Goal: Task Accomplishment & Management: Manage account settings

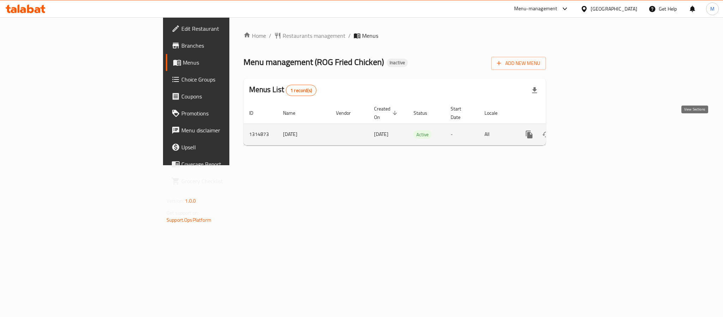
click at [584, 130] on icon "enhanced table" at bounding box center [580, 134] width 8 height 8
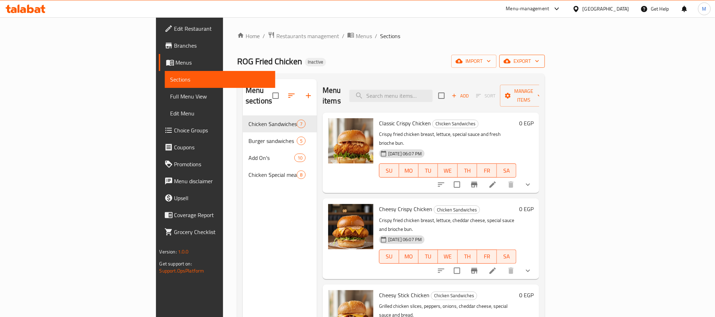
click at [539, 64] on span "export" at bounding box center [522, 61] width 34 height 9
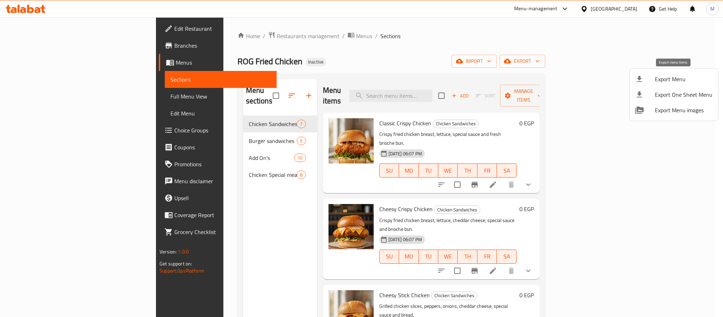
click at [656, 80] on span "Export Menu" at bounding box center [684, 79] width 58 height 8
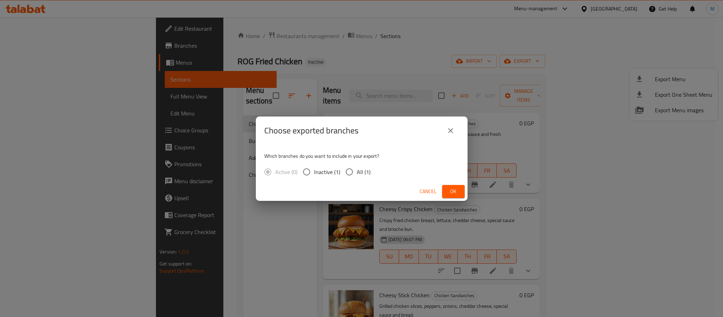
click at [366, 168] on span "All (1)" at bounding box center [364, 172] width 14 height 8
click at [357, 168] on input "All (1)" at bounding box center [349, 171] width 15 height 15
radio input "true"
click at [461, 192] on button "Ok" at bounding box center [453, 191] width 23 height 13
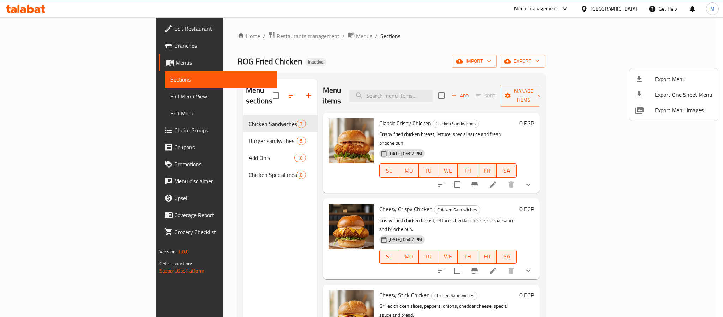
click at [548, 53] on div at bounding box center [361, 158] width 723 height 317
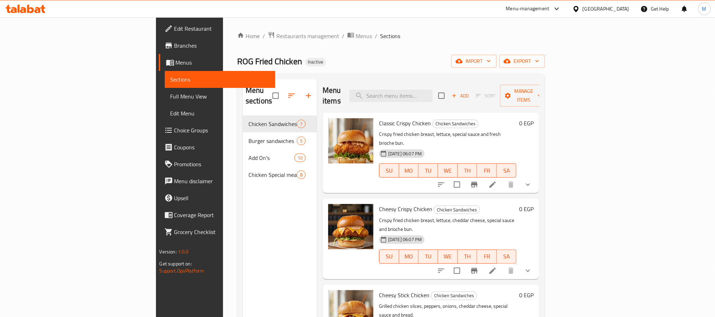
click at [463, 37] on ol "Home / Restaurants management / Menus / Sections" at bounding box center [391, 35] width 308 height 9
click at [536, 176] on button "show more" at bounding box center [527, 184] width 17 height 17
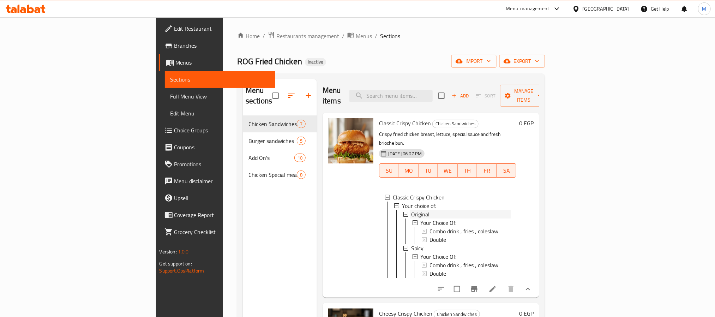
click at [411, 210] on div "Original" at bounding box center [461, 214] width 100 height 8
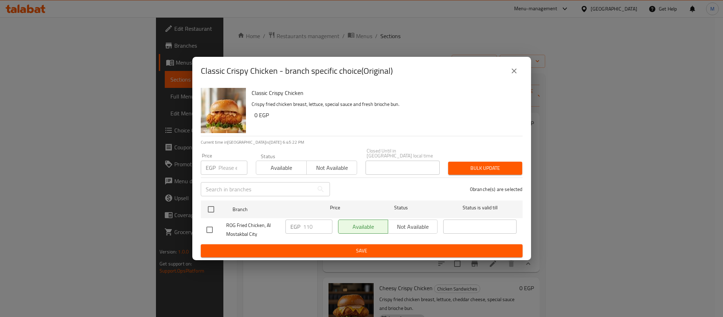
click at [517, 75] on icon "close" at bounding box center [514, 71] width 8 height 8
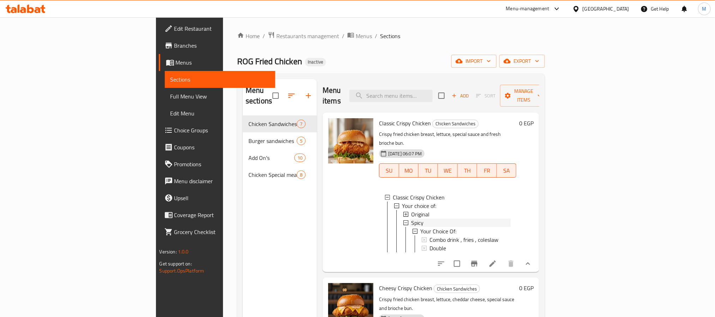
click at [411, 218] on div "Spicy" at bounding box center [461, 222] width 100 height 8
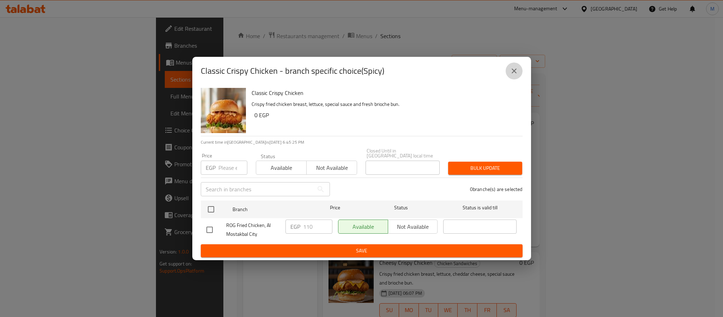
click at [512, 71] on icon "close" at bounding box center [514, 71] width 8 height 8
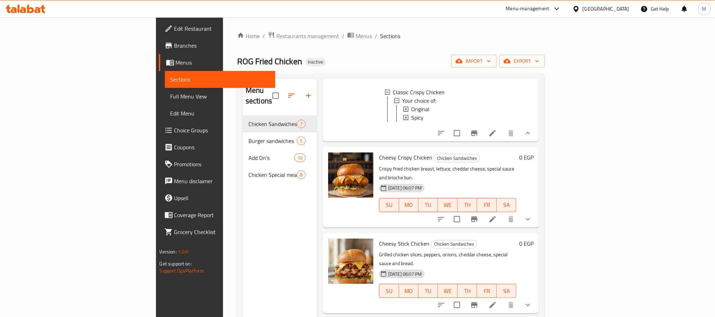
scroll to position [106, 0]
click at [532, 214] on icon "show more" at bounding box center [528, 218] width 8 height 8
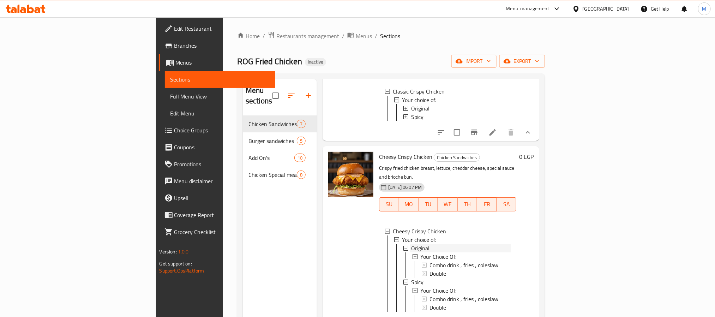
click at [411, 244] on div "Original" at bounding box center [461, 248] width 100 height 8
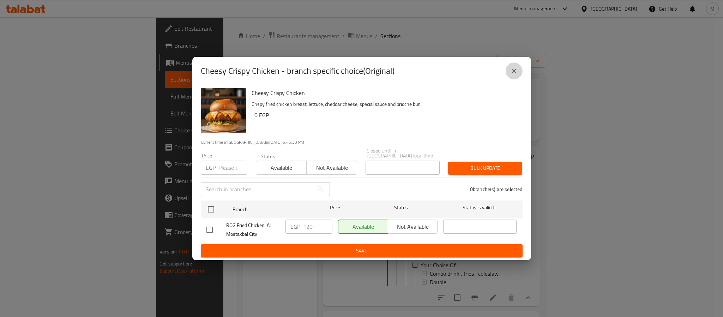
click at [515, 75] on icon "close" at bounding box center [514, 71] width 8 height 8
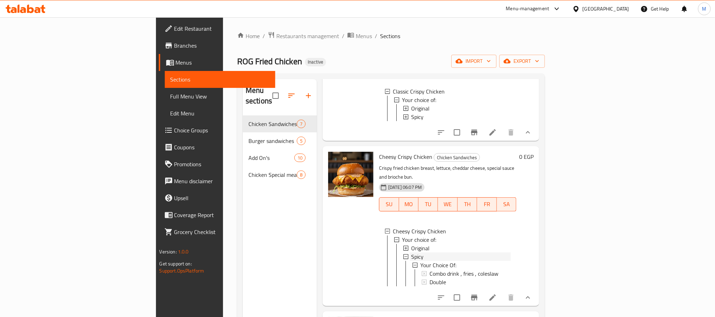
click at [411, 252] on span "Spicy" at bounding box center [417, 256] width 12 height 8
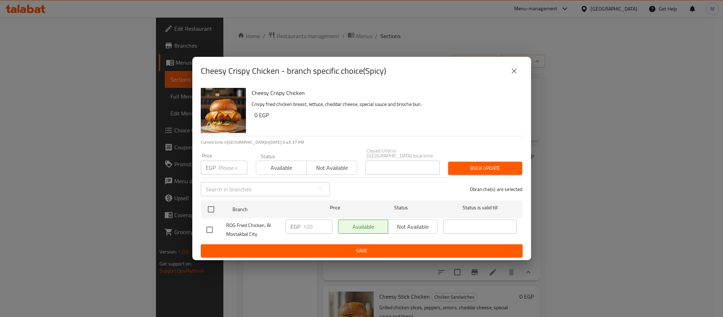
click at [517, 72] on icon "close" at bounding box center [514, 71] width 8 height 8
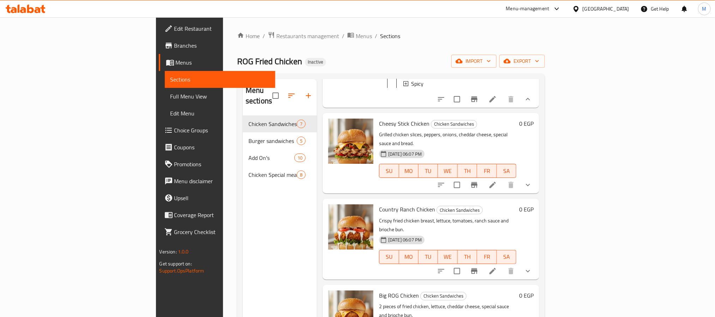
scroll to position [265, 0]
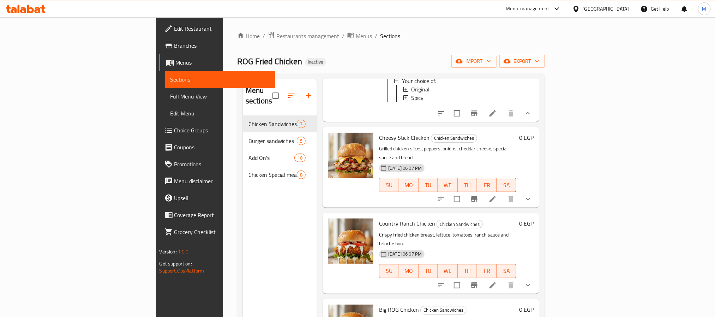
click at [536, 191] on button "show more" at bounding box center [527, 199] width 17 height 17
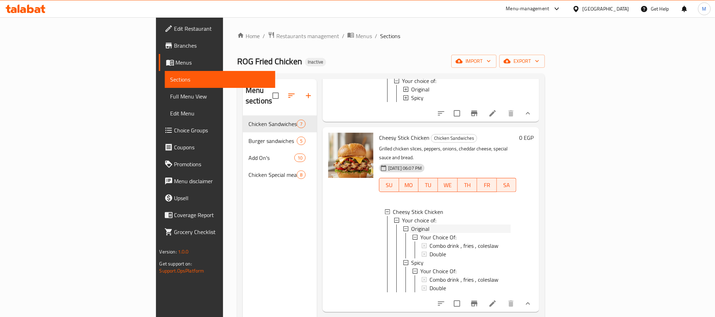
click at [411, 224] on span "Original" at bounding box center [420, 228] width 18 height 8
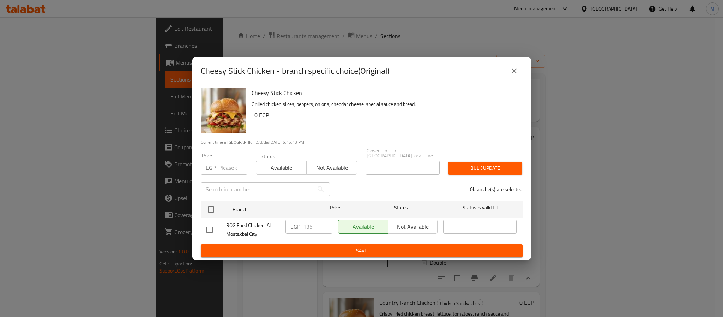
click at [523, 74] on div "Cheesy Stick Chicken - branch specific choice(Original)" at bounding box center [361, 71] width 339 height 28
click at [513, 72] on icon "close" at bounding box center [514, 71] width 8 height 8
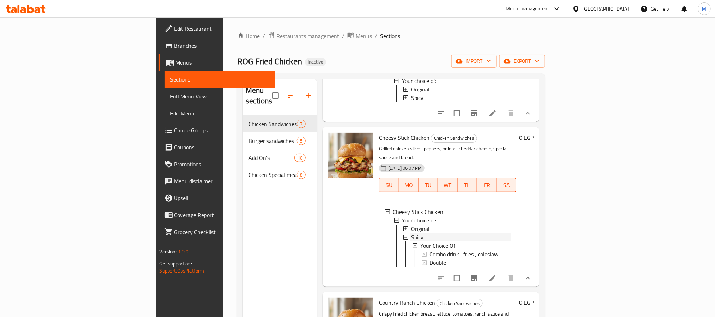
click at [411, 233] on div "Spicy" at bounding box center [461, 237] width 100 height 8
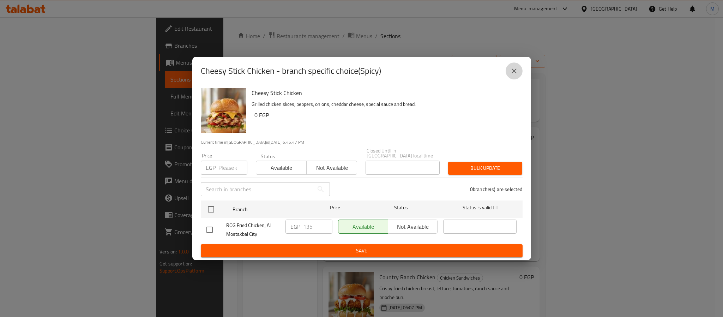
drag, startPoint x: 515, startPoint y: 71, endPoint x: 533, endPoint y: 91, distance: 27.0
click at [515, 70] on icon "close" at bounding box center [514, 71] width 8 height 8
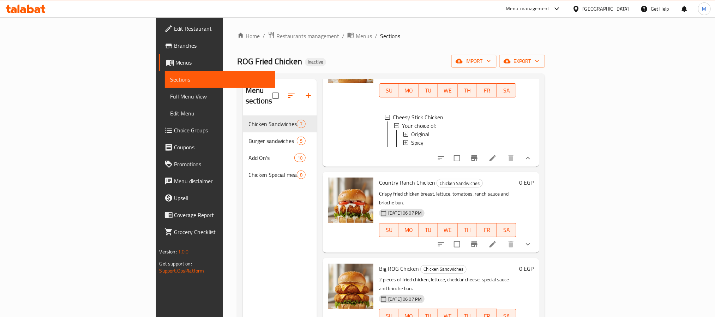
scroll to position [371, 0]
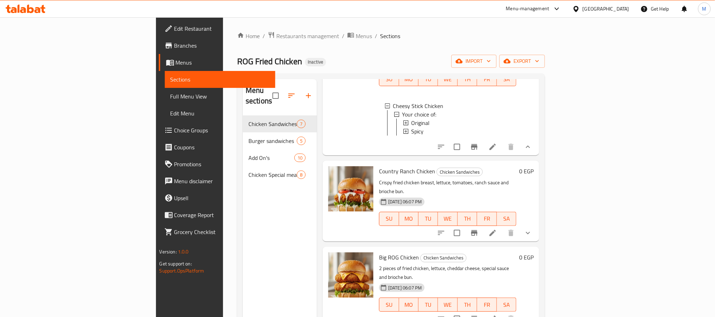
click at [532, 229] on icon "show more" at bounding box center [528, 233] width 8 height 8
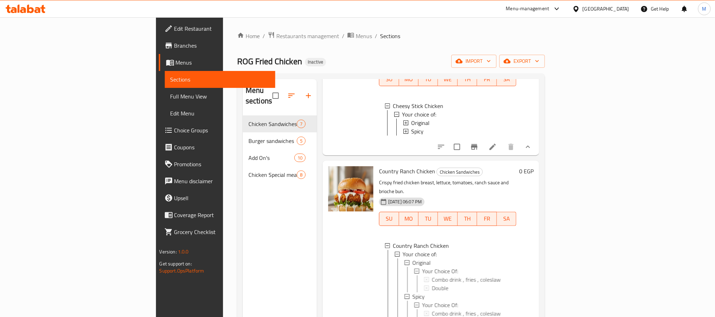
scroll to position [423, 0]
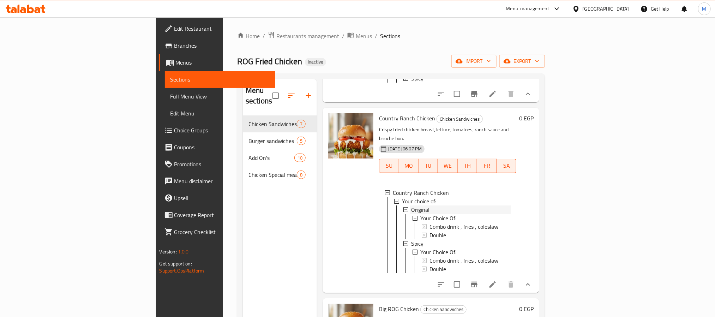
click at [411, 205] on div "Original" at bounding box center [461, 209] width 100 height 8
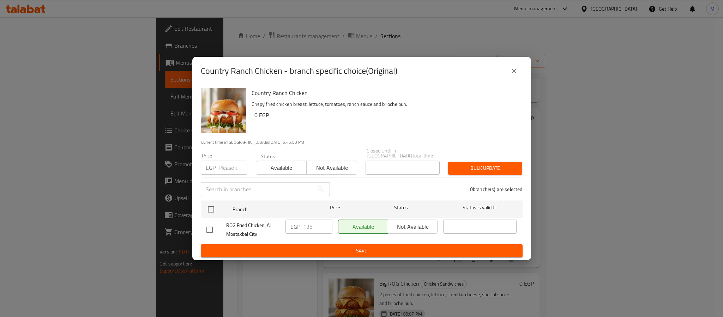
click at [512, 75] on icon "close" at bounding box center [514, 71] width 8 height 8
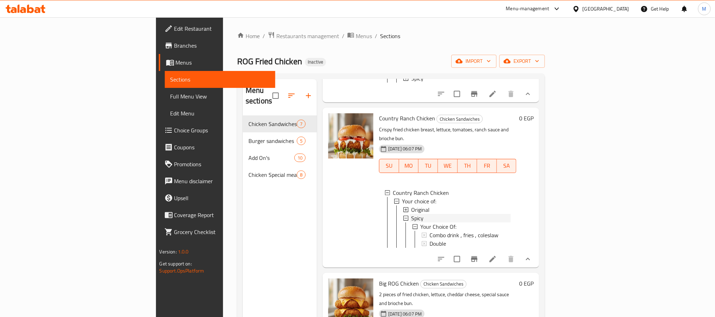
click at [411, 214] on div "Spicy" at bounding box center [461, 218] width 100 height 8
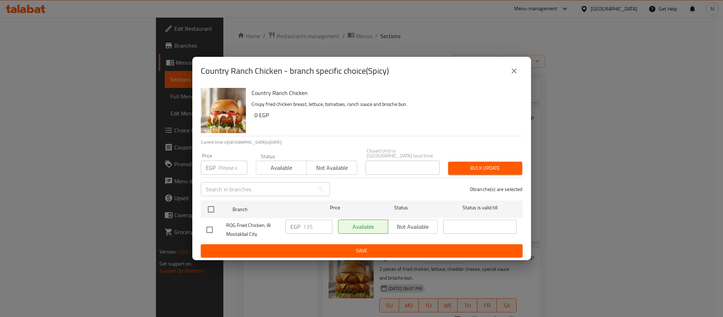
click at [515, 75] on icon "close" at bounding box center [514, 71] width 8 height 8
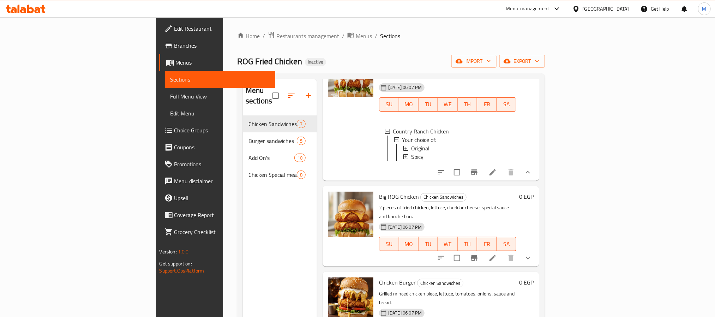
scroll to position [486, 0]
click at [532, 253] on icon "show more" at bounding box center [528, 257] width 8 height 8
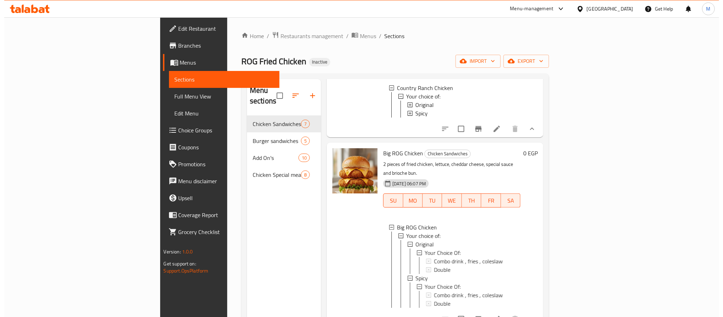
scroll to position [592, 0]
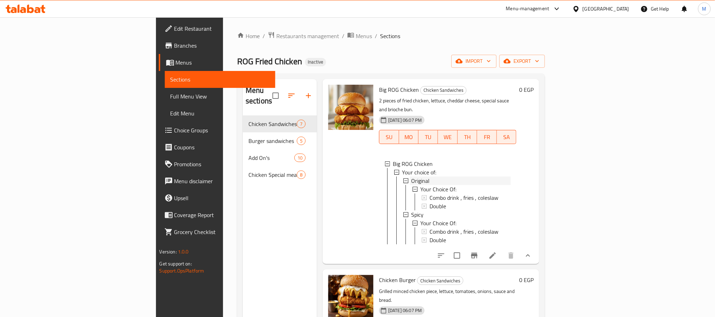
click at [411, 176] on span "Original" at bounding box center [420, 180] width 18 height 8
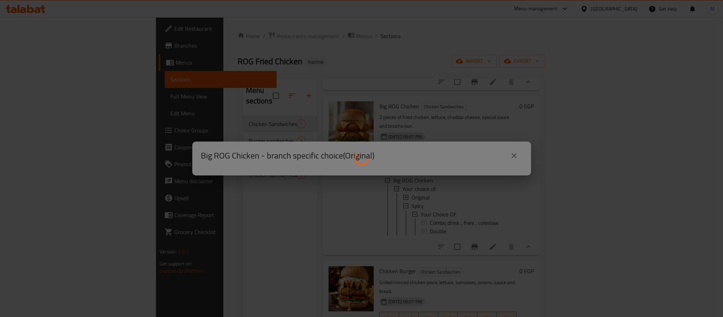
scroll to position [573, 0]
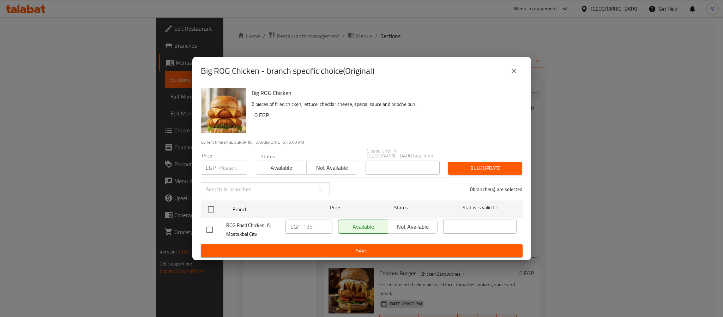
click at [511, 74] on icon "close" at bounding box center [514, 71] width 8 height 8
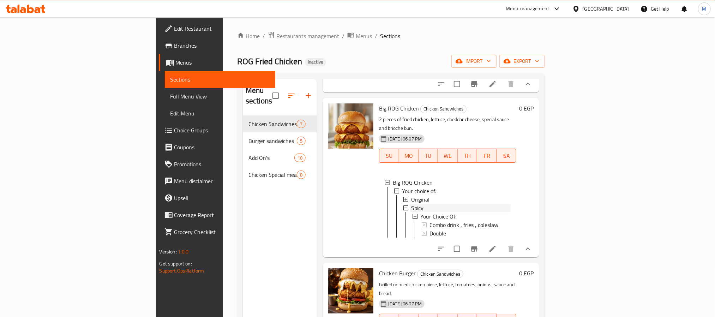
click at [411, 204] on div "Spicy" at bounding box center [461, 208] width 100 height 8
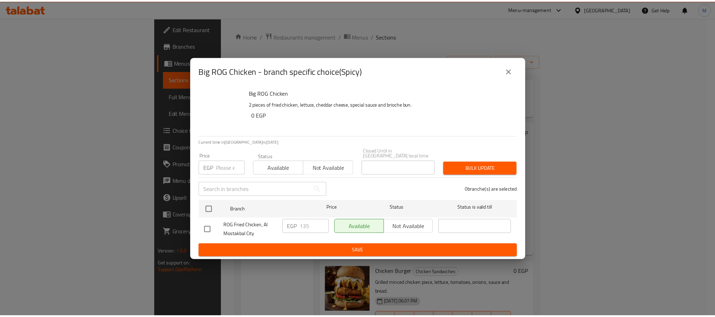
scroll to position [548, 0]
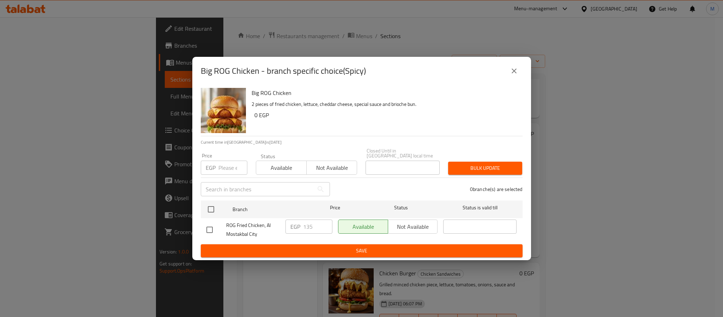
click at [518, 72] on button "close" at bounding box center [514, 70] width 17 height 17
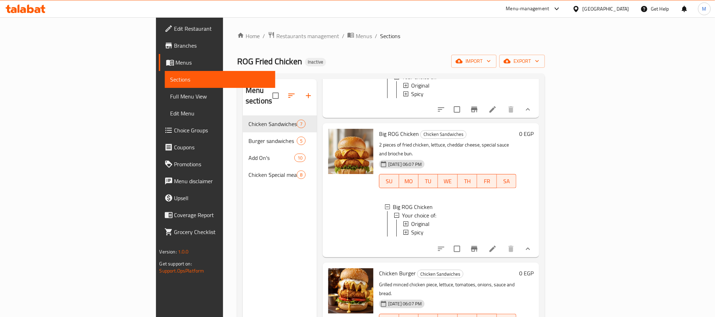
scroll to position [99, 0]
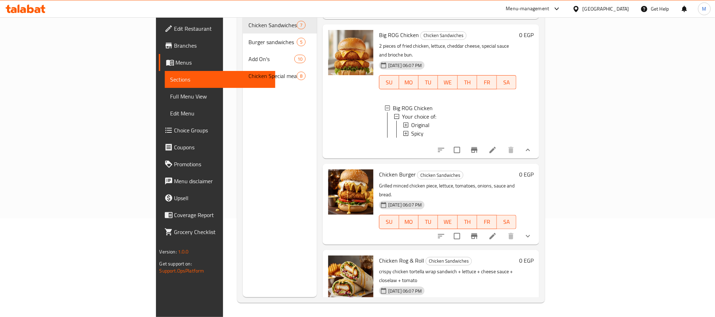
click at [536, 228] on button "show more" at bounding box center [527, 236] width 17 height 17
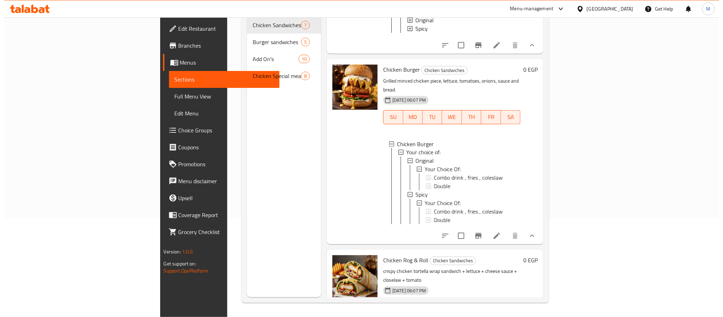
scroll to position [654, 0]
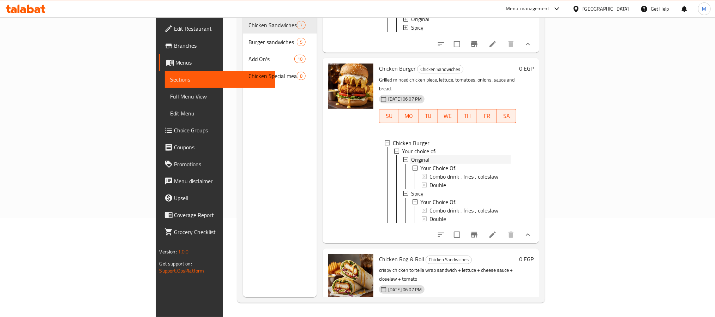
click at [437, 156] on div "Original" at bounding box center [461, 160] width 100 height 8
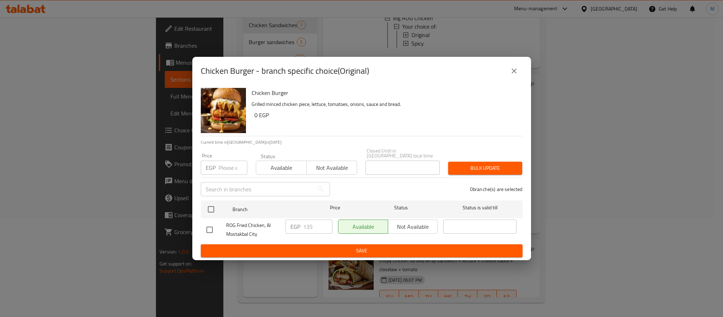
scroll to position [634, 0]
click at [513, 75] on icon "close" at bounding box center [514, 71] width 8 height 8
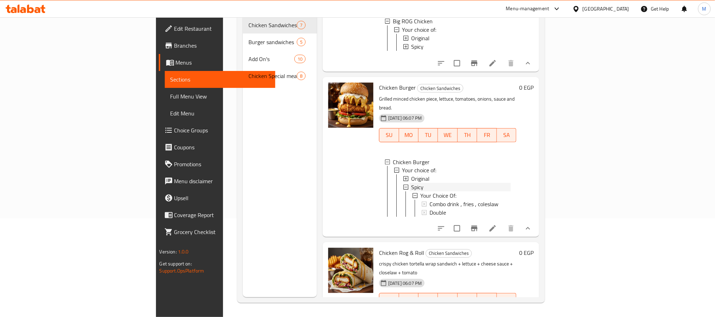
click at [411, 183] on span "Spicy" at bounding box center [417, 187] width 12 height 8
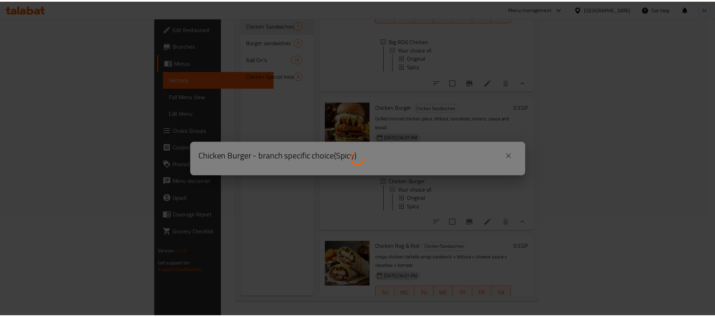
scroll to position [609, 0]
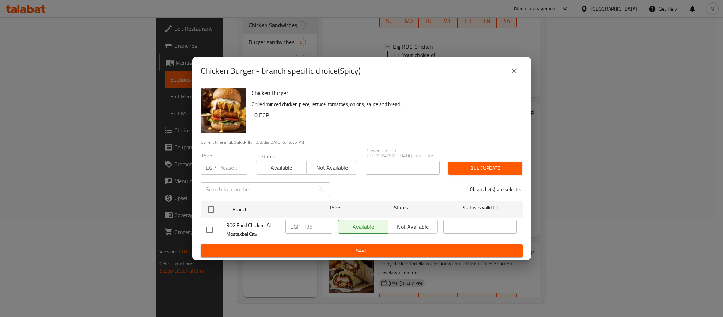
drag, startPoint x: 506, startPoint y: 71, endPoint x: 408, endPoint y: 7, distance: 117.4
click at [507, 71] on button "close" at bounding box center [514, 70] width 17 height 17
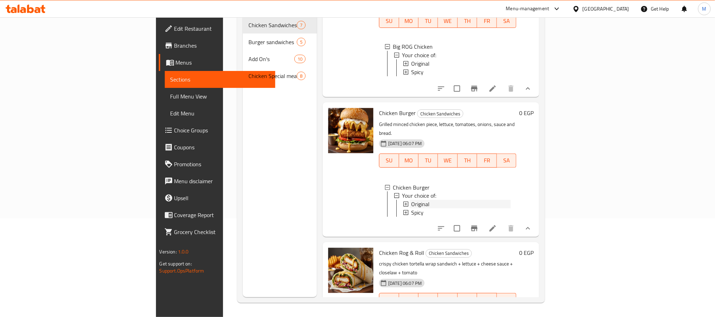
click at [411, 200] on div "Original" at bounding box center [461, 204] width 100 height 8
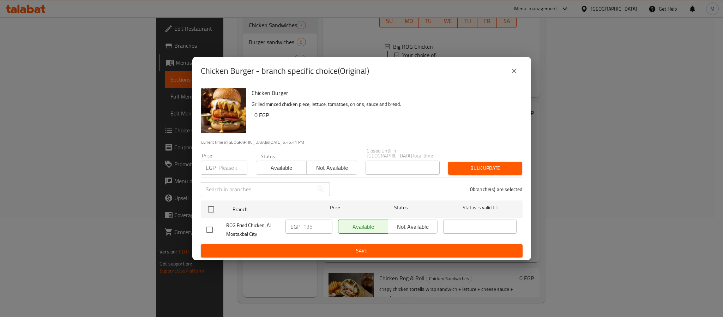
click at [511, 70] on icon "close" at bounding box center [514, 71] width 8 height 8
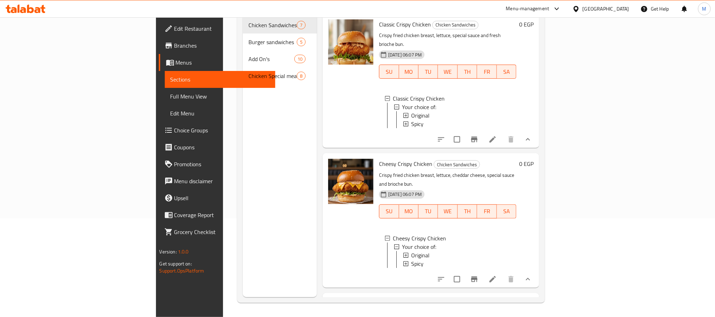
scroll to position [0, 0]
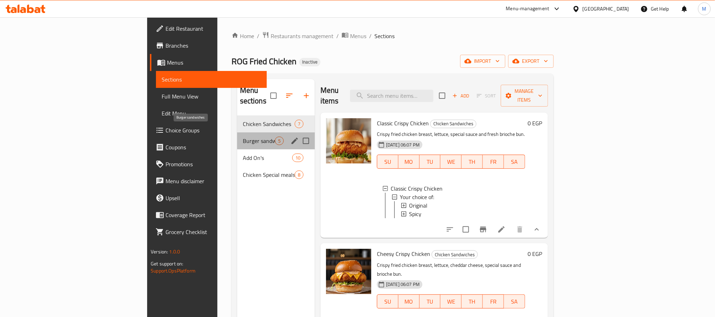
click at [243, 137] on span "Burger sandwiches" at bounding box center [259, 141] width 32 height 8
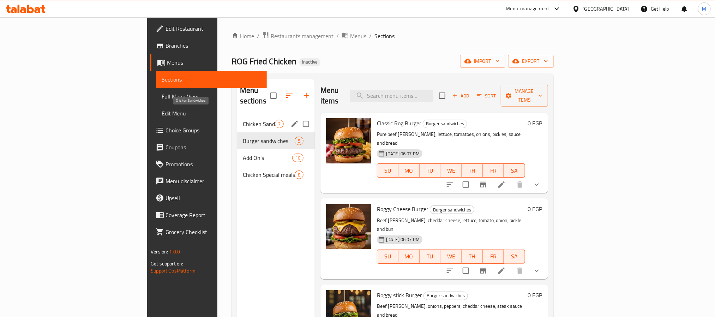
click at [243, 120] on span "Chicken Sandwiches" at bounding box center [259, 124] width 32 height 8
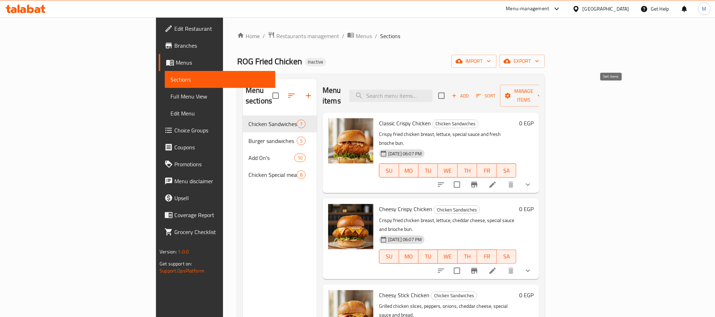
click at [482, 92] on icon "button" at bounding box center [478, 95] width 6 height 6
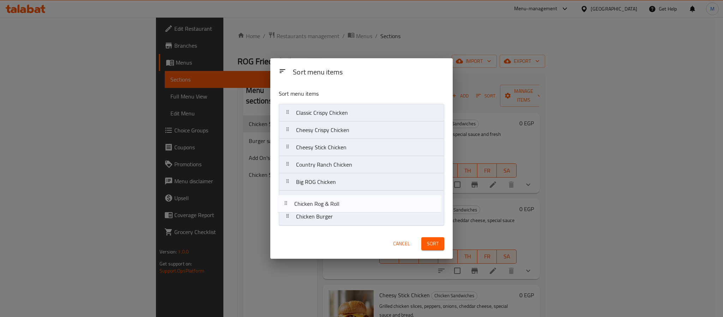
drag, startPoint x: 350, startPoint y: 215, endPoint x: 348, endPoint y: 197, distance: 18.1
click at [348, 197] on nav "Classic Crispy Chicken Cheesy Crispy Chicken Cheesy Stick Chicken Country Ranch…" at bounding box center [362, 165] width 166 height 122
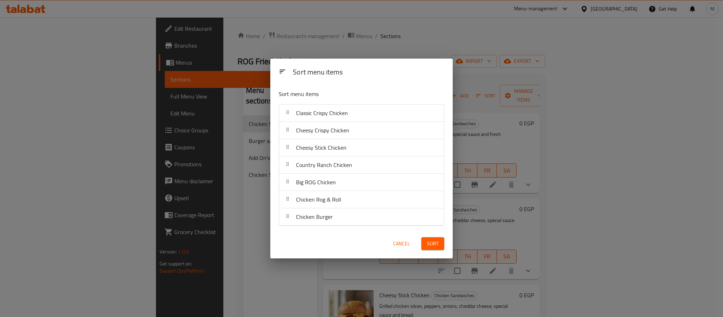
click at [428, 246] on span "Sort" at bounding box center [433, 243] width 12 height 9
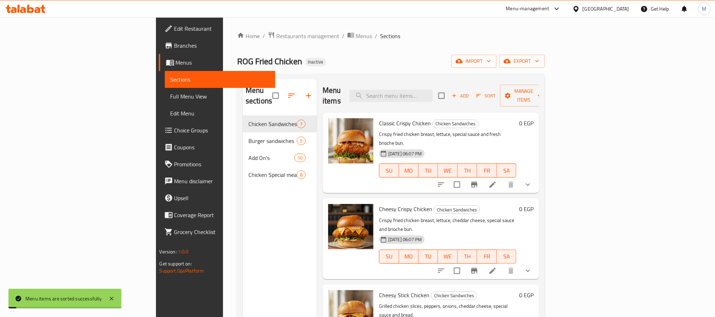
click at [519, 201] on div "Cheesy Crispy Chicken Chicken Sandwiches Crispy fried chicken breast, lettuce, …" at bounding box center [447, 238] width 143 height 75
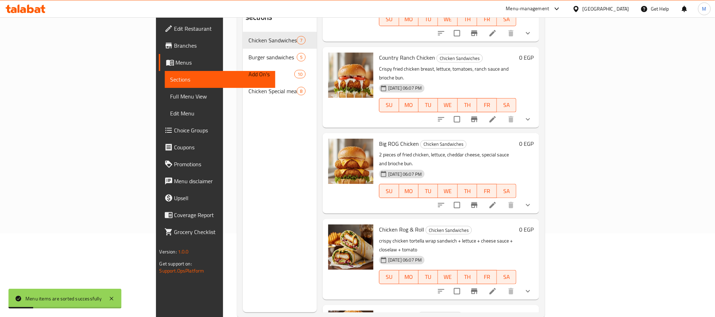
scroll to position [99, 0]
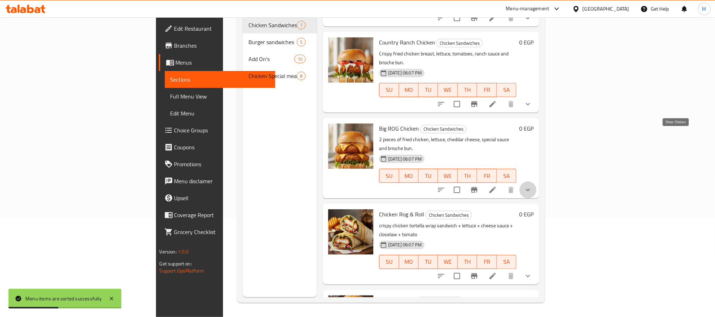
drag, startPoint x: 676, startPoint y: 138, endPoint x: 662, endPoint y: 139, distance: 14.9
click at [532, 186] on icon "show more" at bounding box center [528, 190] width 8 height 8
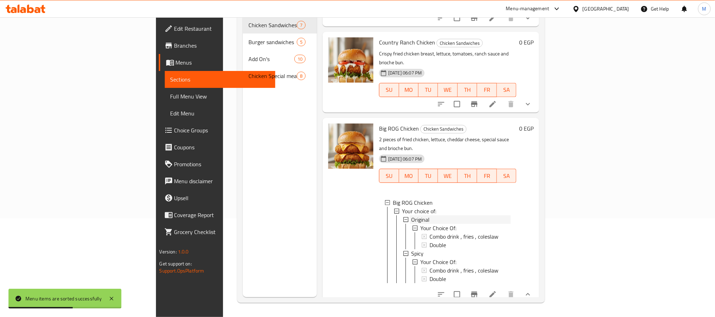
click at [411, 215] on div "Original" at bounding box center [461, 219] width 100 height 8
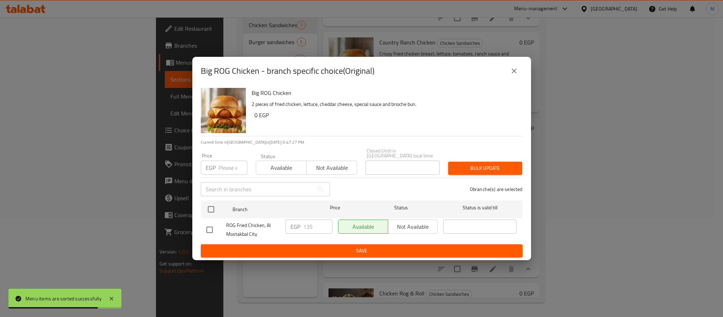
click at [510, 75] on icon "close" at bounding box center [514, 71] width 8 height 8
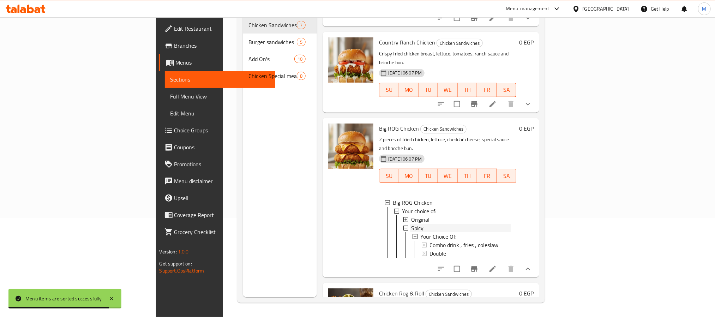
click at [411, 224] on div "Spicy" at bounding box center [461, 228] width 100 height 8
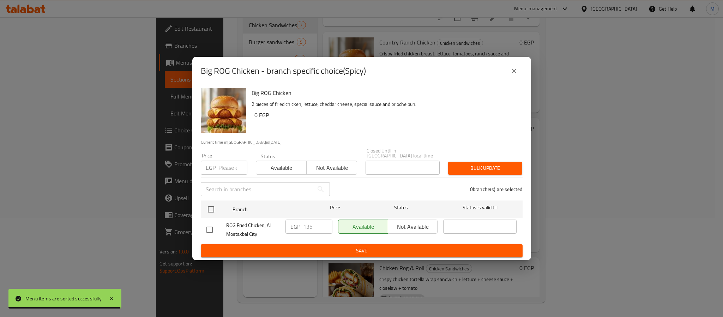
click at [509, 71] on button "close" at bounding box center [514, 70] width 17 height 17
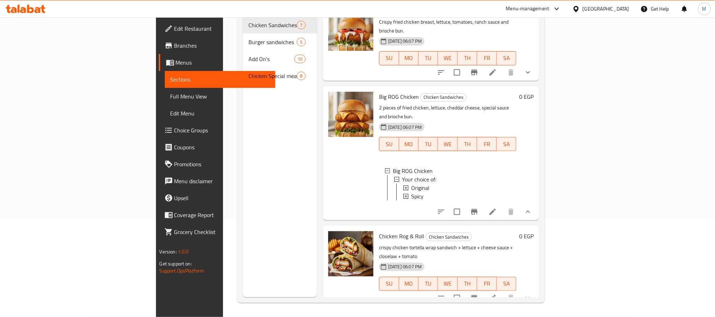
scroll to position [302, 0]
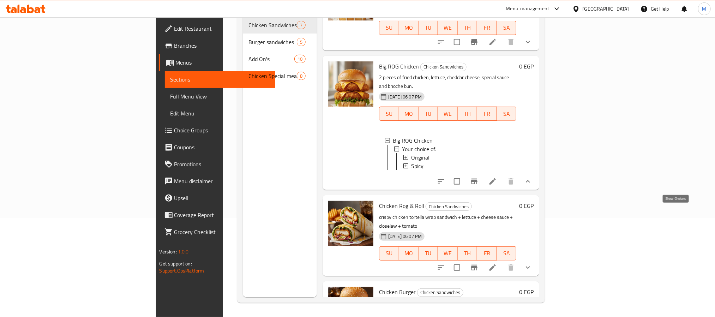
drag, startPoint x: 678, startPoint y: 215, endPoint x: 662, endPoint y: 207, distance: 18.3
click at [532, 263] on icon "show more" at bounding box center [528, 267] width 8 height 8
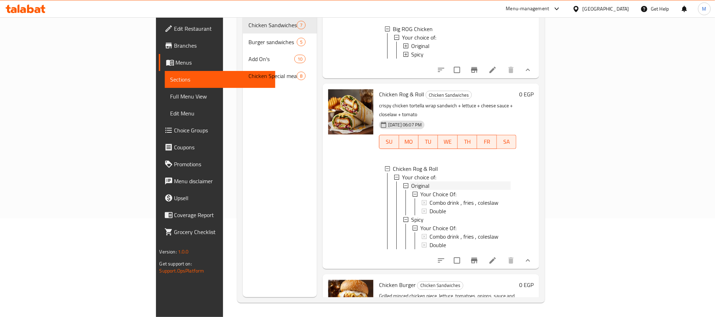
click at [411, 181] on div "Original" at bounding box center [461, 185] width 100 height 8
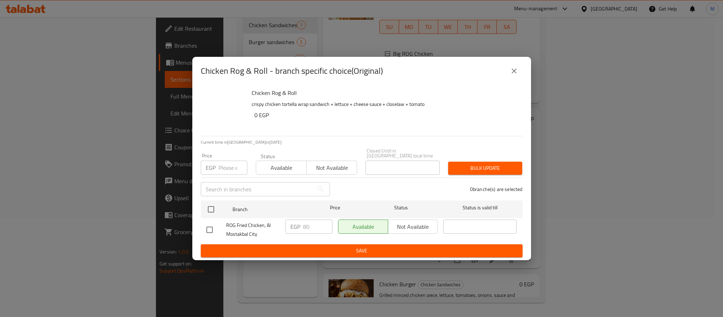
scroll to position [389, 0]
click at [510, 73] on icon "close" at bounding box center [514, 71] width 8 height 8
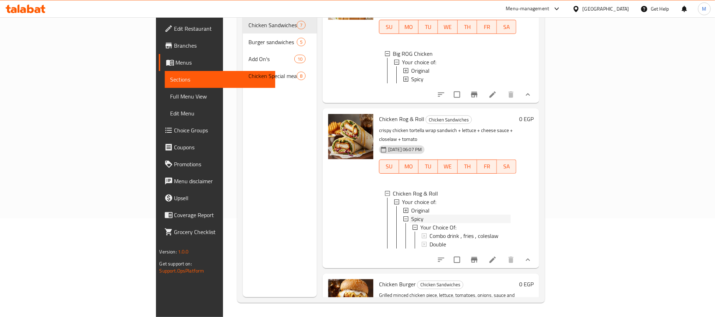
click at [411, 215] on div "Spicy" at bounding box center [461, 219] width 100 height 8
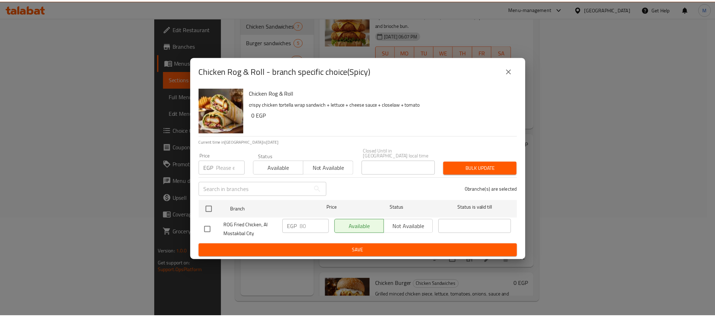
scroll to position [363, 0]
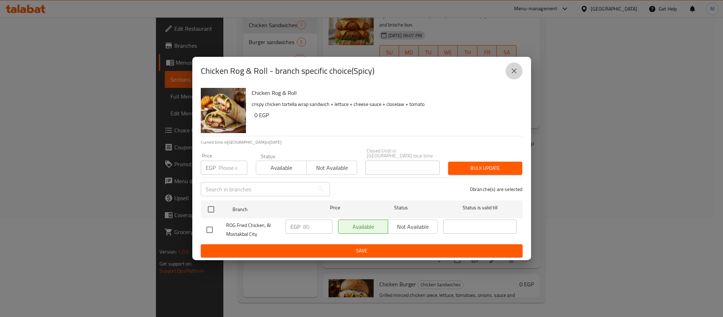
click at [520, 74] on button "close" at bounding box center [514, 70] width 17 height 17
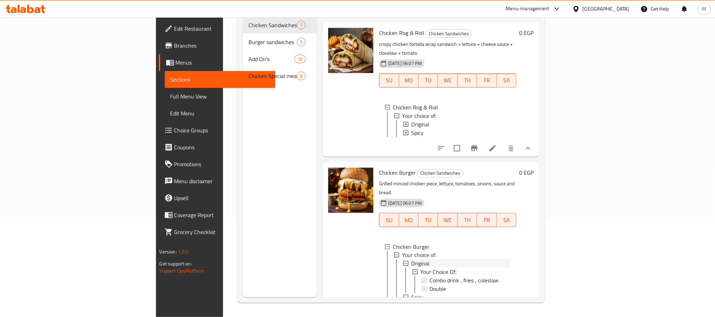
click at [411, 259] on div "Original" at bounding box center [461, 263] width 100 height 8
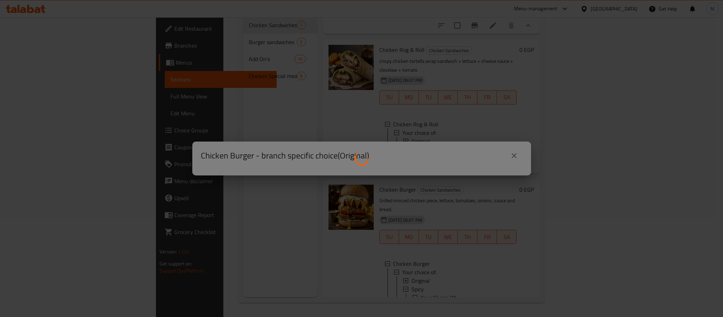
scroll to position [450, 0]
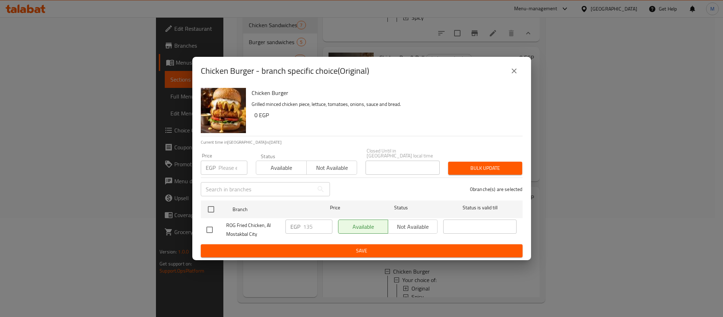
drag, startPoint x: 207, startPoint y: 206, endPoint x: 216, endPoint y: 190, distance: 18.8
click at [207, 205] on input "checkbox" at bounding box center [211, 209] width 15 height 15
checkbox input "true"
click at [224, 167] on input "number" at bounding box center [232, 168] width 29 height 14
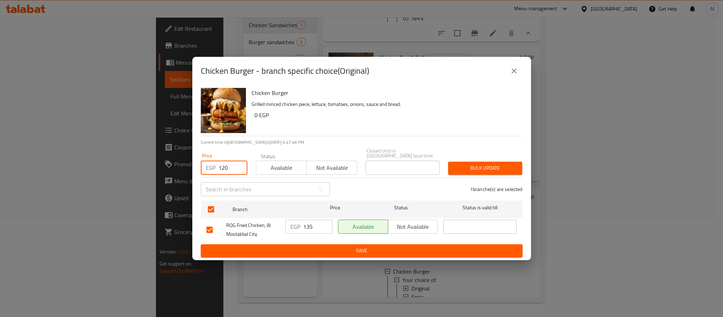
type input "120"
click at [505, 164] on span "Bulk update" at bounding box center [485, 168] width 63 height 9
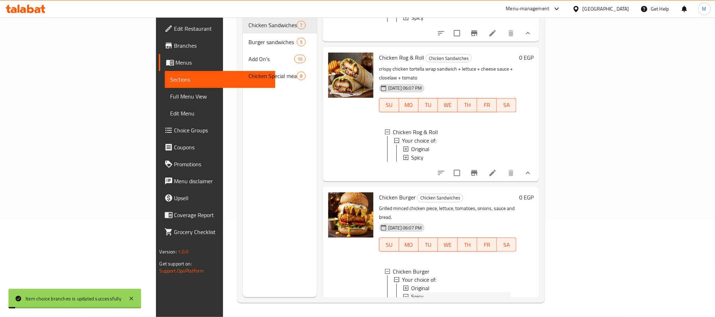
click at [411, 293] on span "Spicy" at bounding box center [417, 297] width 12 height 8
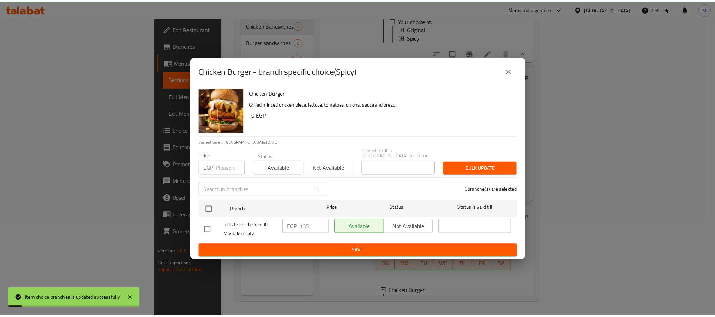
scroll to position [425, 0]
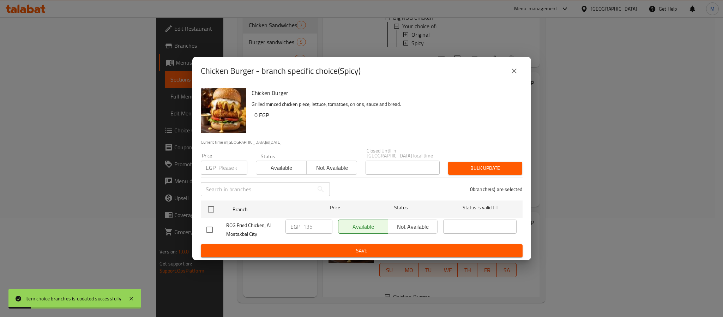
drag, startPoint x: 209, startPoint y: 205, endPoint x: 213, endPoint y: 192, distance: 14.2
click at [209, 205] on input "checkbox" at bounding box center [211, 209] width 15 height 15
checkbox input "true"
click at [225, 166] on input "number" at bounding box center [232, 168] width 29 height 14
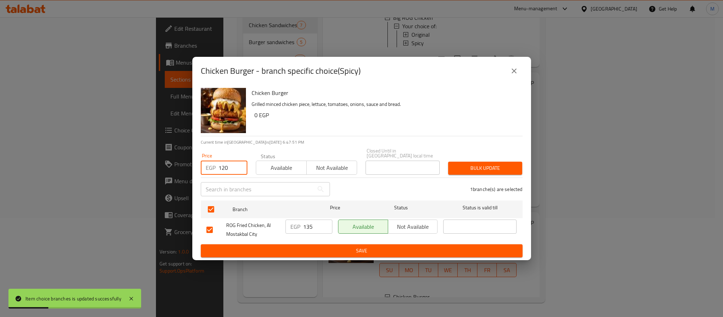
type input "120"
click at [482, 166] on span "Bulk update" at bounding box center [485, 168] width 63 height 9
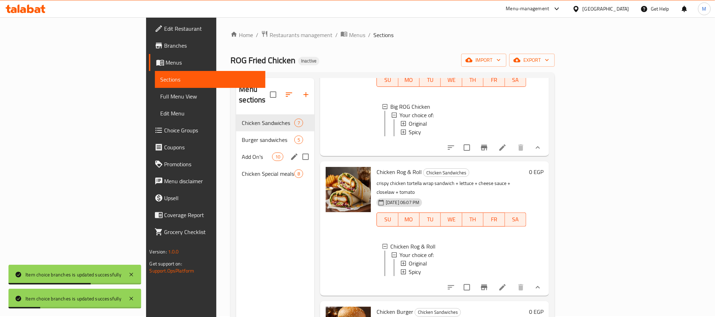
scroll to position [0, 0]
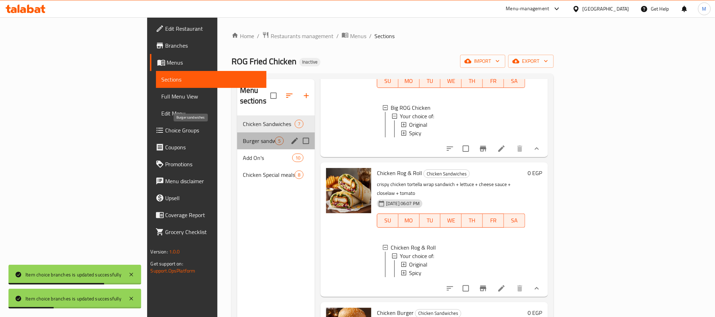
click at [243, 137] on span "Burger sandwiches" at bounding box center [259, 141] width 32 height 8
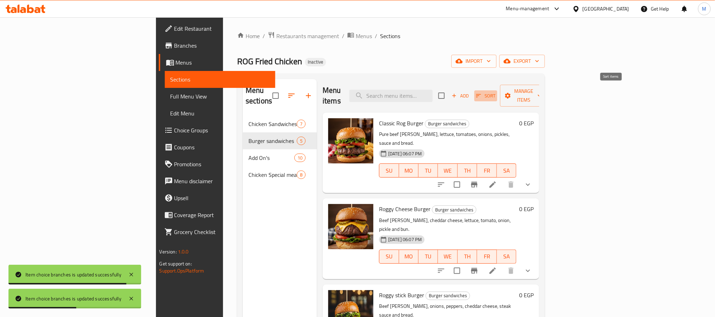
click at [495, 92] on span "Sort" at bounding box center [485, 96] width 19 height 8
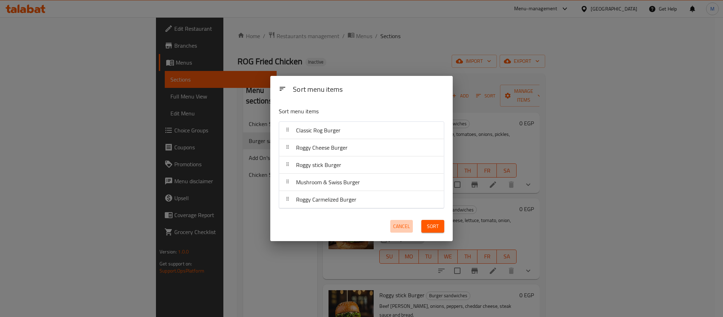
click at [407, 228] on span "Cancel" at bounding box center [401, 226] width 17 height 9
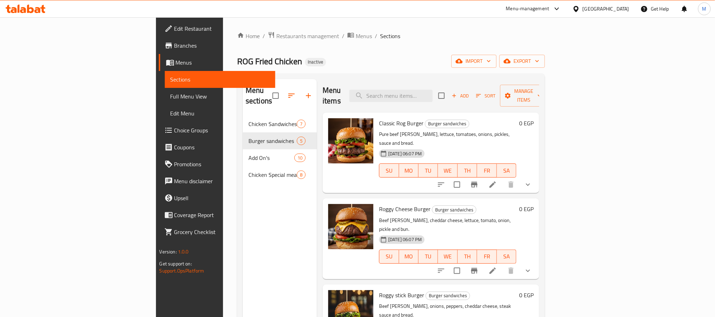
click at [532, 180] on icon "show more" at bounding box center [528, 184] width 8 height 8
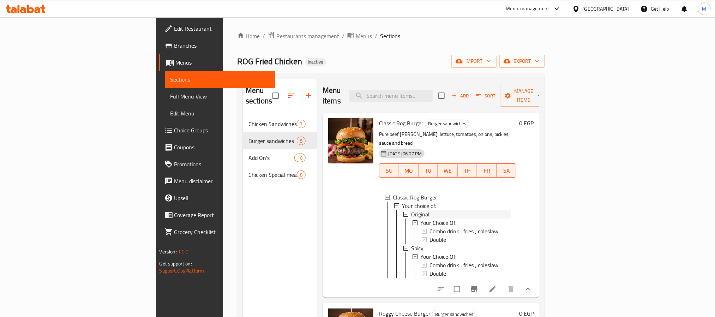
click at [411, 210] on div "Original" at bounding box center [461, 214] width 100 height 8
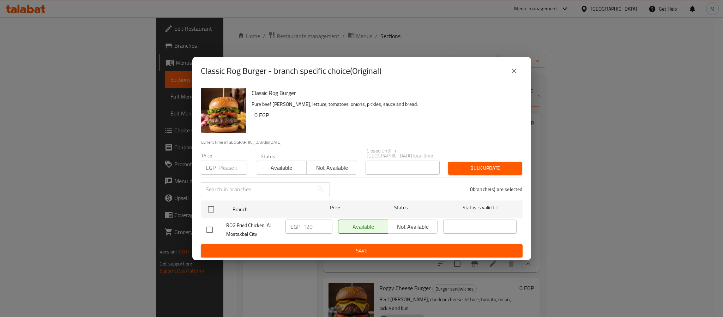
click at [516, 72] on icon "close" at bounding box center [514, 71] width 8 height 8
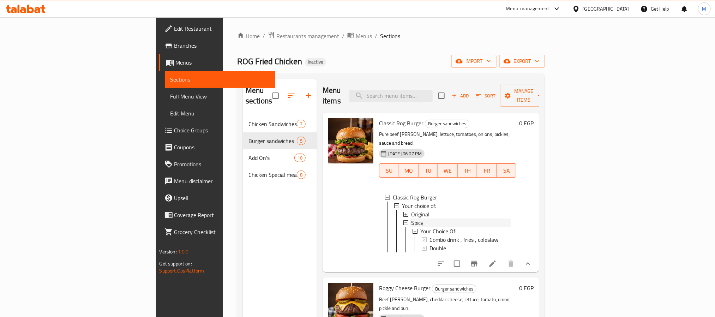
click at [411, 218] on div "Spicy" at bounding box center [461, 222] width 100 height 8
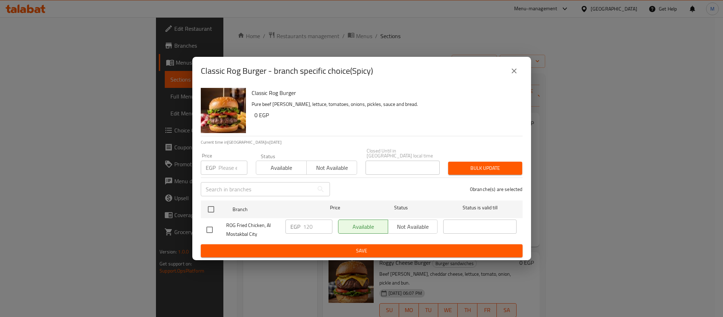
click at [517, 75] on icon "close" at bounding box center [514, 71] width 8 height 8
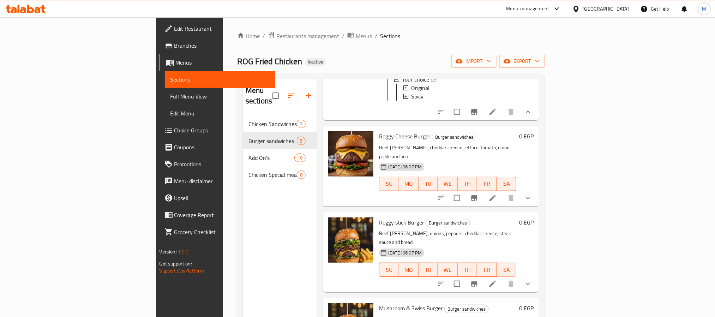
scroll to position [147, 0]
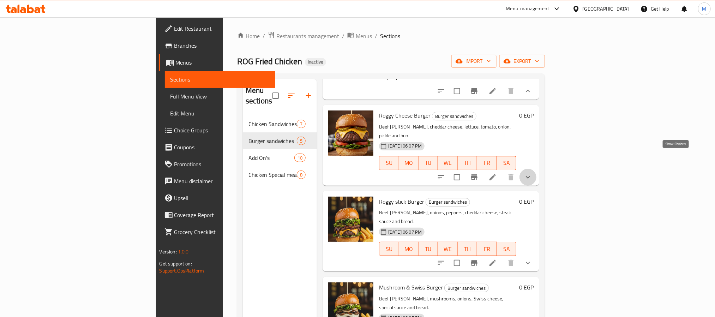
click at [532, 173] on icon "show more" at bounding box center [528, 177] width 8 height 8
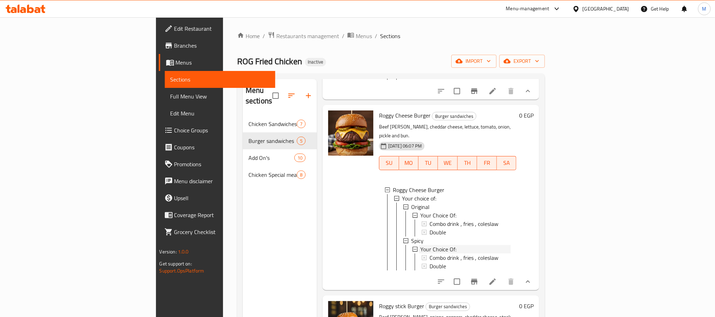
click at [420, 211] on span "Your Choice Of:" at bounding box center [438, 215] width 36 height 8
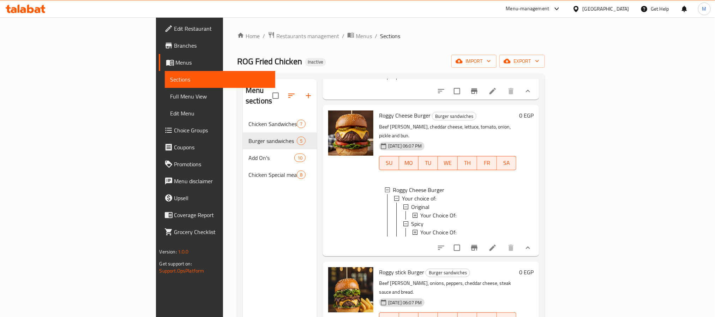
click at [420, 211] on span "Your Choice Of:" at bounding box center [438, 215] width 36 height 8
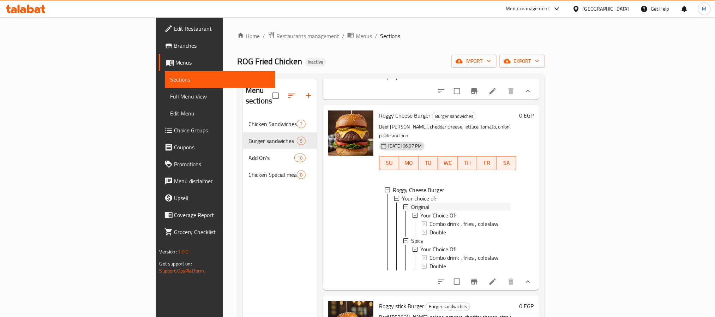
click at [411, 203] on div "Original" at bounding box center [461, 207] width 100 height 8
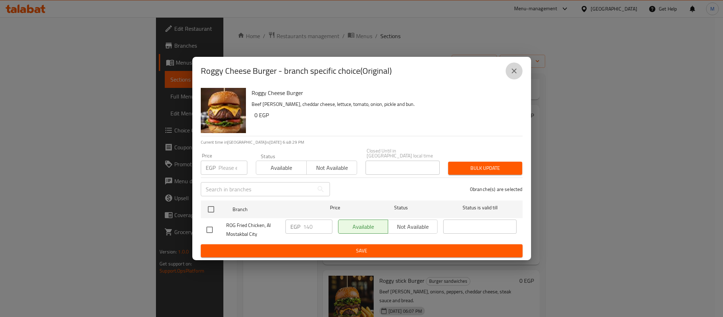
click at [519, 76] on button "close" at bounding box center [514, 70] width 17 height 17
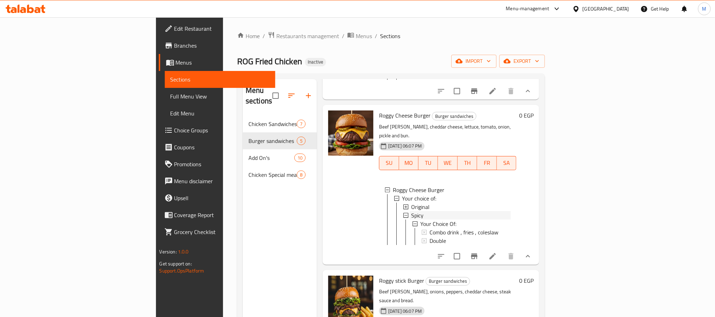
click at [411, 211] on div "Spicy" at bounding box center [461, 215] width 100 height 8
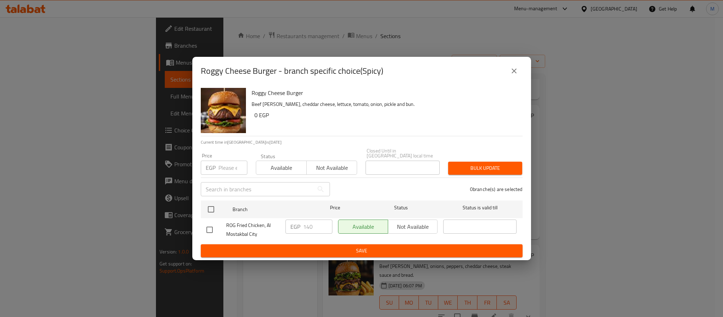
click at [512, 71] on icon "close" at bounding box center [514, 71] width 8 height 8
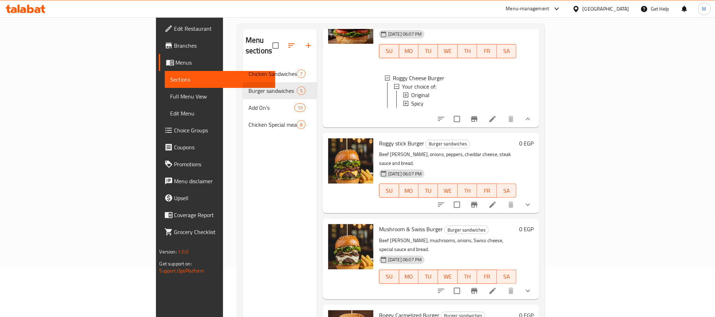
scroll to position [99, 0]
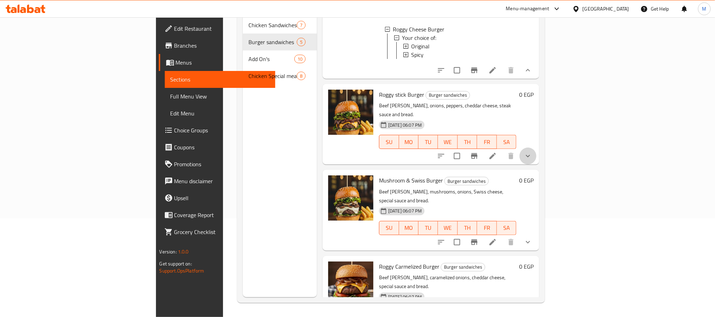
click at [536, 148] on button "show more" at bounding box center [527, 156] width 17 height 17
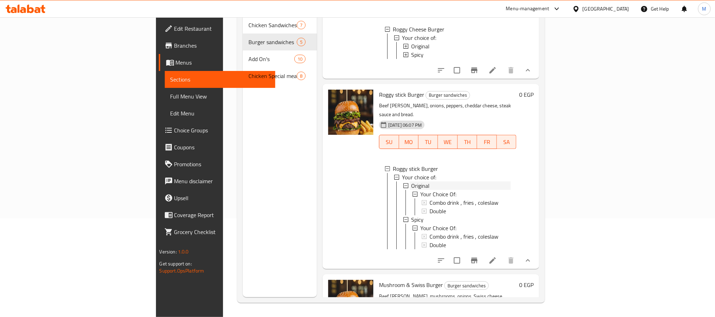
click at [427, 181] on div "Original" at bounding box center [461, 185] width 100 height 8
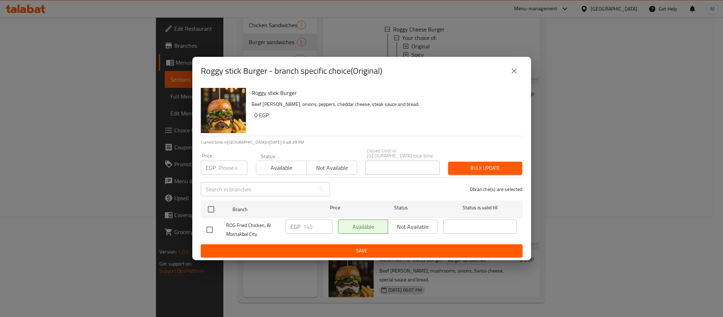
click at [510, 75] on icon "close" at bounding box center [514, 71] width 8 height 8
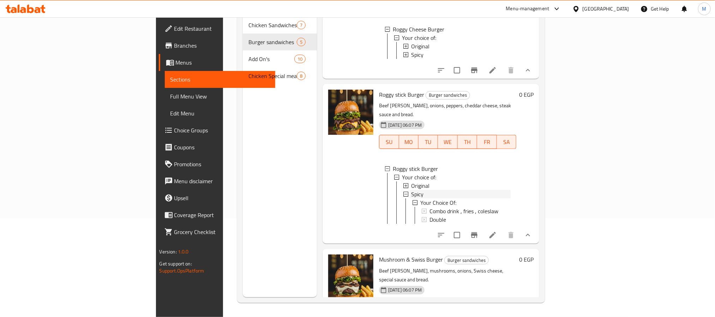
click at [411, 190] on div "Spicy" at bounding box center [461, 194] width 100 height 8
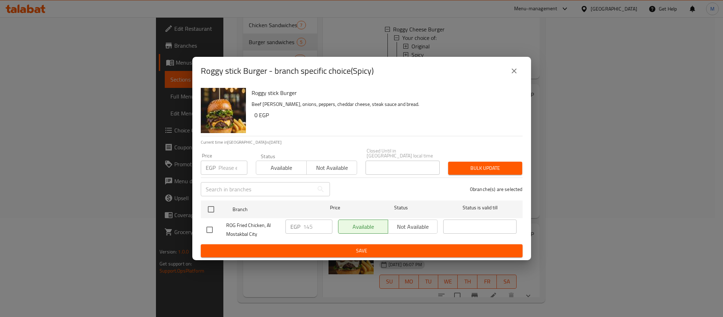
click at [521, 74] on button "close" at bounding box center [514, 70] width 17 height 17
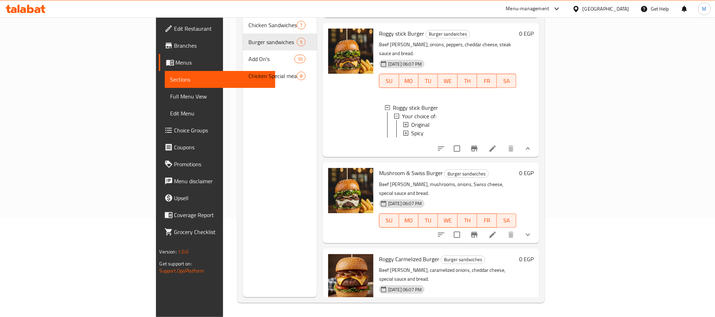
scroll to position [270, 0]
click at [532, 230] on icon "show more" at bounding box center [528, 234] width 8 height 8
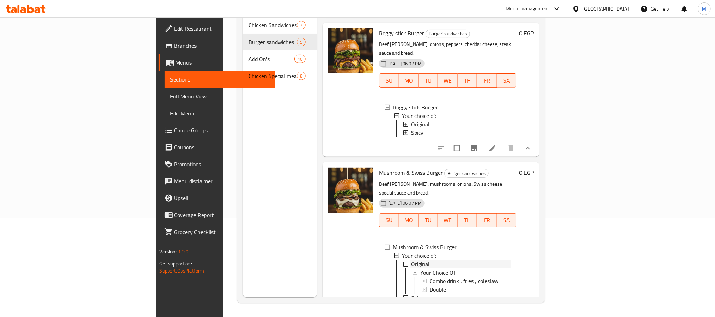
click at [452, 260] on div "Original" at bounding box center [461, 264] width 100 height 8
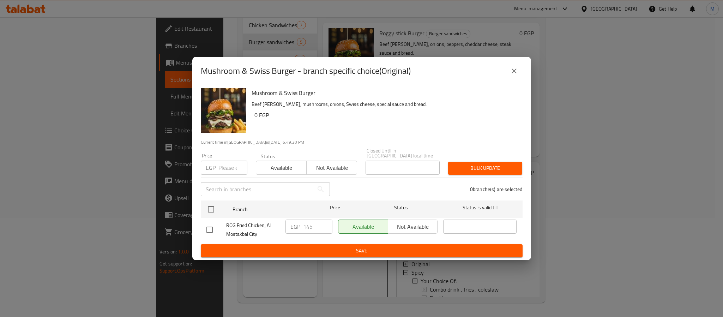
click at [520, 75] on button "close" at bounding box center [514, 70] width 17 height 17
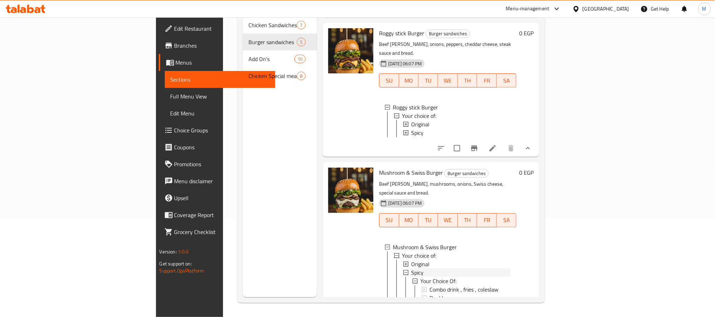
click at [411, 268] on div "Spicy" at bounding box center [461, 272] width 100 height 8
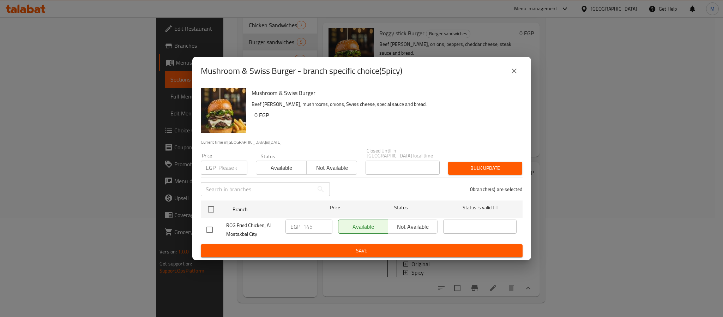
click at [515, 70] on icon "close" at bounding box center [514, 71] width 8 height 8
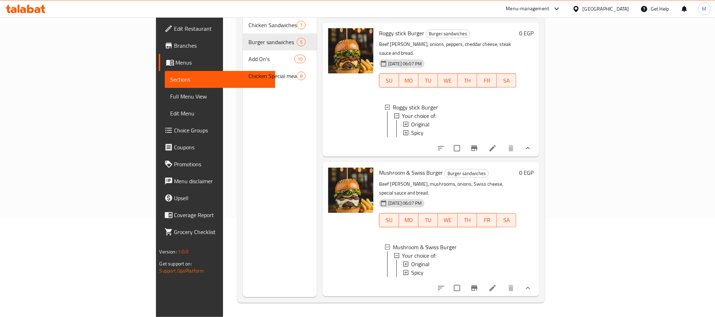
scroll to position [332, 0]
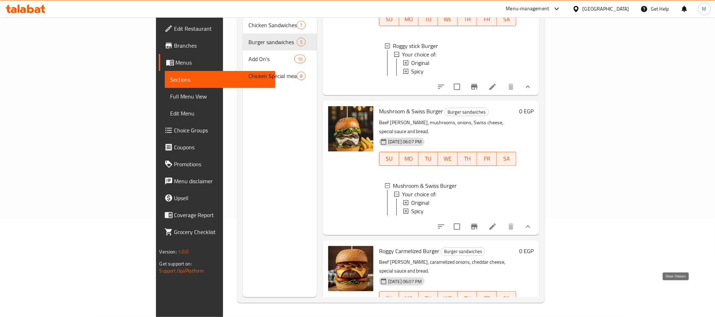
click at [532, 308] on icon "show more" at bounding box center [528, 312] width 8 height 8
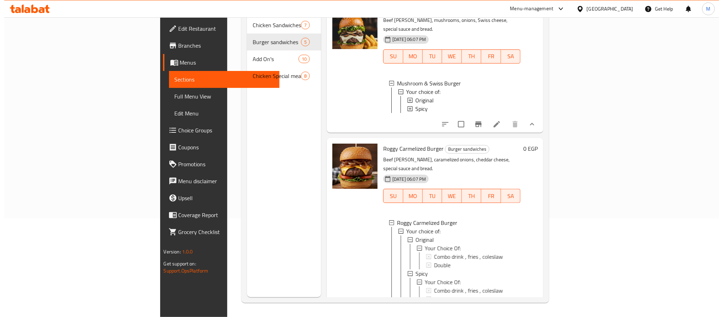
scroll to position [445, 0]
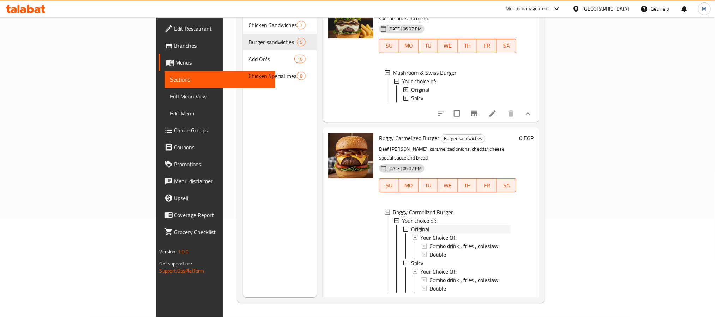
click at [411, 225] on span "Original" at bounding box center [420, 229] width 18 height 8
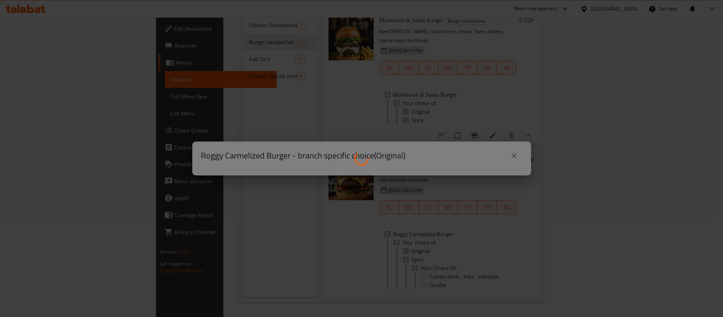
scroll to position [419, 0]
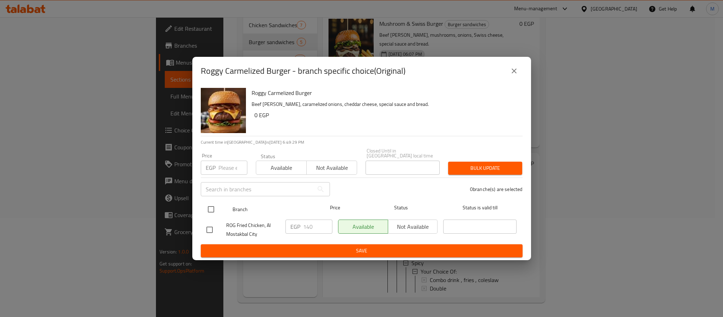
click at [211, 207] on input "checkbox" at bounding box center [211, 209] width 15 height 15
checkbox input "true"
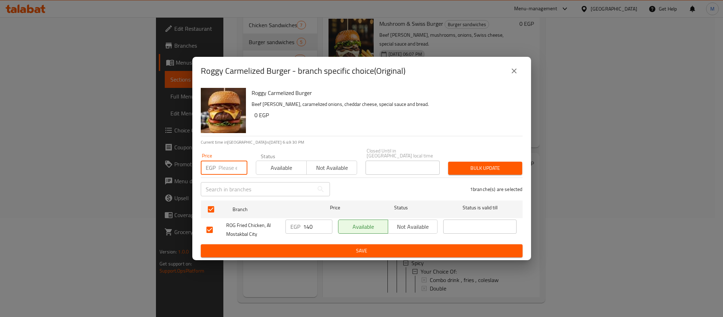
click at [230, 165] on input "number" at bounding box center [232, 168] width 29 height 14
type input "145"
click at [515, 172] on button "Bulk update" at bounding box center [485, 168] width 74 height 13
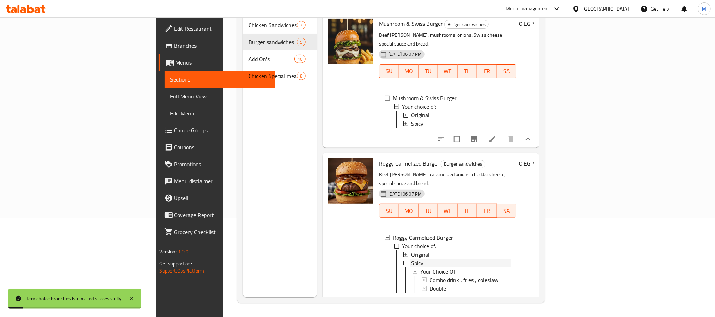
click at [411, 259] on span "Spicy" at bounding box center [417, 263] width 12 height 8
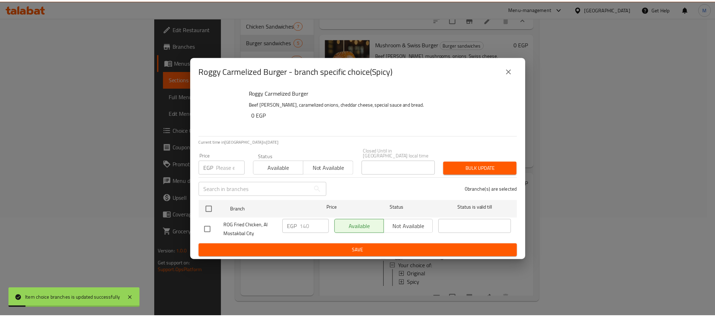
scroll to position [394, 0]
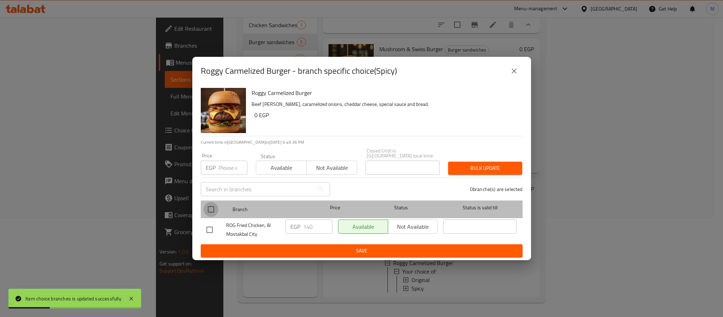
click at [212, 206] on input "checkbox" at bounding box center [211, 209] width 15 height 15
checkbox input "true"
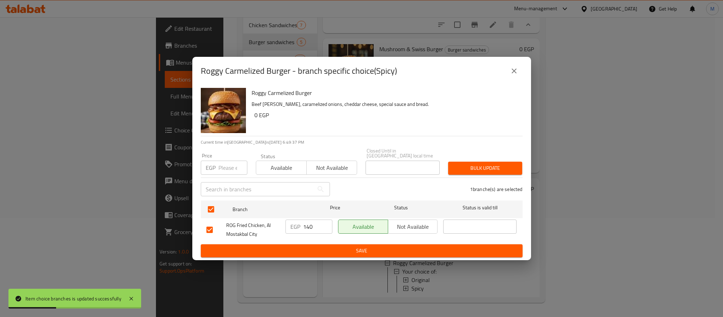
click at [231, 162] on input "number" at bounding box center [232, 168] width 29 height 14
type input "145"
click at [501, 166] on span "Bulk update" at bounding box center [485, 168] width 63 height 9
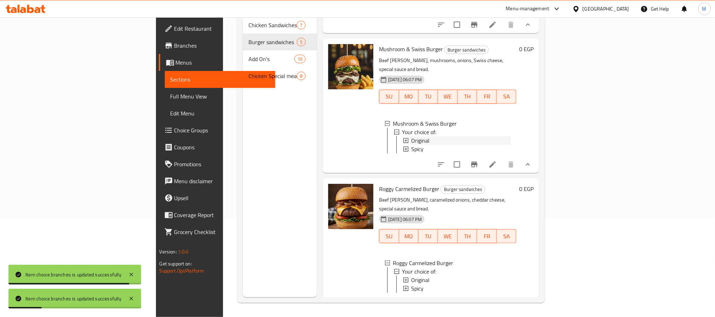
click at [411, 136] on span "Original" at bounding box center [420, 140] width 18 height 8
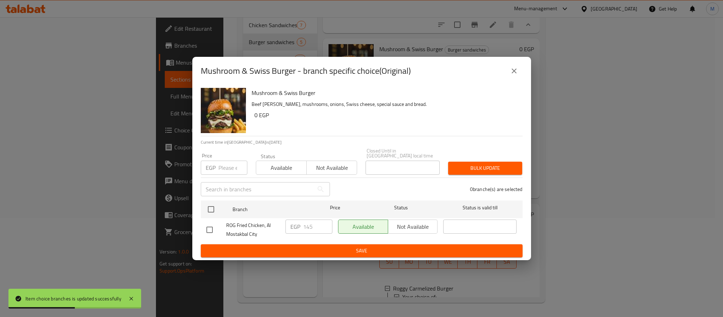
click at [517, 71] on icon "close" at bounding box center [514, 71] width 8 height 8
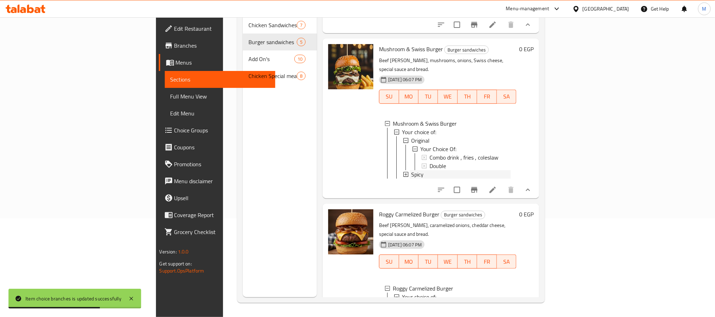
click at [411, 170] on div "Spicy" at bounding box center [461, 174] width 100 height 8
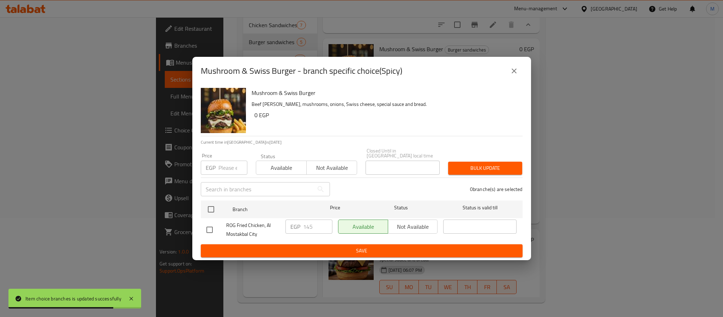
click at [512, 78] on button "close" at bounding box center [514, 70] width 17 height 17
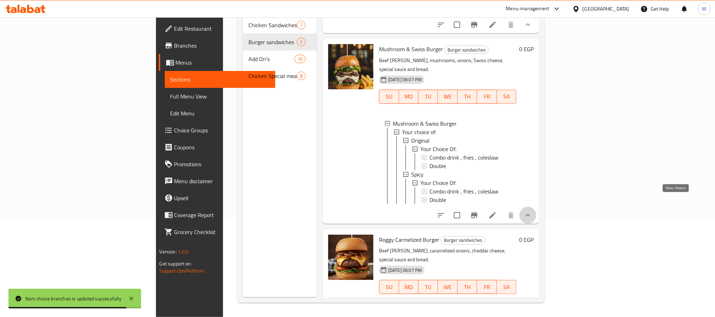
click at [532, 211] on icon "show more" at bounding box center [528, 215] width 8 height 8
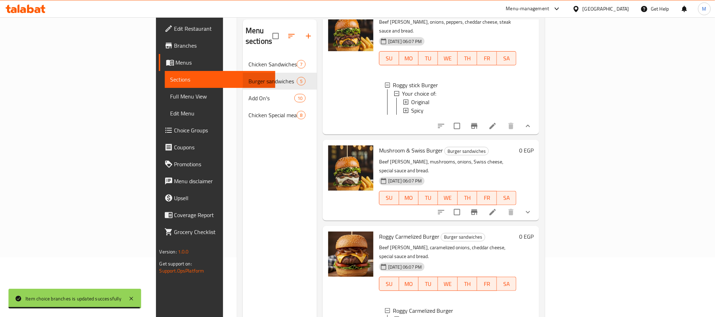
scroll to position [0, 0]
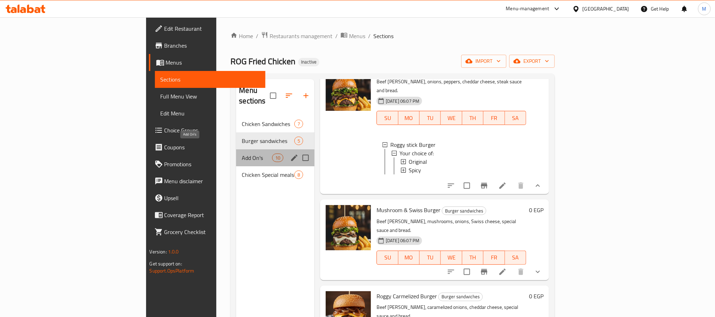
click at [242, 154] on span "Add On's" at bounding box center [257, 158] width 30 height 8
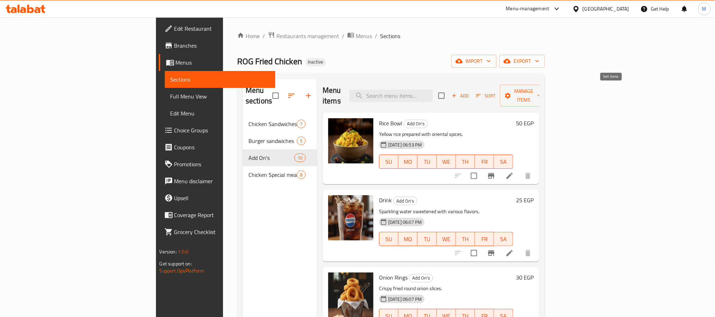
click at [497, 95] on button "Sort" at bounding box center [485, 95] width 23 height 11
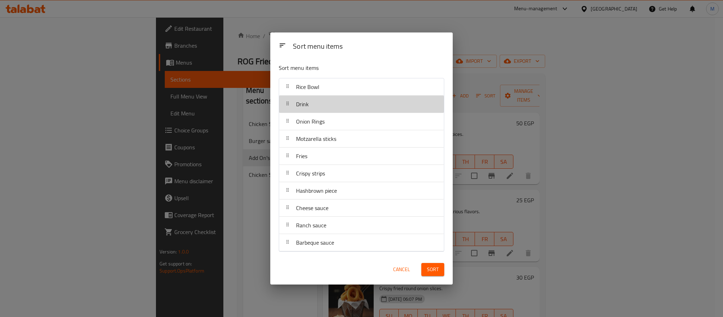
click at [327, 101] on div "Drink" at bounding box center [361, 104] width 159 height 17
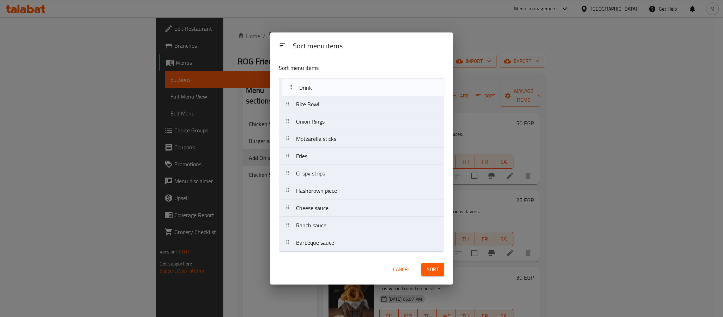
drag, startPoint x: 327, startPoint y: 103, endPoint x: 330, endPoint y: 84, distance: 19.6
click at [330, 84] on nav "Rice Bowl Drink Onion Rings Motzarella sticks Fries Crispy strips Hashbrown pie…" at bounding box center [362, 165] width 166 height 174
drag, startPoint x: 329, startPoint y: 118, endPoint x: 327, endPoint y: 104, distance: 13.8
click at [327, 104] on nav "Drink Rice Bowl Onion Rings Motzarella sticks Fries Crispy strips Hashbrown pie…" at bounding box center [362, 165] width 166 height 174
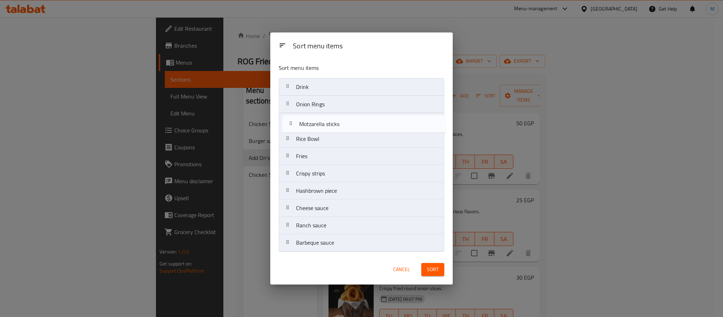
drag, startPoint x: 340, startPoint y: 143, endPoint x: 344, endPoint y: 125, distance: 18.4
click at [344, 125] on nav "Drink Onion Rings Rice Bowl Motzarella sticks Fries Crispy strips Hashbrown pie…" at bounding box center [362, 165] width 166 height 174
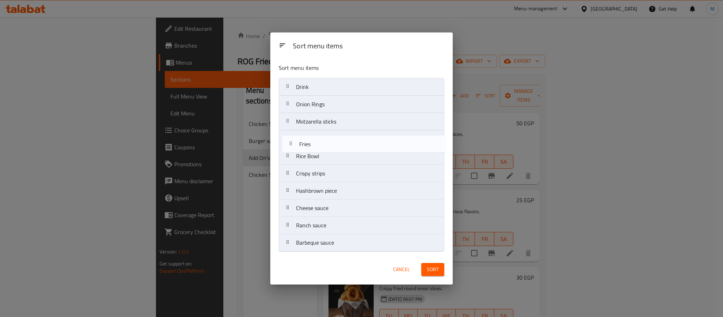
drag, startPoint x: 349, startPoint y: 157, endPoint x: 351, endPoint y: 143, distance: 14.0
click at [351, 143] on nav "Drink Onion Rings Motzarella sticks Rice Bowl Fries Crispy strips Hashbrown pie…" at bounding box center [362, 165] width 166 height 174
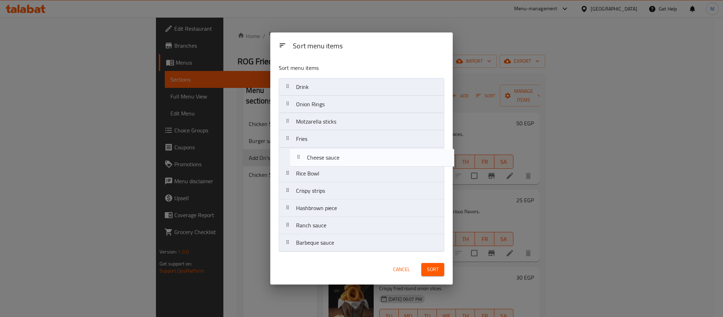
drag, startPoint x: 341, startPoint y: 215, endPoint x: 351, endPoint y: 161, distance: 55.0
click at [351, 161] on nav "Drink Onion Rings Motzarella sticks Fries Rice Bowl Crispy strips Hashbrown pie…" at bounding box center [362, 165] width 166 height 174
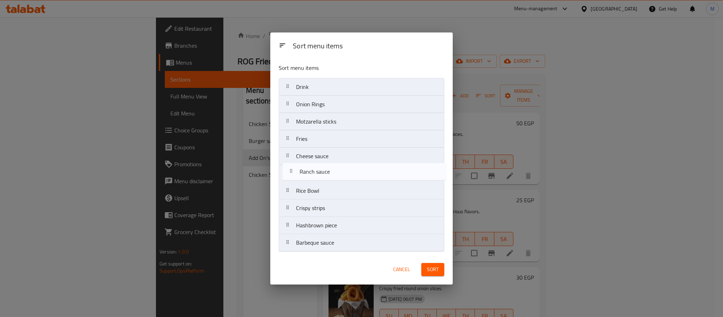
drag, startPoint x: 343, startPoint y: 223, endPoint x: 345, endPoint y: 173, distance: 50.2
click at [345, 173] on nav "Drink Onion Rings Motzarella sticks Fries Cheese sauce Rice Bowl Crispy strips …" at bounding box center [362, 165] width 166 height 174
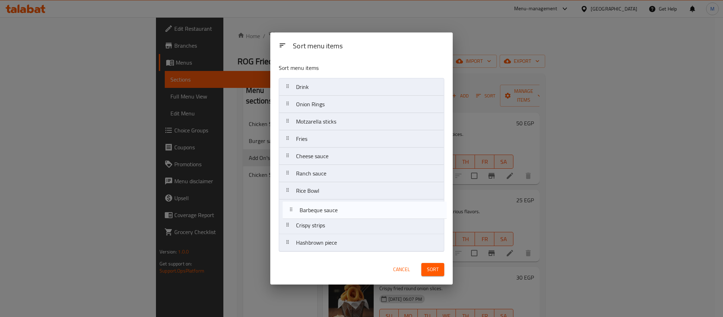
drag, startPoint x: 347, startPoint y: 237, endPoint x: 349, endPoint y: 212, distance: 25.9
click at [349, 212] on nav "Drink Onion Rings Motzarella sticks Fries Cheese sauce Ranch sauce Rice Bowl Cr…" at bounding box center [362, 165] width 166 height 174
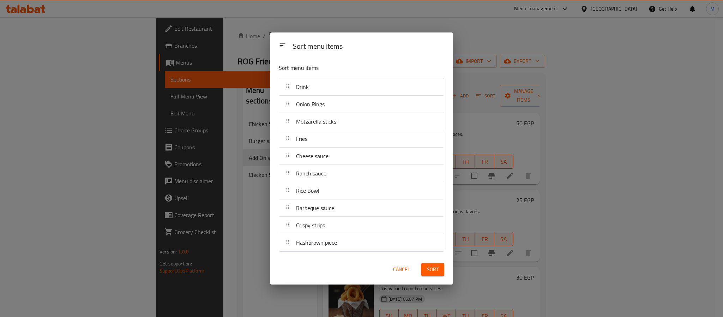
click at [435, 273] on span "Sort" at bounding box center [433, 269] width 12 height 9
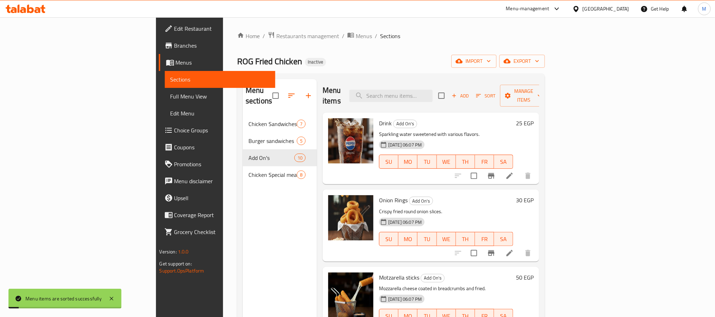
click at [499, 90] on div "Menu items Add Sort Manage items" at bounding box center [431, 96] width 217 height 34
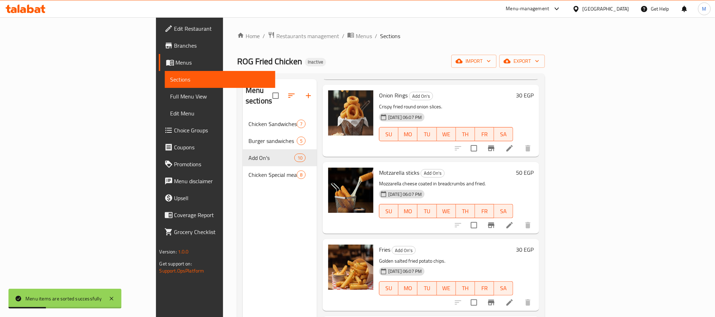
scroll to position [106, 0]
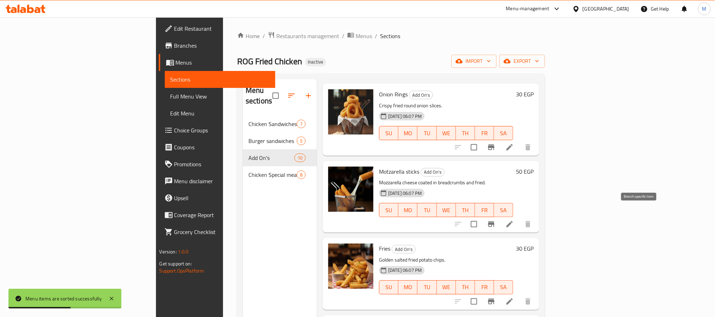
click at [494, 221] on icon "Branch-specific-item" at bounding box center [491, 224] width 6 height 6
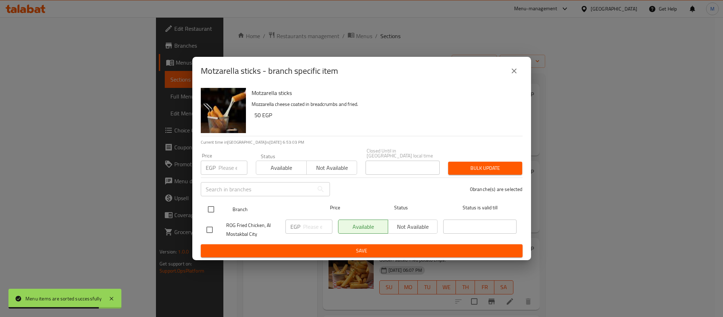
click at [212, 207] on input "checkbox" at bounding box center [211, 209] width 15 height 15
checkbox input "true"
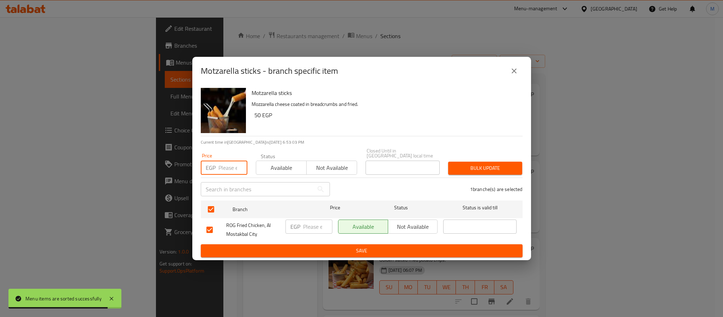
click at [229, 165] on input "number" at bounding box center [232, 168] width 29 height 14
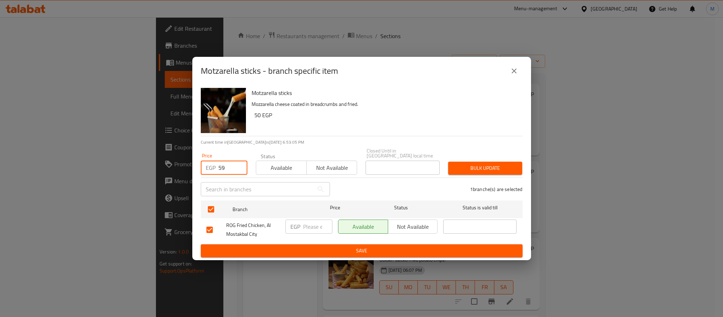
type input "59"
click at [467, 164] on span "Bulk update" at bounding box center [485, 168] width 63 height 9
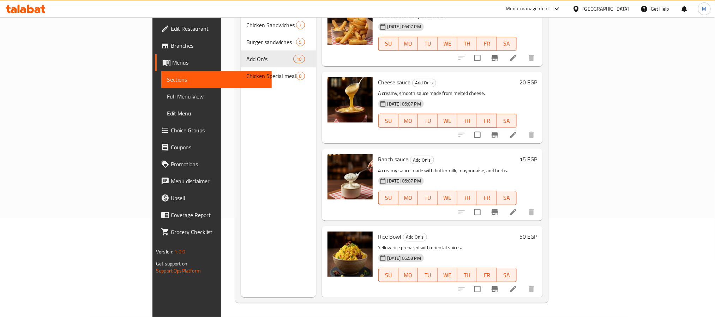
scroll to position [206, 0]
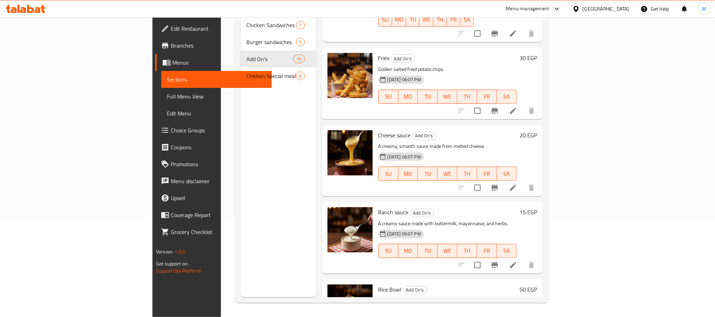
click at [499, 261] on icon "Branch-specific-item" at bounding box center [495, 265] width 8 height 8
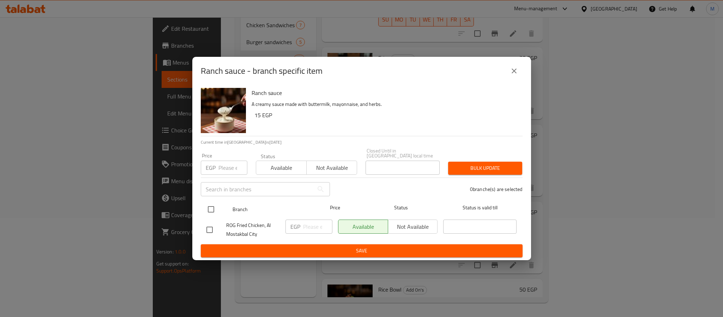
click at [211, 210] on input "checkbox" at bounding box center [211, 209] width 15 height 15
checkbox input "true"
click at [224, 167] on input "number" at bounding box center [232, 168] width 29 height 14
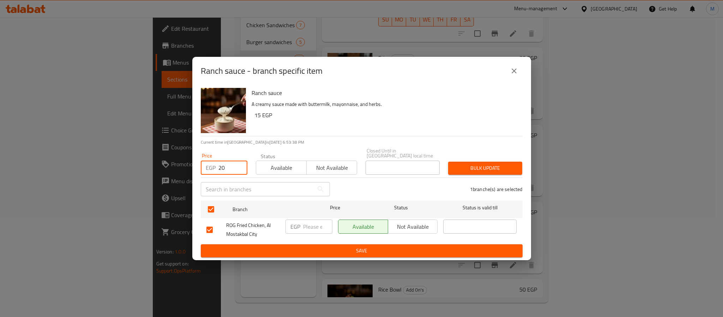
type input "20"
click at [493, 167] on span "Bulk update" at bounding box center [485, 168] width 63 height 9
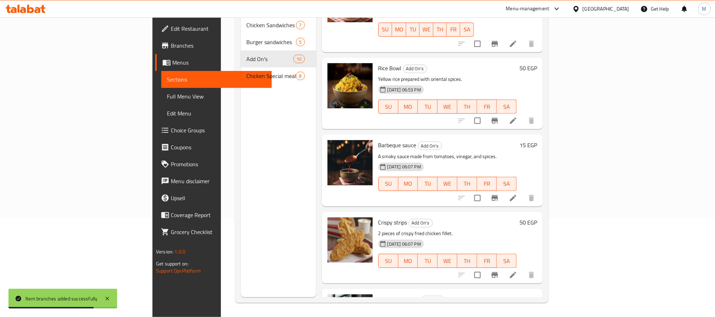
scroll to position [418, 0]
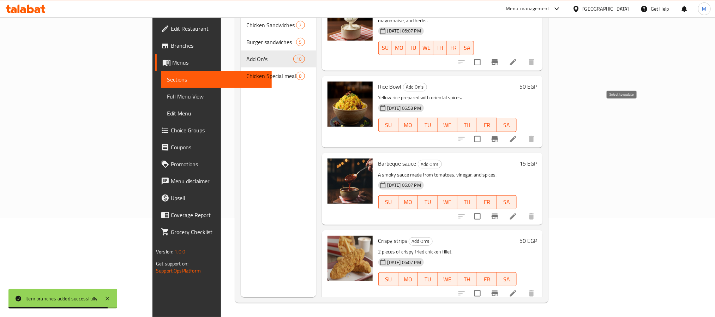
click at [485, 132] on input "checkbox" at bounding box center [477, 139] width 15 height 15
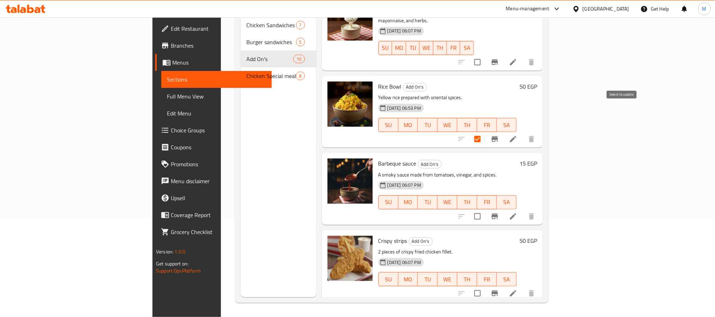
click at [485, 132] on input "checkbox" at bounding box center [477, 139] width 15 height 15
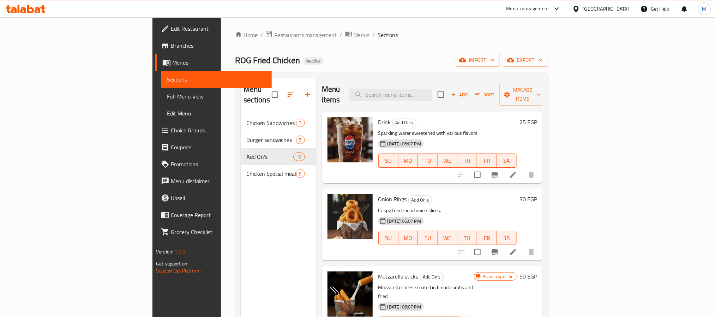
scroll to position [0, 0]
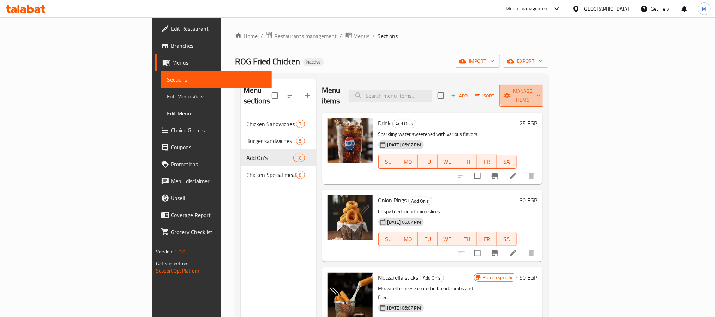
click at [541, 91] on span "Manage items" at bounding box center [523, 96] width 36 height 18
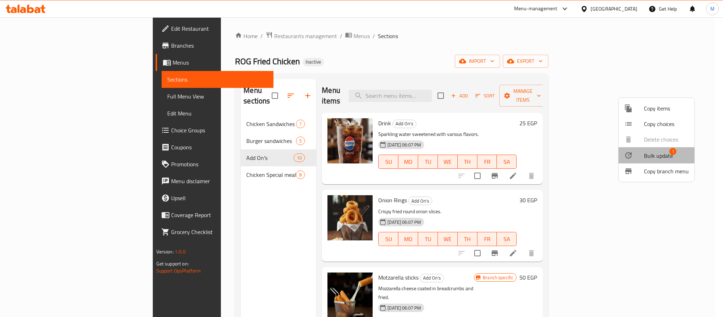
click at [640, 151] on div at bounding box center [634, 155] width 20 height 8
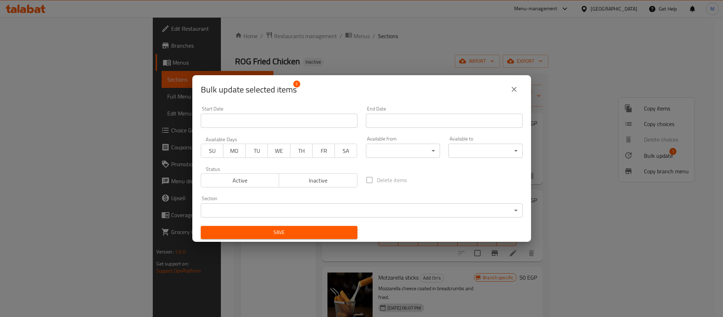
click at [327, 207] on body "​ Menu-management [GEOGRAPHIC_DATA] Get Help M Edit Restaurant Branches Menus S…" at bounding box center [361, 167] width 723 height 300
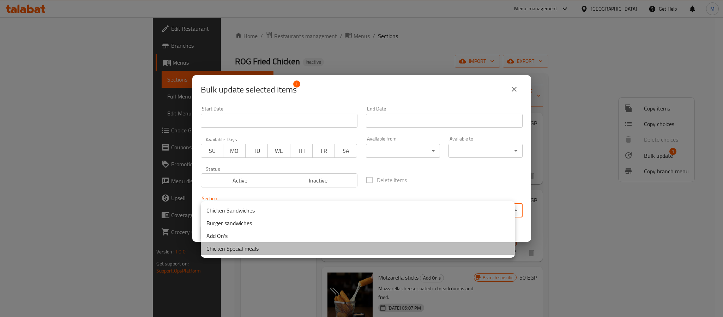
click at [267, 250] on li "Chicken Special meals" at bounding box center [358, 248] width 314 height 13
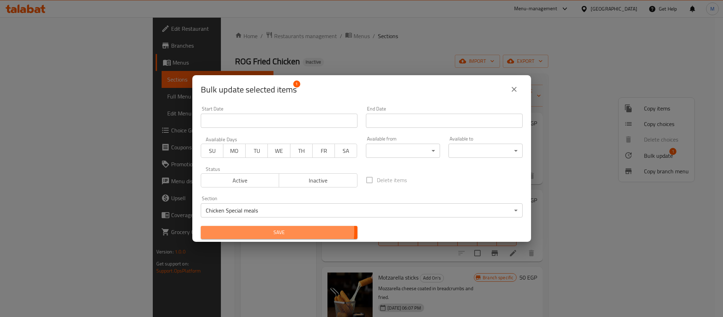
click at [269, 231] on span "Save" at bounding box center [278, 232] width 145 height 9
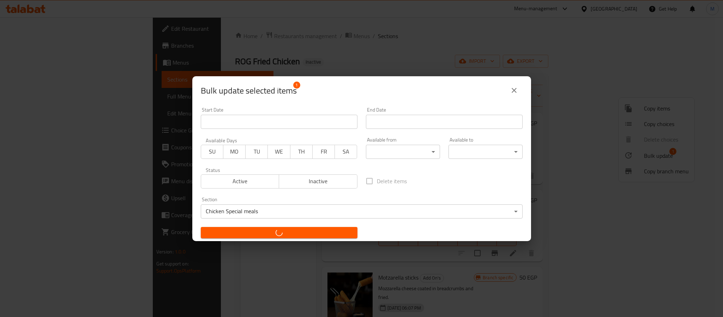
checkbox input "false"
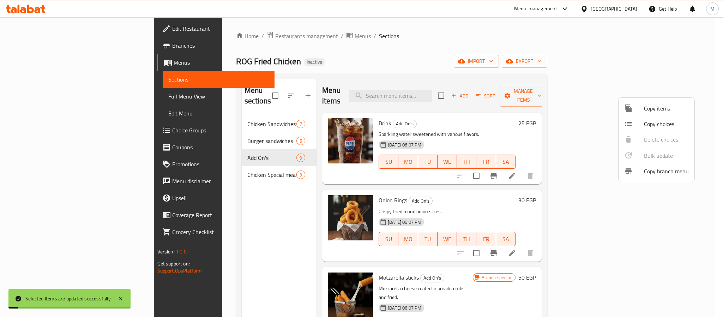
click at [517, 190] on div at bounding box center [361, 158] width 723 height 317
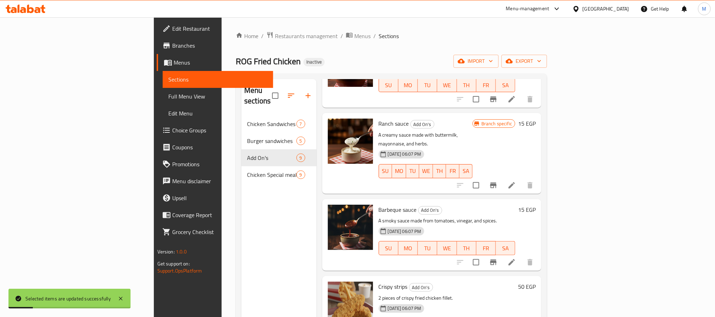
scroll to position [99, 0]
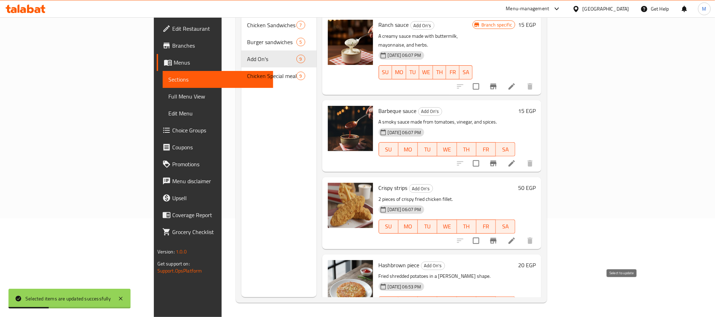
click at [483, 310] on input "checkbox" at bounding box center [476, 317] width 15 height 15
checkbox input "true"
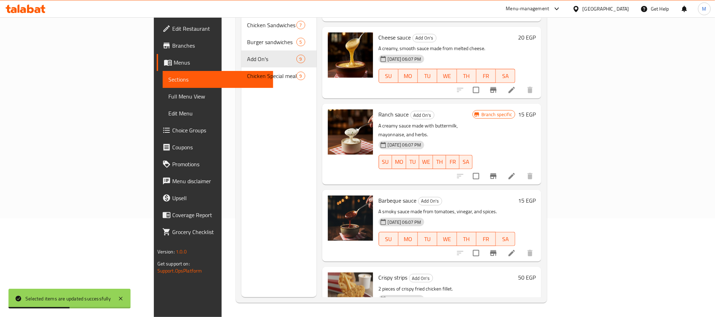
scroll to position [288, 0]
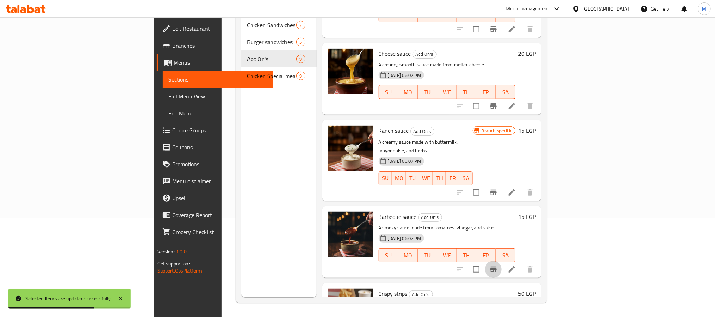
click at [498, 265] on icon "Branch-specific-item" at bounding box center [493, 269] width 8 height 8
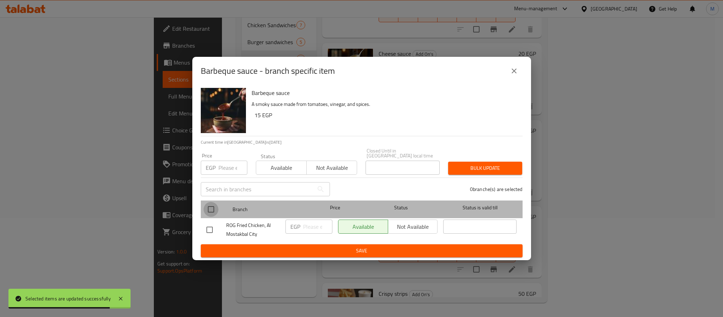
drag, startPoint x: 208, startPoint y: 204, endPoint x: 211, endPoint y: 177, distance: 27.7
click at [209, 204] on input "checkbox" at bounding box center [211, 209] width 15 height 15
checkbox input "true"
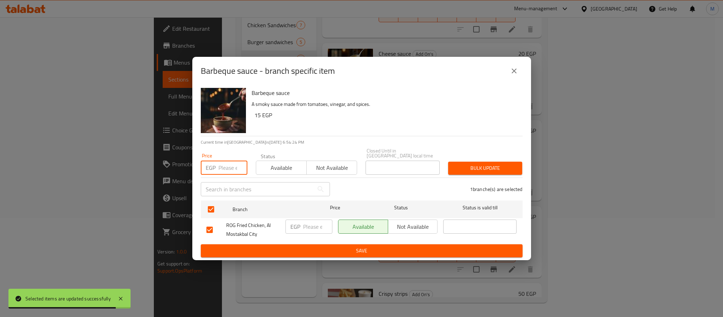
click at [226, 161] on input "number" at bounding box center [232, 168] width 29 height 14
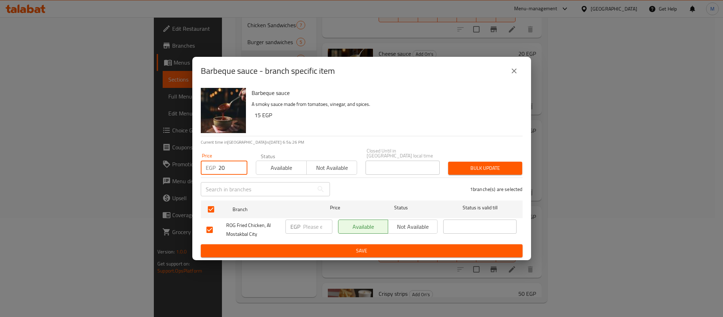
type input "20"
click at [501, 169] on span "Bulk update" at bounding box center [485, 168] width 63 height 9
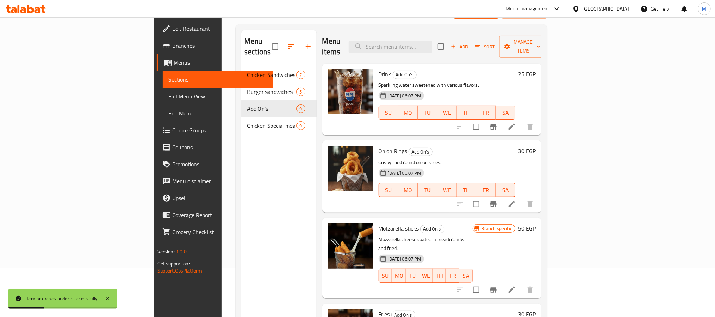
scroll to position [0, 0]
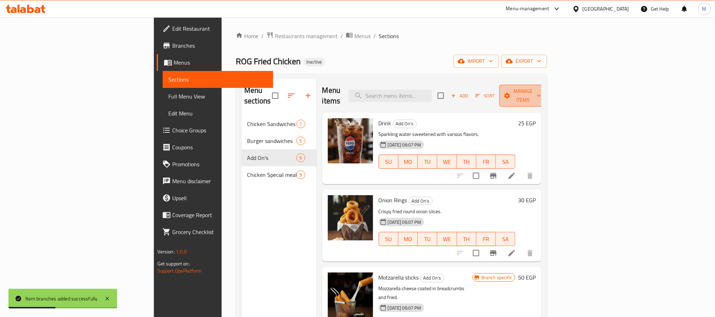
click at [541, 92] on span "Manage items" at bounding box center [523, 96] width 36 height 18
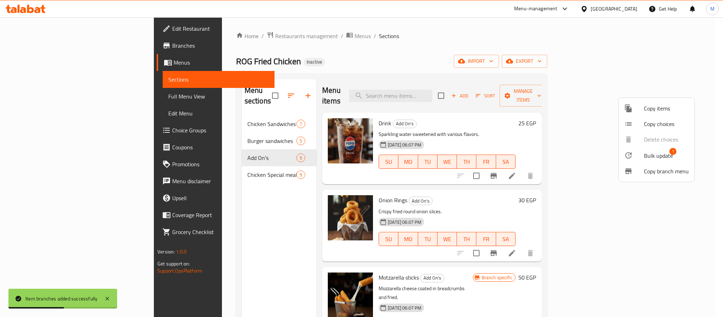
click at [643, 154] on div at bounding box center [634, 155] width 20 height 8
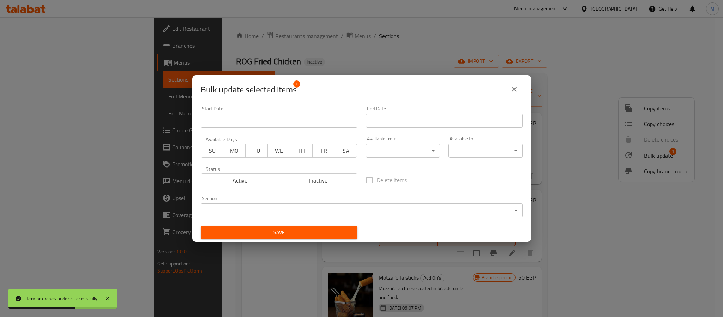
click at [324, 173] on div "Active Inactive" at bounding box center [279, 176] width 157 height 21
click at [332, 184] on span "Inactive" at bounding box center [318, 180] width 73 height 10
click at [333, 230] on span "Save" at bounding box center [278, 232] width 145 height 9
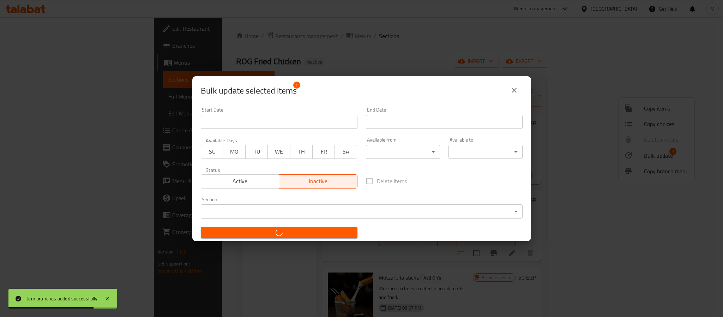
checkbox input "false"
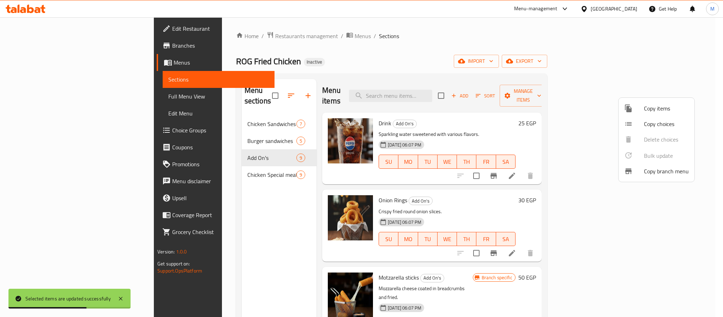
click at [211, 163] on div at bounding box center [361, 158] width 723 height 317
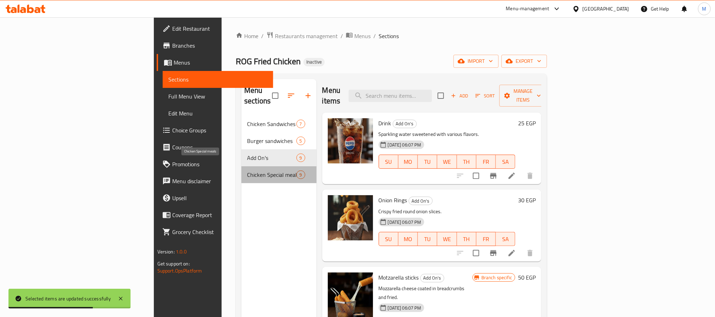
click at [247, 170] on span "Chicken Special meals" at bounding box center [271, 174] width 49 height 8
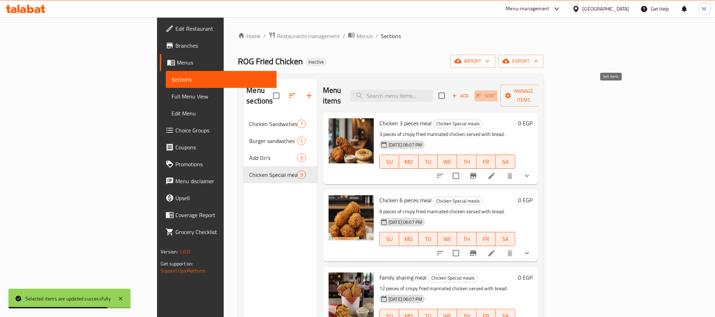
click at [482, 92] on icon "button" at bounding box center [479, 95] width 6 height 6
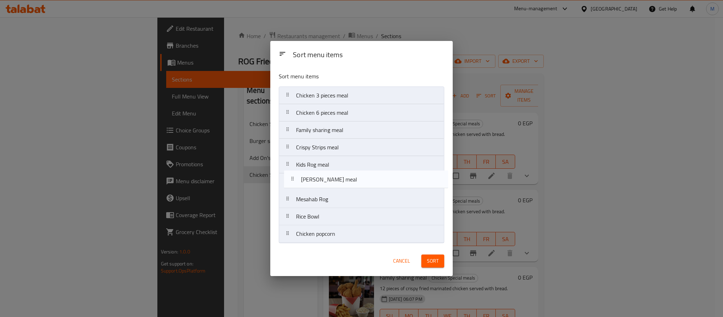
drag, startPoint x: 343, startPoint y: 203, endPoint x: 349, endPoint y: 181, distance: 22.9
click at [349, 181] on nav "Chicken 3 pieces meal Chicken 6 pieces meal Family sharing meal Crispy Strips m…" at bounding box center [362, 164] width 166 height 156
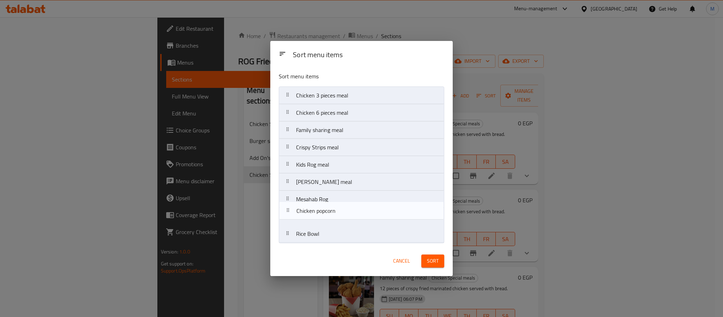
drag, startPoint x: 327, startPoint y: 236, endPoint x: 329, endPoint y: 210, distance: 26.5
click at [329, 210] on nav "Chicken 3 pieces meal Chicken 6 pieces meal Family sharing meal Crispy Strips m…" at bounding box center [362, 164] width 166 height 156
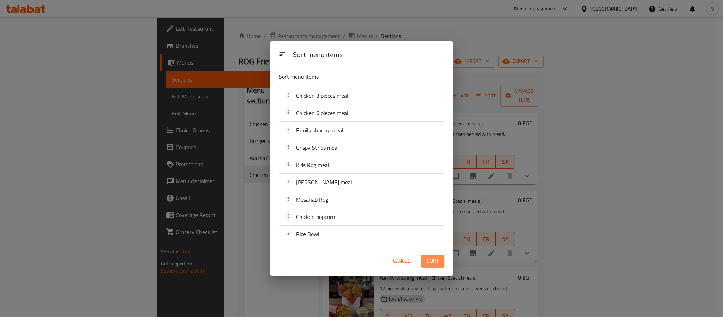
click at [435, 263] on span "Sort" at bounding box center [433, 261] width 12 height 9
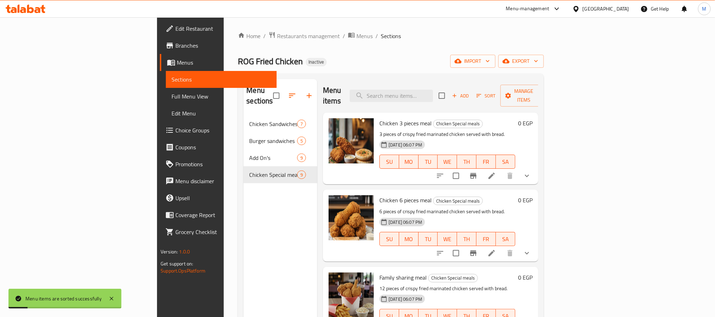
click at [512, 47] on div "Home / Restaurants management / Menus / Sections ROG Fried Chicken Inactive imp…" at bounding box center [391, 216] width 306 height 370
click at [531, 172] on icon "show more" at bounding box center [527, 176] width 8 height 8
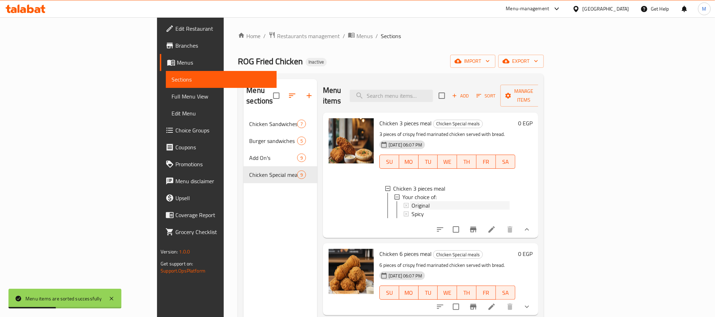
click at [435, 201] on div "Original" at bounding box center [460, 205] width 98 height 8
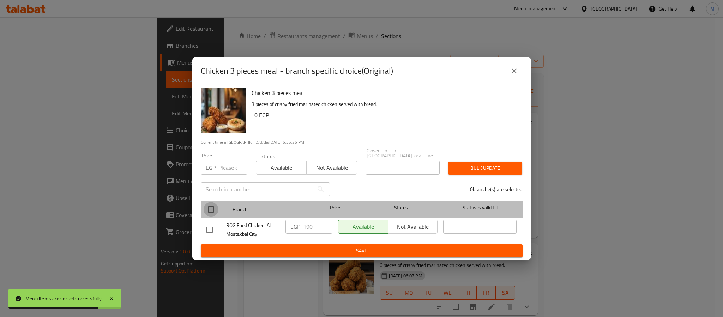
click at [210, 209] on input "checkbox" at bounding box center [211, 209] width 15 height 15
checkbox input "true"
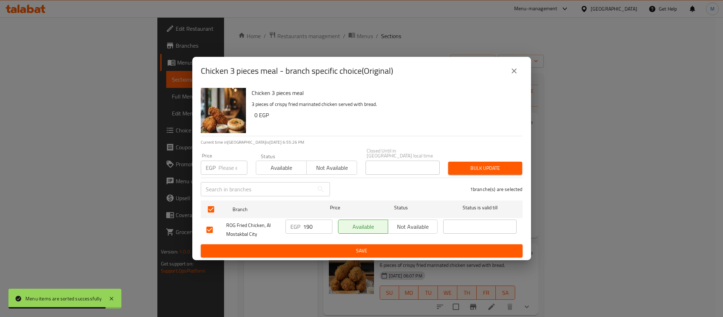
click at [226, 167] on input "number" at bounding box center [232, 168] width 29 height 14
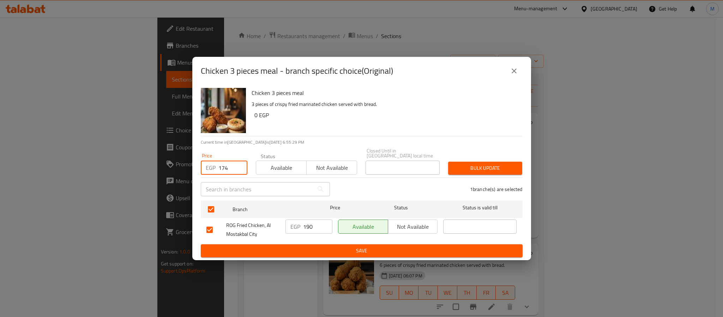
type input "174"
click at [468, 171] on button "Bulk update" at bounding box center [485, 168] width 74 height 13
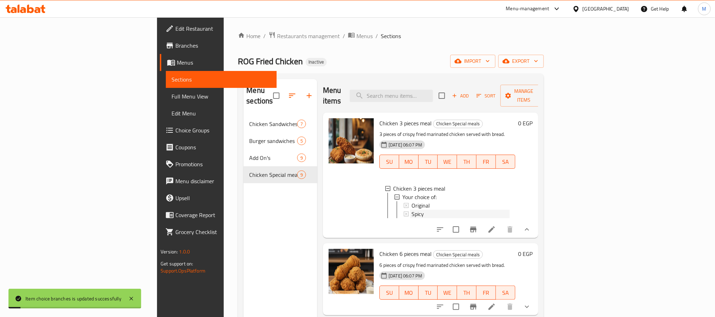
click at [411, 210] on div "Spicy" at bounding box center [460, 214] width 98 height 8
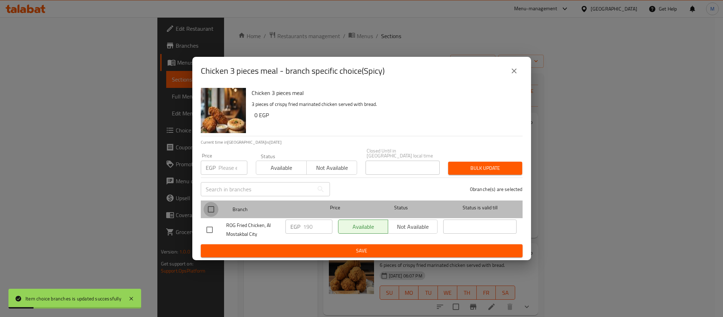
click at [208, 207] on input "checkbox" at bounding box center [211, 209] width 15 height 15
checkbox input "true"
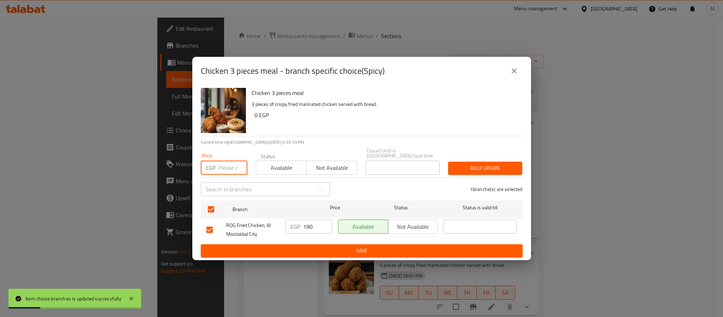
click at [230, 163] on input "number" at bounding box center [232, 168] width 29 height 14
paste input "174"
type input "174"
click at [468, 168] on span "Bulk update" at bounding box center [485, 168] width 63 height 9
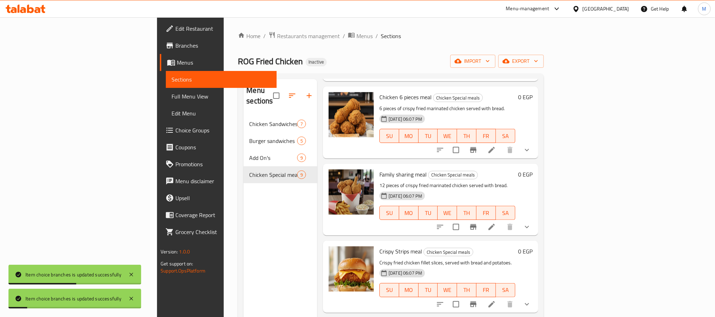
scroll to position [159, 0]
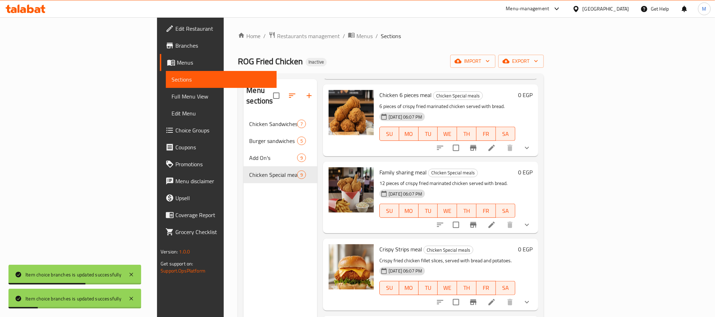
click at [531, 148] on icon "show more" at bounding box center [527, 148] width 8 height 8
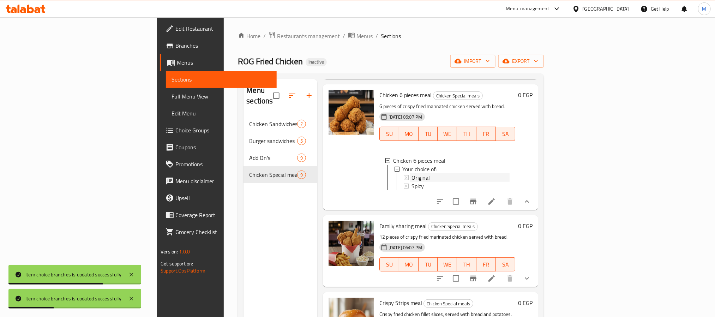
click at [411, 176] on span "Original" at bounding box center [420, 177] width 18 height 8
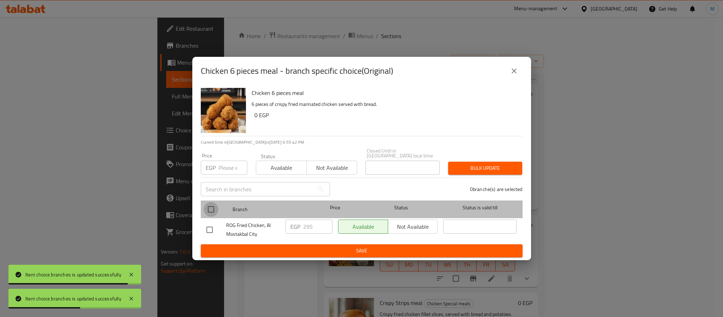
click at [205, 206] on input "checkbox" at bounding box center [211, 209] width 15 height 15
checkbox input "true"
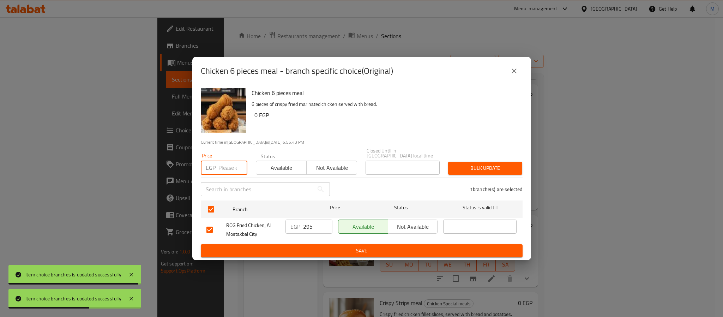
click at [233, 164] on input "number" at bounding box center [232, 168] width 29 height 14
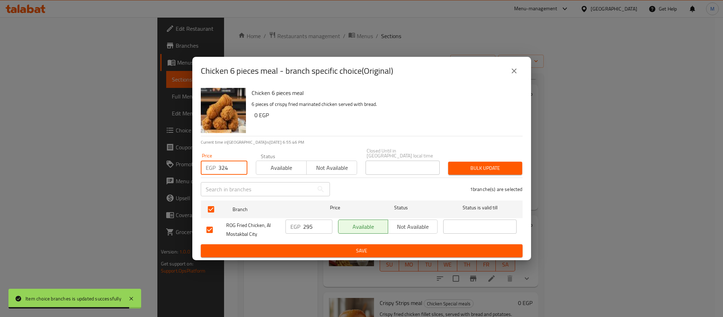
type input "324"
click at [496, 164] on span "Bulk update" at bounding box center [485, 168] width 63 height 9
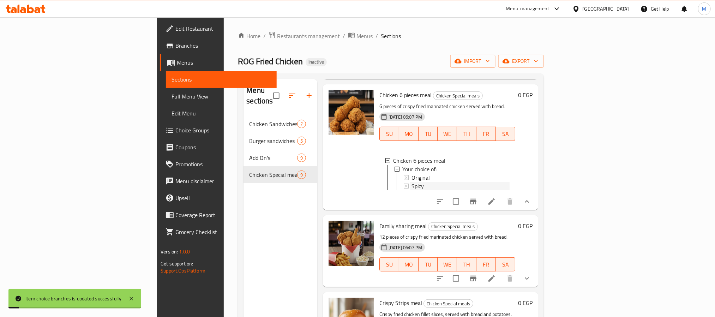
click at [411, 182] on div "Spicy" at bounding box center [460, 186] width 98 height 8
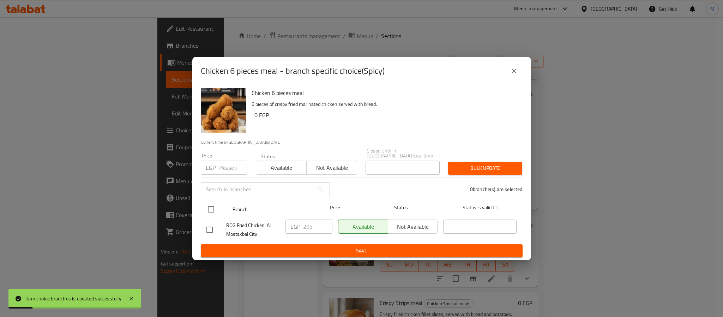
click at [207, 205] on input "checkbox" at bounding box center [211, 209] width 15 height 15
checkbox input "true"
click at [228, 161] on input "number" at bounding box center [232, 168] width 29 height 14
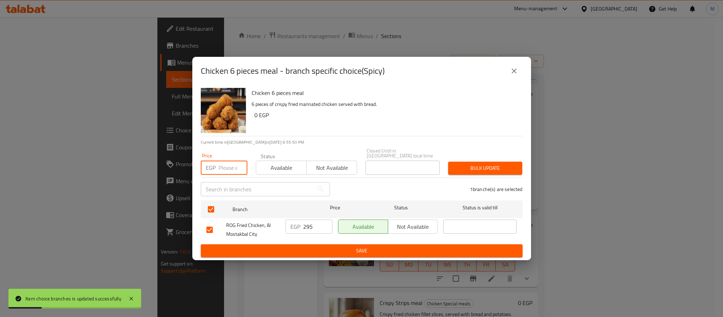
paste input "324"
type input "324"
click at [510, 164] on span "Bulk update" at bounding box center [485, 168] width 63 height 9
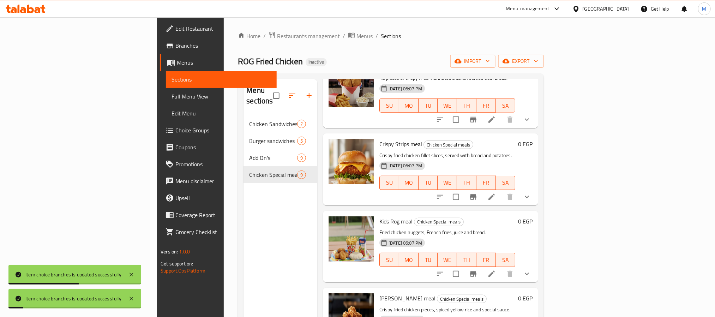
scroll to position [265, 0]
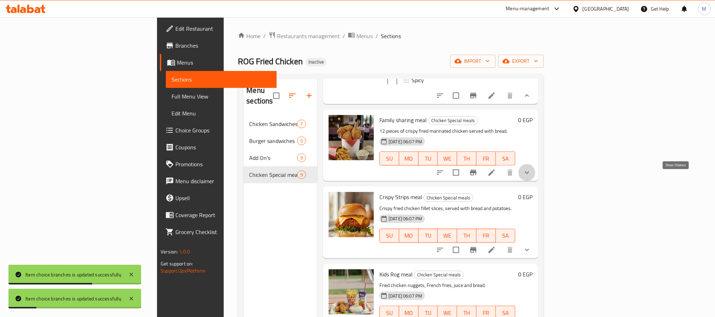
click at [531, 177] on icon "show more" at bounding box center [527, 172] width 8 height 8
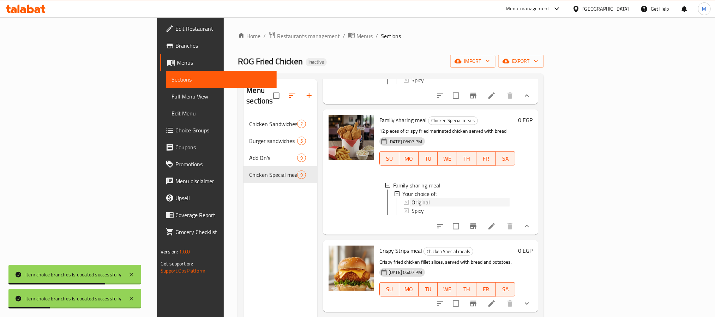
click at [411, 206] on span "Original" at bounding box center [420, 202] width 18 height 8
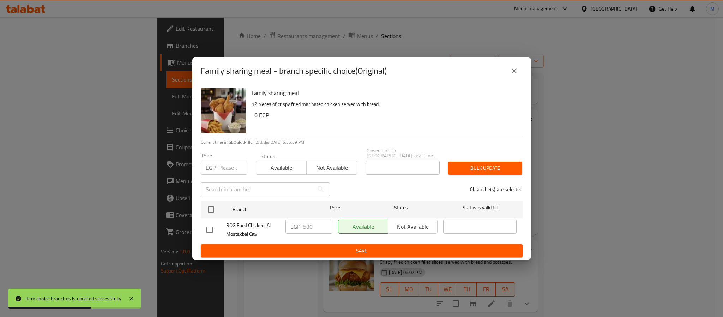
drag, startPoint x: 213, startPoint y: 206, endPoint x: 218, endPoint y: 188, distance: 18.8
click at [214, 205] on input "checkbox" at bounding box center [211, 209] width 15 height 15
checkbox input "true"
click at [228, 167] on input "number" at bounding box center [232, 168] width 29 height 14
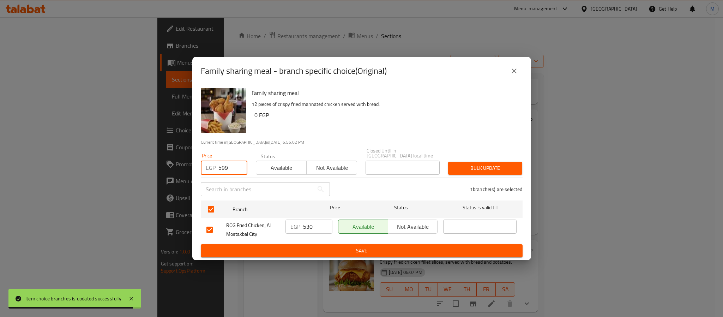
type input "599"
click at [470, 166] on span "Bulk update" at bounding box center [485, 168] width 63 height 9
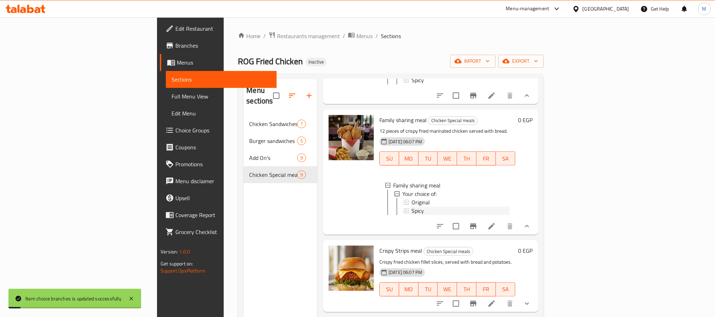
click at [411, 215] on div "Spicy" at bounding box center [460, 210] width 98 height 8
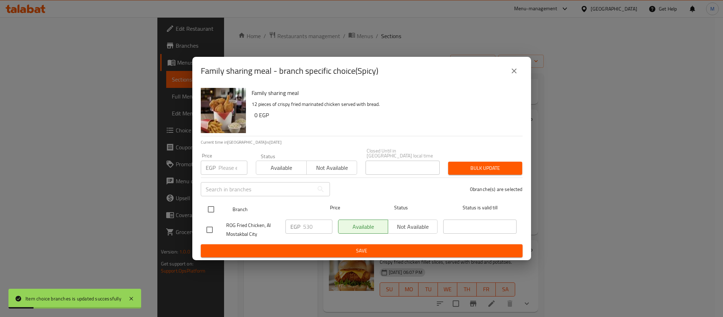
click at [215, 210] on input "checkbox" at bounding box center [211, 209] width 15 height 15
checkbox input "true"
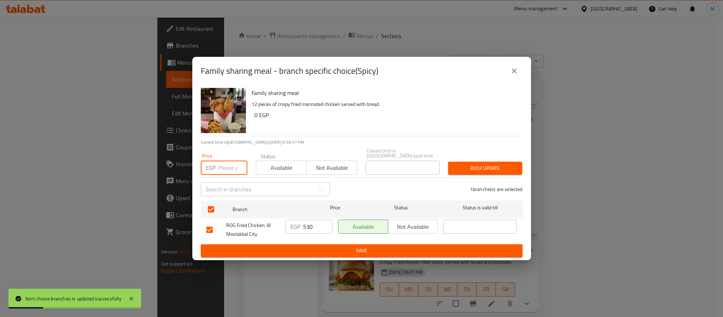
click at [227, 170] on input "number" at bounding box center [232, 168] width 29 height 14
paste input "599"
type input "599"
click at [502, 165] on span "Bulk update" at bounding box center [485, 168] width 63 height 9
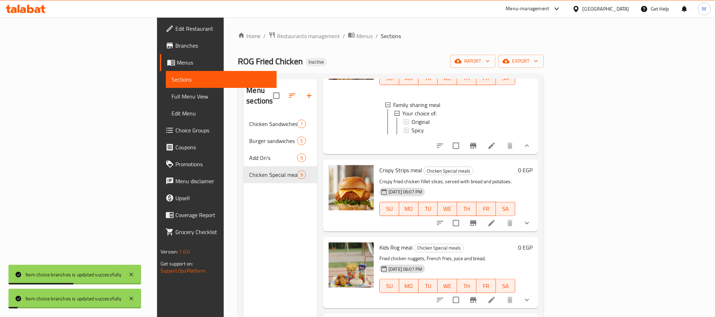
scroll to position [423, 0]
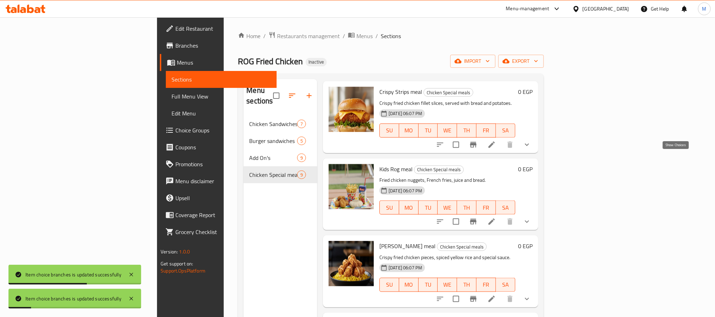
click at [531, 149] on icon "show more" at bounding box center [527, 144] width 8 height 8
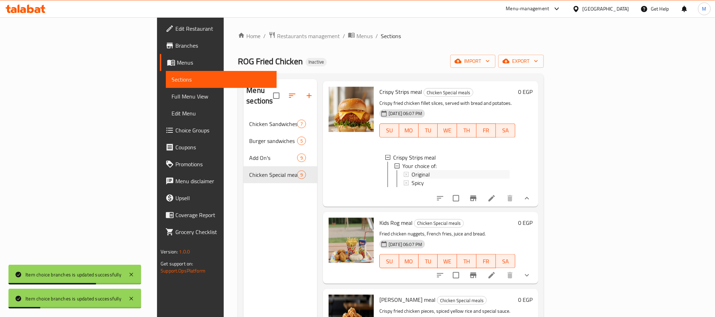
click at [411, 179] on div "Original" at bounding box center [460, 174] width 98 height 8
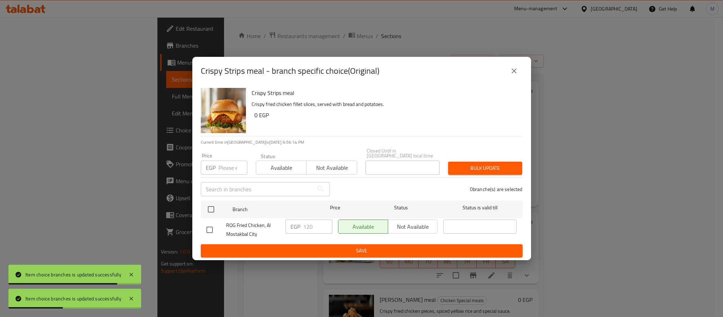
drag, startPoint x: 214, startPoint y: 206, endPoint x: 216, endPoint y: 195, distance: 10.9
click at [213, 206] on input "checkbox" at bounding box center [211, 209] width 15 height 15
checkbox input "true"
click at [230, 161] on input "number" at bounding box center [232, 168] width 29 height 14
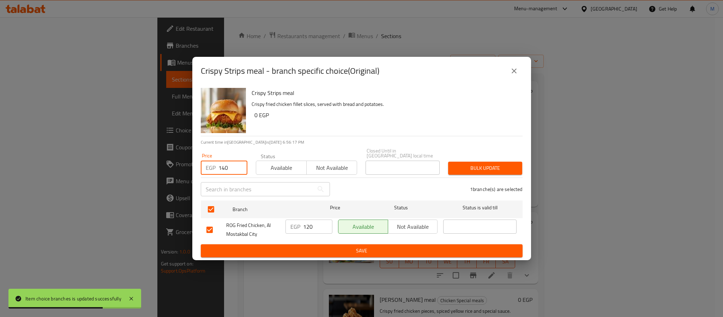
type input "140"
click at [454, 164] on span "Bulk update" at bounding box center [485, 168] width 63 height 9
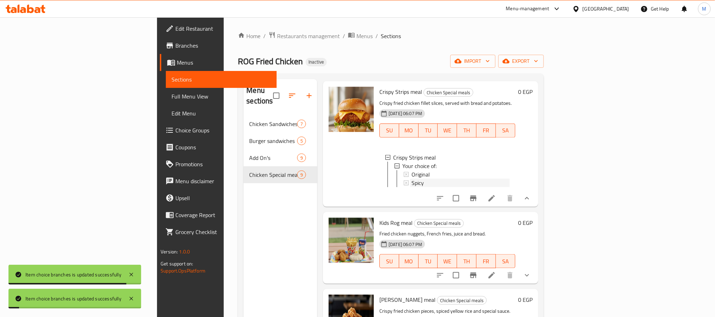
click at [411, 187] on div "Spicy" at bounding box center [460, 183] width 98 height 8
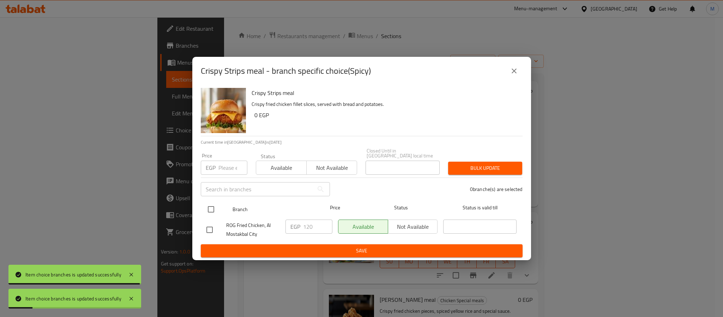
click at [212, 204] on input "checkbox" at bounding box center [211, 209] width 15 height 15
checkbox input "true"
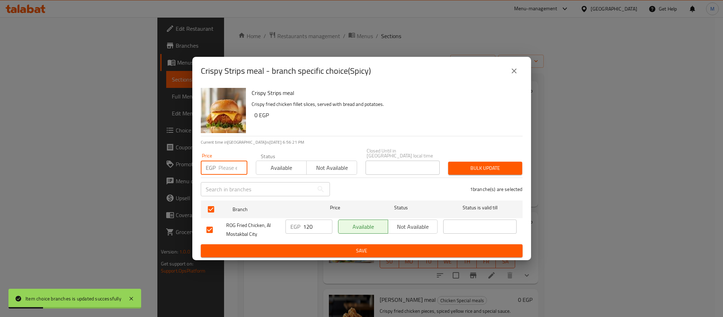
click at [227, 168] on input "number" at bounding box center [232, 168] width 29 height 14
paste input "140"
type input "140"
click at [462, 164] on span "Bulk update" at bounding box center [485, 168] width 63 height 9
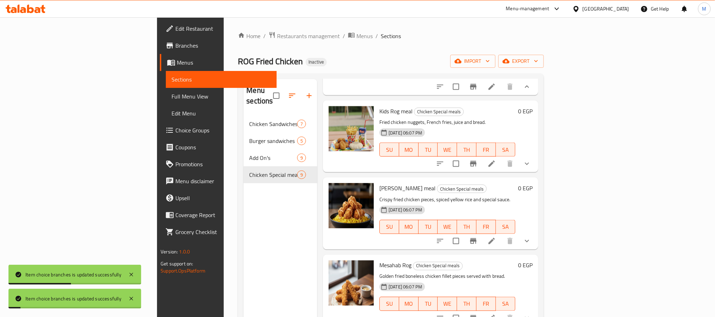
scroll to position [582, 0]
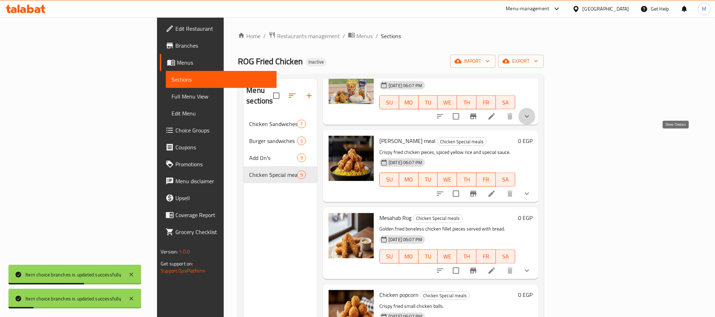
click at [531, 121] on icon "show more" at bounding box center [527, 116] width 8 height 8
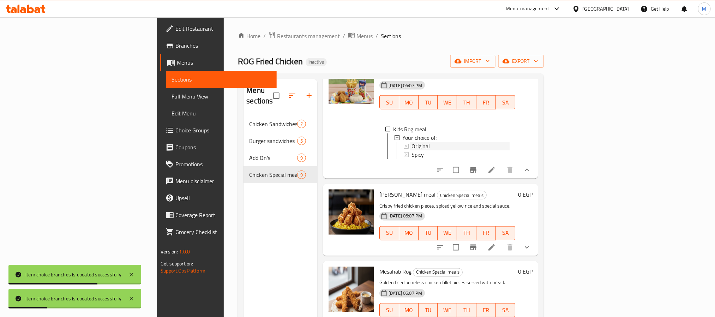
click at [411, 150] on span "Original" at bounding box center [420, 146] width 18 height 8
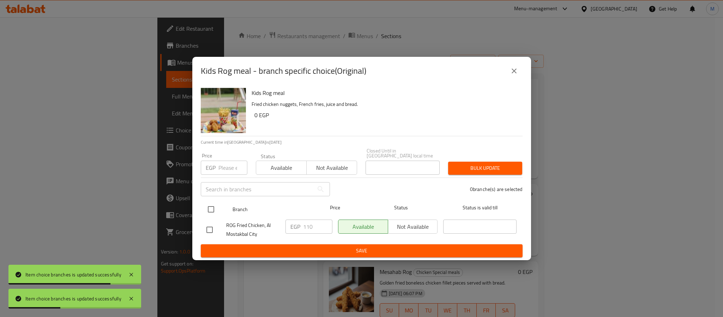
click at [213, 207] on input "checkbox" at bounding box center [211, 209] width 15 height 15
checkbox input "true"
click at [229, 161] on input "number" at bounding box center [232, 168] width 29 height 14
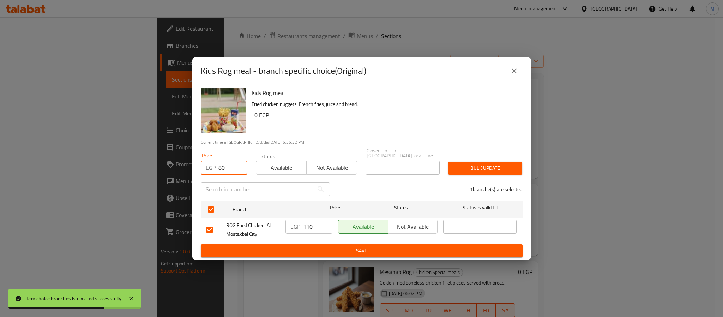
type input "80"
click at [483, 167] on span "Bulk update" at bounding box center [485, 168] width 63 height 9
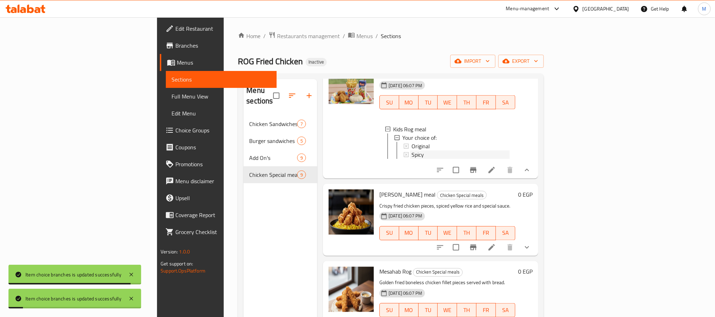
click at [411, 159] on div "Spicy" at bounding box center [460, 154] width 98 height 8
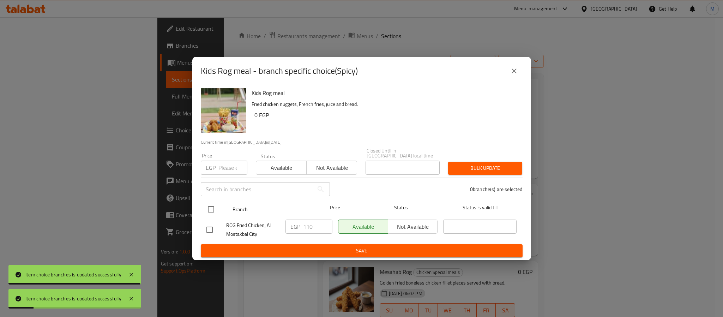
click at [210, 206] on input "checkbox" at bounding box center [211, 209] width 15 height 15
checkbox input "true"
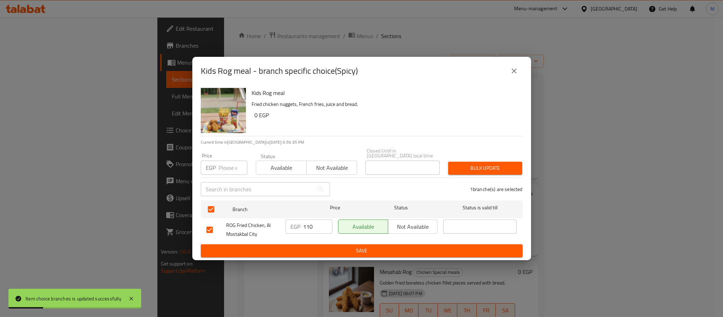
click at [225, 164] on input "number" at bounding box center [232, 168] width 29 height 14
paste input "80"
type input "80"
click at [482, 164] on span "Bulk update" at bounding box center [485, 168] width 63 height 9
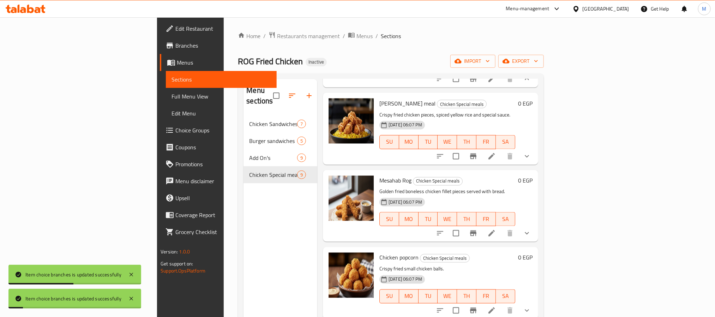
scroll to position [688, 0]
click at [531, 161] on icon "show more" at bounding box center [527, 156] width 8 height 8
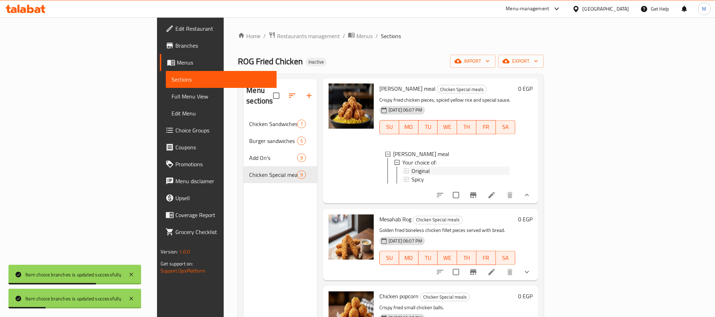
click at [411, 175] on div "Original" at bounding box center [460, 171] width 98 height 8
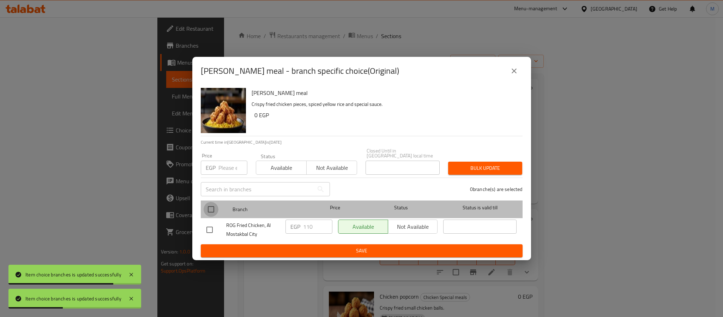
click at [210, 206] on input "checkbox" at bounding box center [211, 209] width 15 height 15
checkbox input "true"
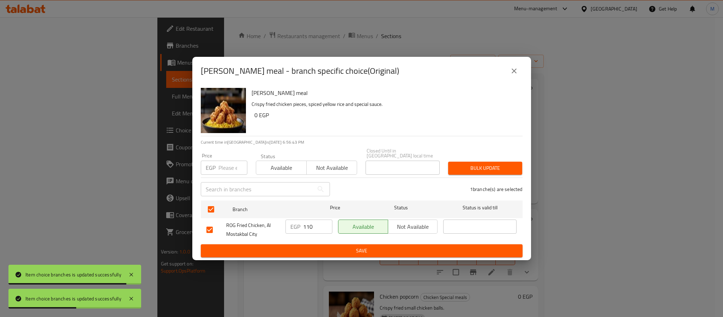
click at [516, 70] on icon "close" at bounding box center [514, 71] width 8 height 8
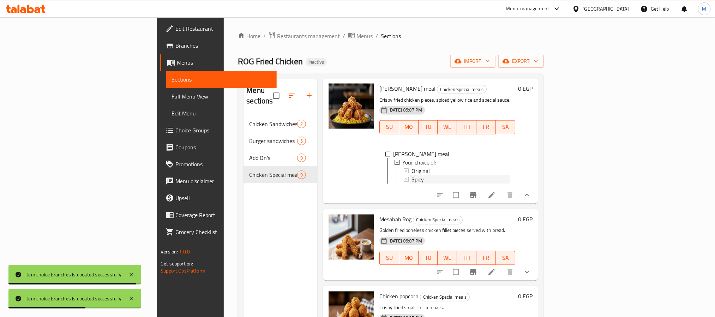
click at [414, 184] on div "Spicy" at bounding box center [460, 179] width 98 height 8
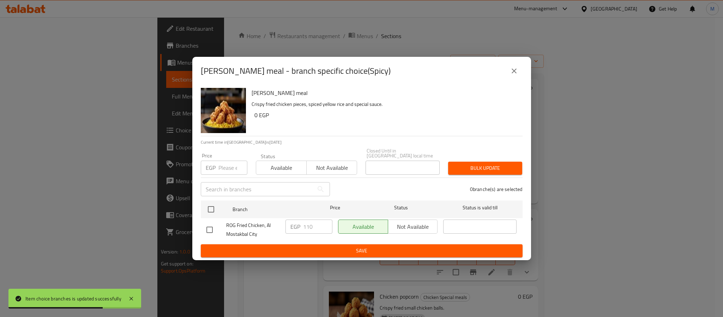
drag, startPoint x: 511, startPoint y: 71, endPoint x: 518, endPoint y: 100, distance: 29.4
click at [511, 71] on icon "close" at bounding box center [514, 71] width 8 height 8
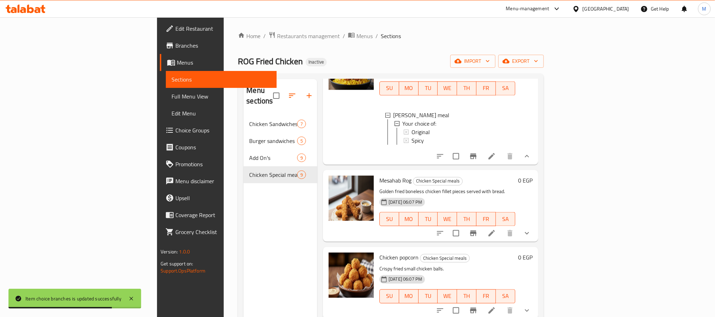
scroll to position [763, 0]
click at [531, 234] on icon "show more" at bounding box center [527, 233] width 8 height 8
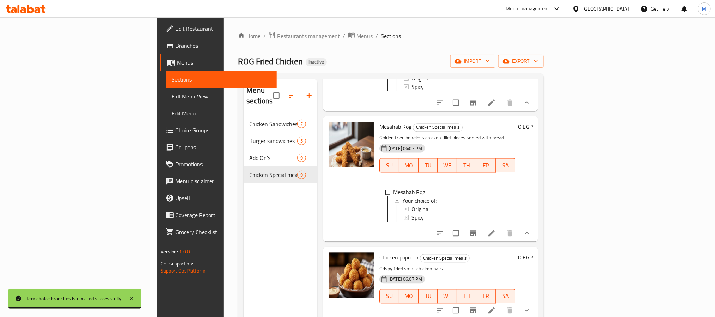
scroll to position [825, 0]
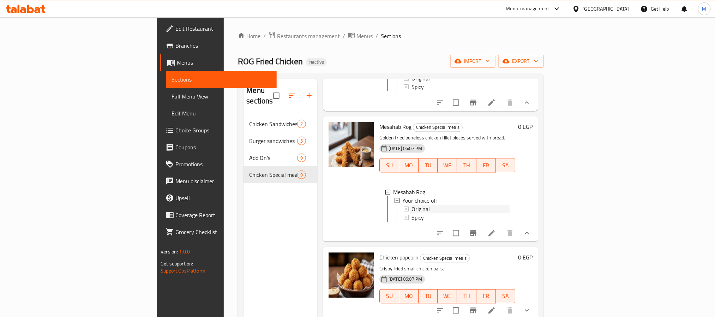
click at [411, 205] on div "Original" at bounding box center [460, 209] width 98 height 8
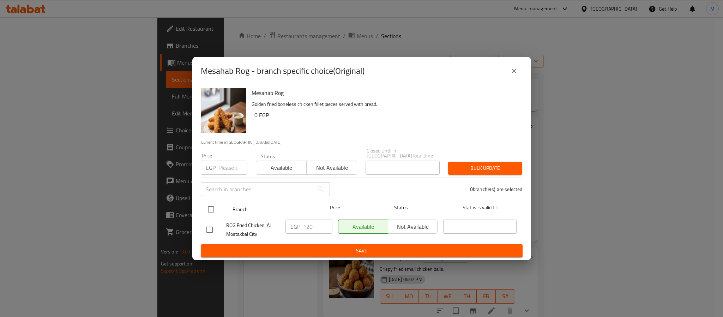
click at [209, 205] on input "checkbox" at bounding box center [211, 209] width 15 height 15
checkbox input "true"
click at [226, 169] on input "number" at bounding box center [232, 168] width 29 height 14
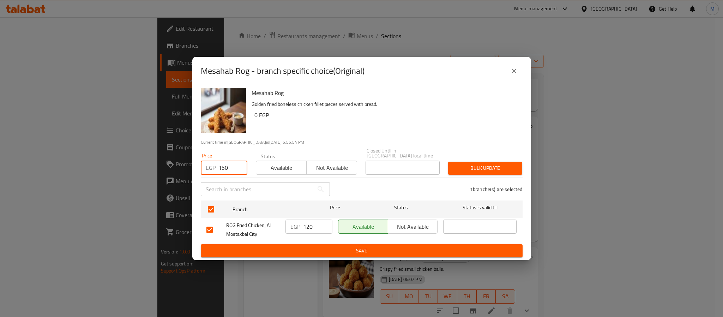
type input "150"
click at [477, 167] on span "Bulk update" at bounding box center [485, 168] width 63 height 9
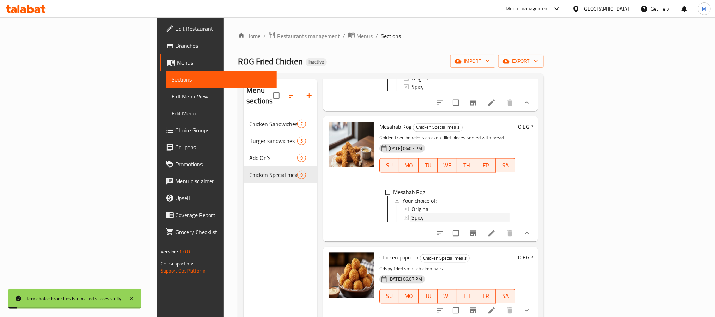
click at [411, 213] on div "Spicy" at bounding box center [460, 217] width 98 height 8
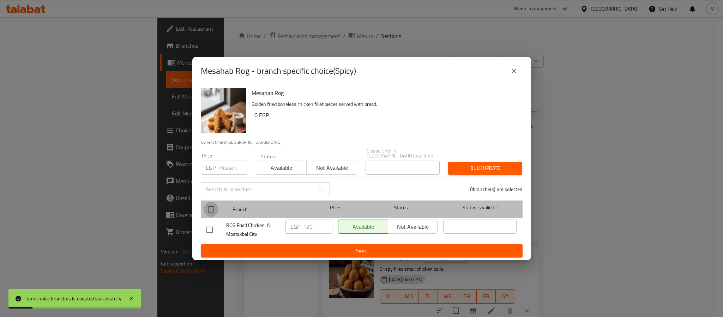
click at [209, 206] on input "checkbox" at bounding box center [211, 209] width 15 height 15
checkbox input "true"
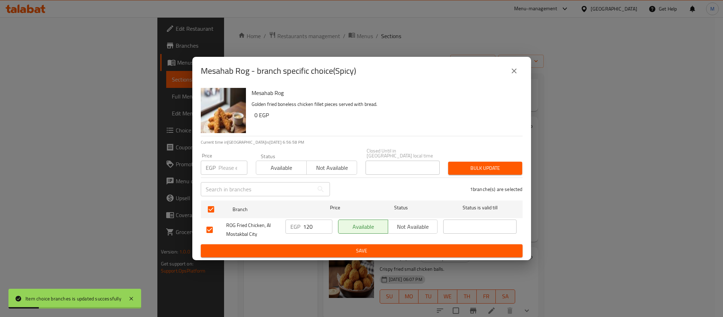
click at [229, 167] on input "number" at bounding box center [232, 168] width 29 height 14
paste input "150"
type input "150"
click at [497, 162] on button "Bulk update" at bounding box center [485, 168] width 74 height 13
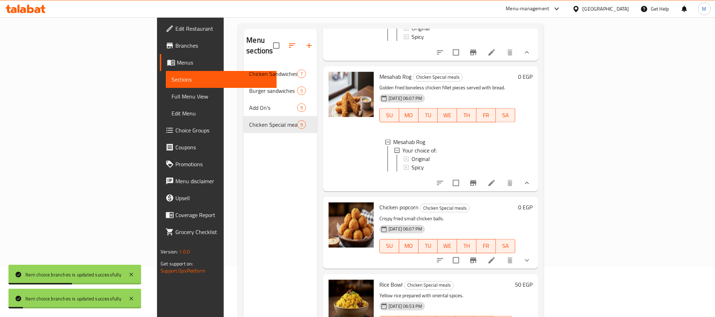
scroll to position [99, 0]
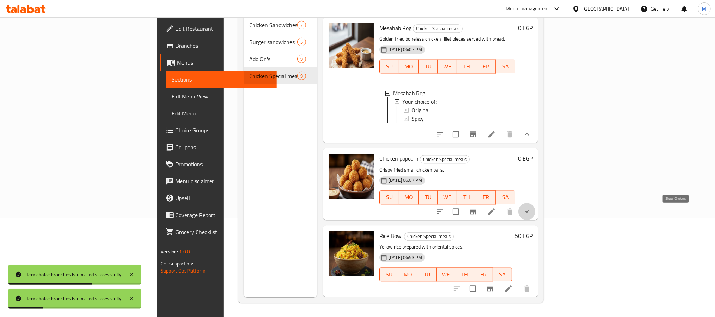
click at [531, 210] on icon "show more" at bounding box center [527, 211] width 8 height 8
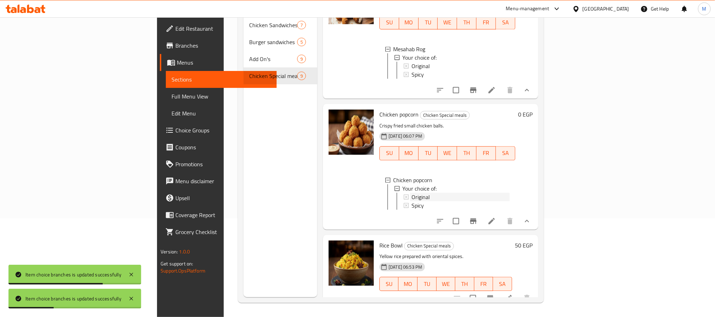
click at [411, 201] on div "Original" at bounding box center [460, 197] width 98 height 8
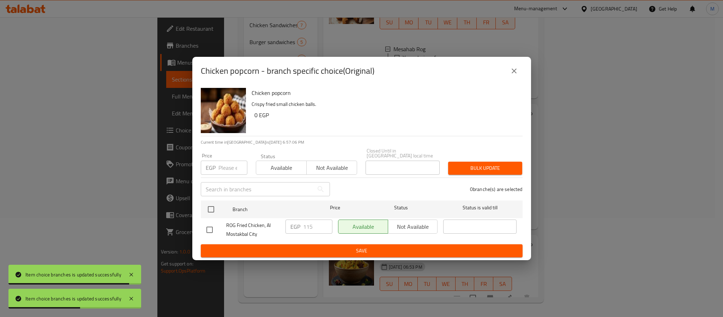
click at [521, 71] on button "close" at bounding box center [514, 70] width 17 height 17
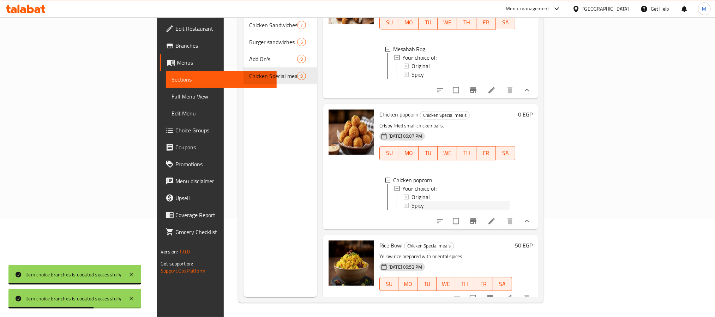
click at [411, 210] on div "Spicy" at bounding box center [460, 205] width 98 height 8
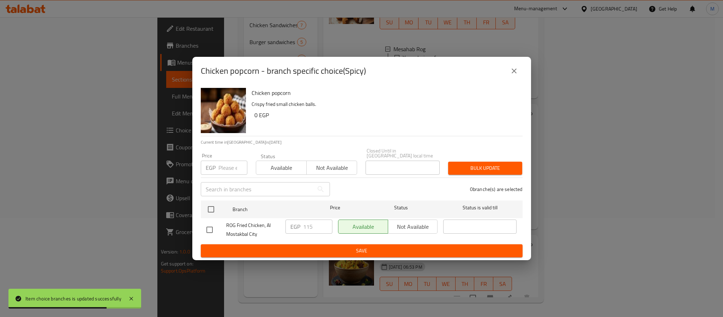
drag, startPoint x: 517, startPoint y: 76, endPoint x: 548, endPoint y: 110, distance: 46.7
click at [518, 75] on icon "close" at bounding box center [514, 71] width 8 height 8
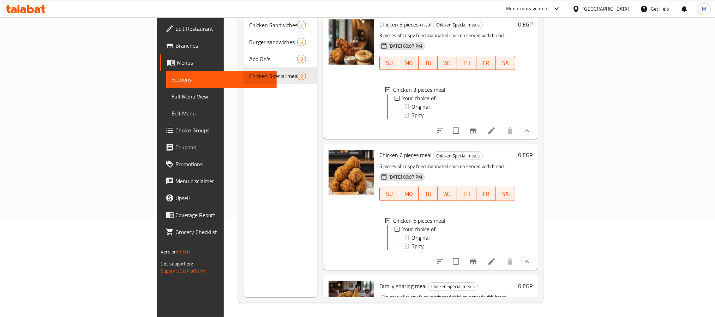
scroll to position [0, 0]
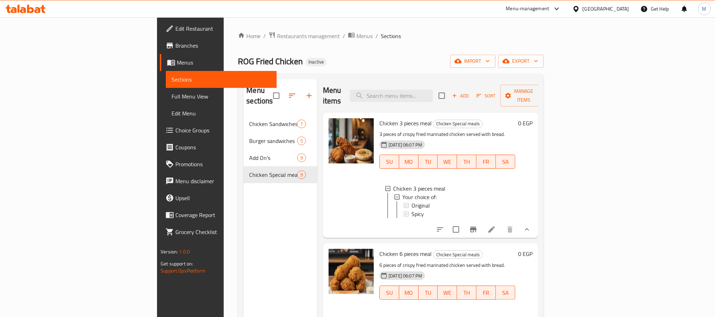
click at [470, 92] on span "Add" at bounding box center [460, 96] width 19 height 8
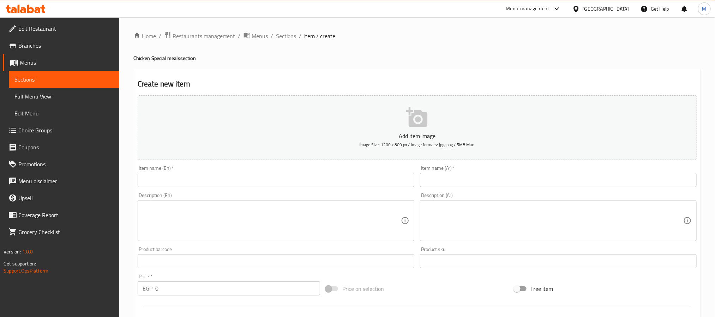
scroll to position [181, 0]
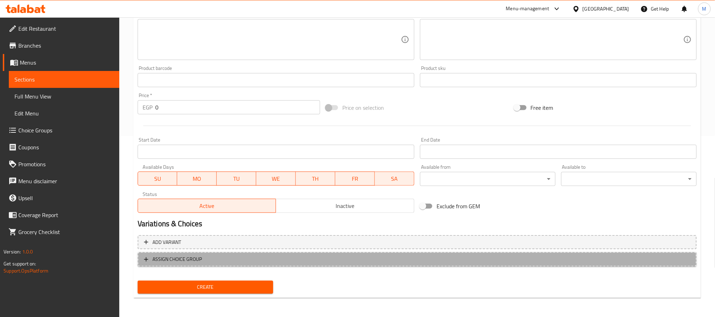
click at [257, 259] on span "ASSIGN CHOICE GROUP" at bounding box center [417, 259] width 546 height 9
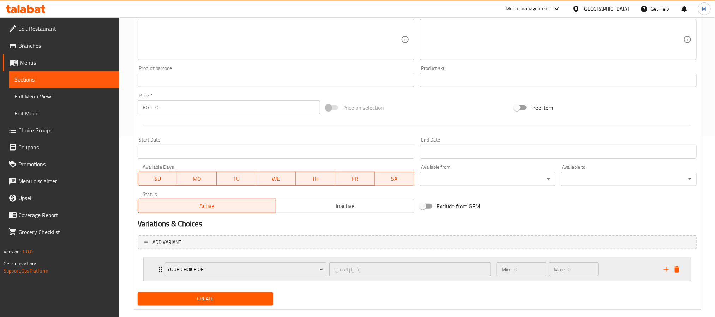
click at [626, 270] on div "Min: 0 ​ Max: 0 ​" at bounding box center [575, 269] width 167 height 23
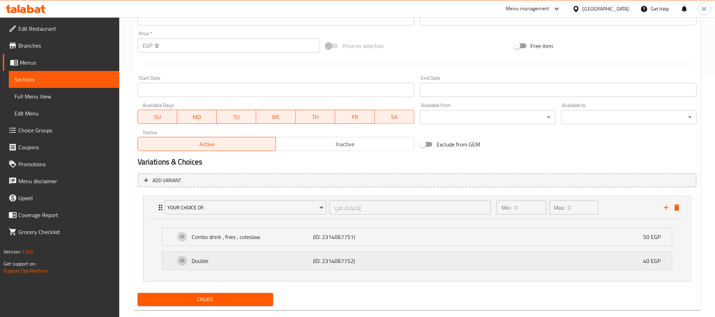
scroll to position [257, 0]
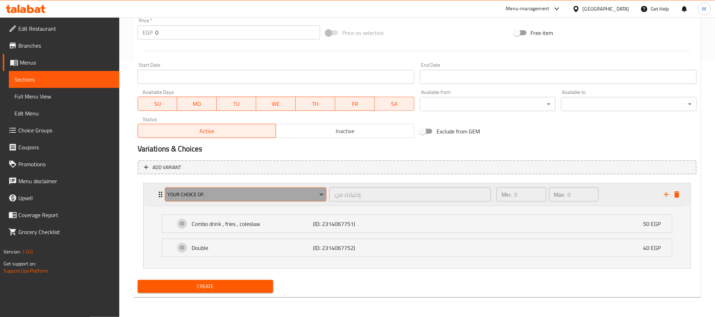
click at [234, 190] on span "Your Choice Of:" at bounding box center [245, 194] width 156 height 9
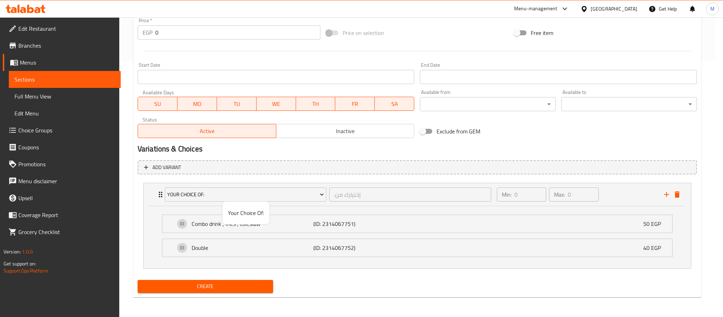
click at [681, 192] on div at bounding box center [361, 158] width 723 height 317
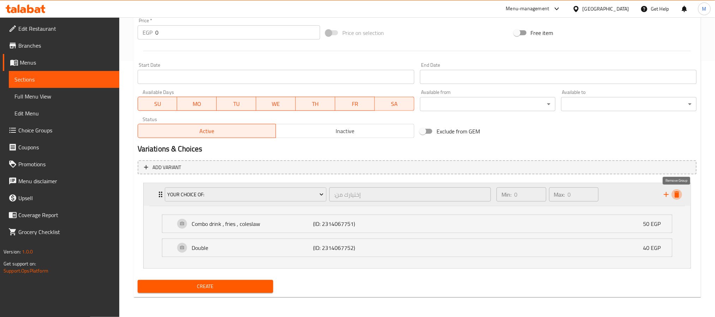
click at [677, 193] on icon "delete" at bounding box center [676, 194] width 5 height 6
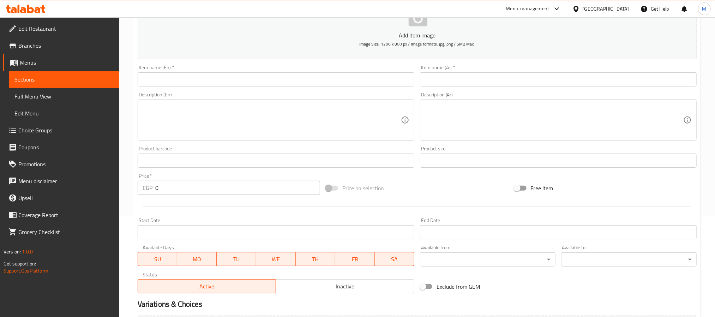
scroll to position [22, 0]
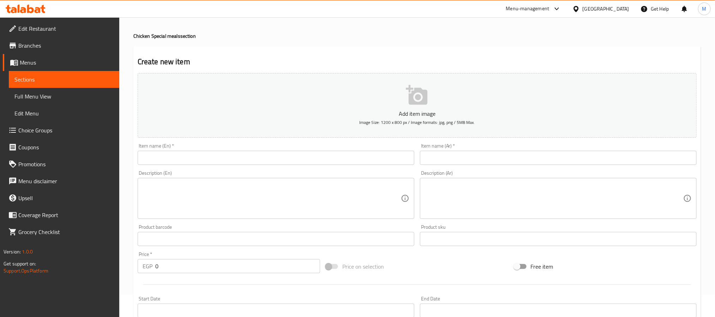
click at [457, 154] on input "text" at bounding box center [558, 158] width 277 height 14
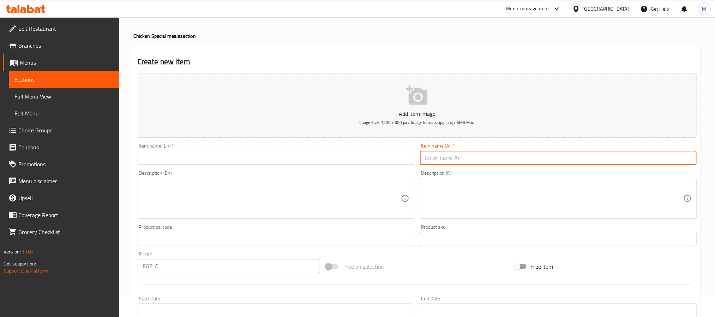
paste input "وجبة 2 قطع دجاج"
type input "وجبة 2 قطع دجاج"
click at [214, 161] on input "text" at bounding box center [276, 158] width 277 height 14
paste input "chicken meal"
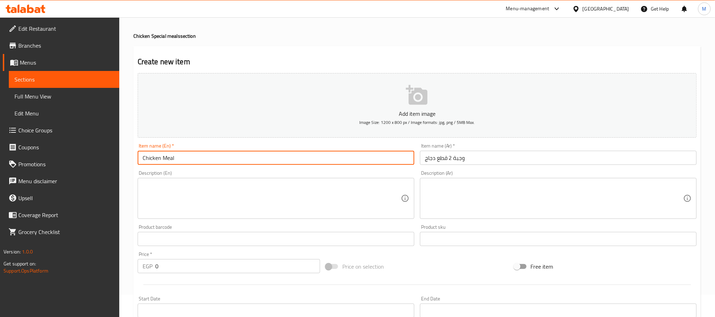
click at [162, 159] on input "Chicken Meal" at bounding box center [276, 158] width 277 height 14
type input "Chicken 2 Pieces Meal"
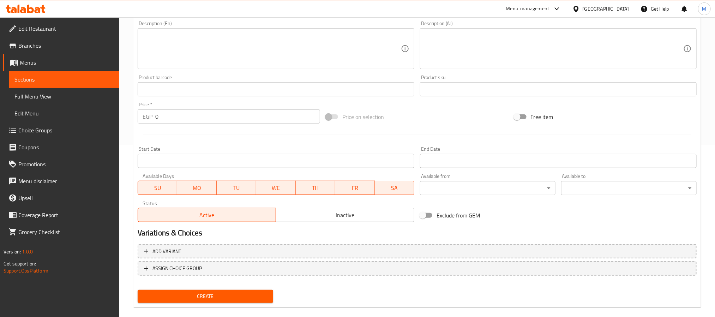
scroll to position [181, 0]
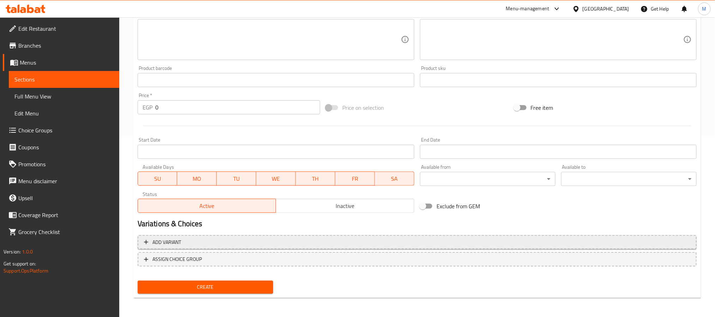
click at [307, 243] on span "Add variant" at bounding box center [417, 242] width 546 height 9
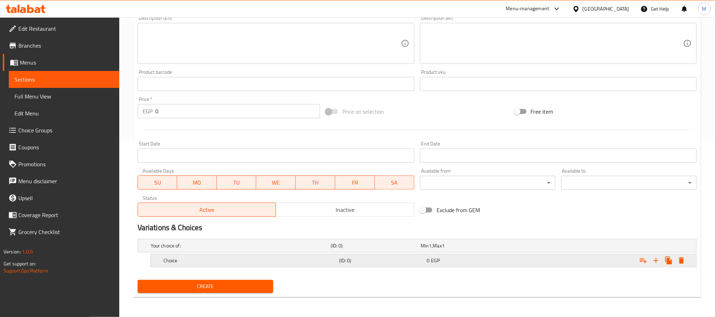
scroll to position [178, 0]
click at [656, 261] on icon "Expand" at bounding box center [656, 260] width 8 height 8
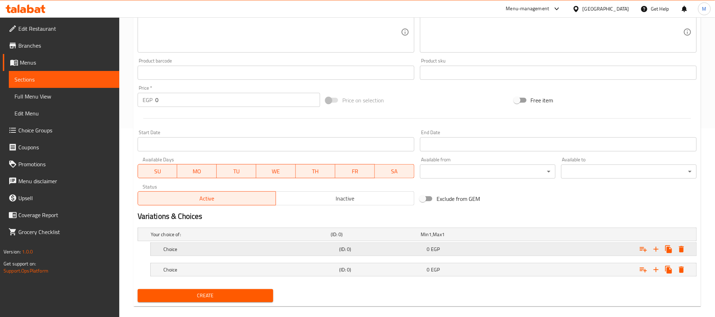
scroll to position [198, 0]
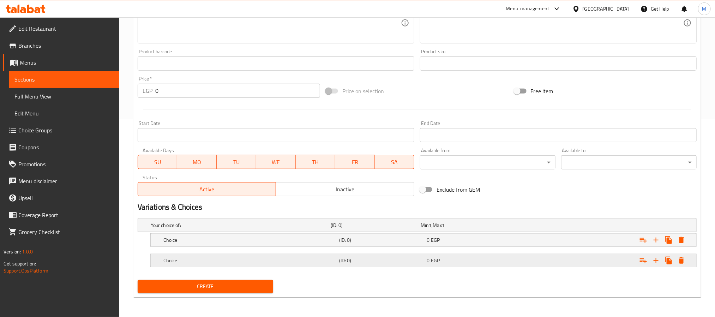
click at [209, 255] on div "Choice" at bounding box center [250, 260] width 176 height 10
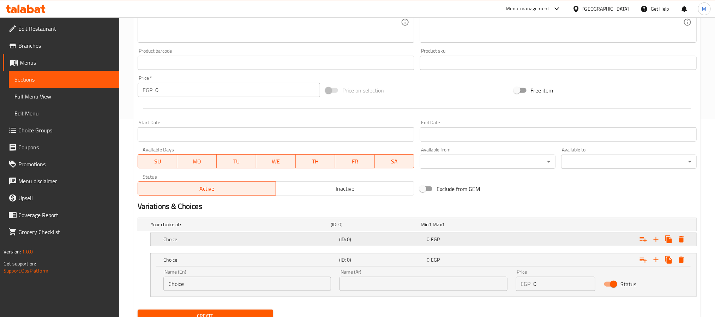
click at [213, 235] on div "Choice" at bounding box center [250, 239] width 176 height 10
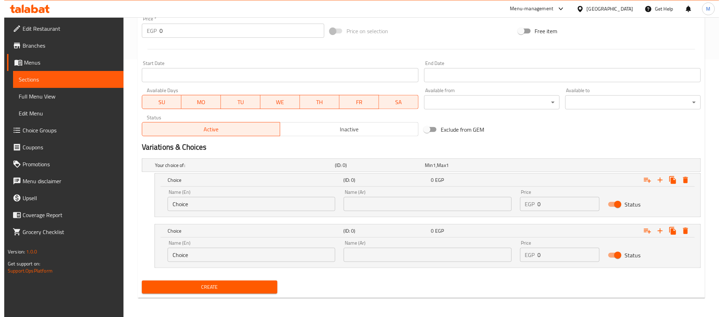
scroll to position [258, 0]
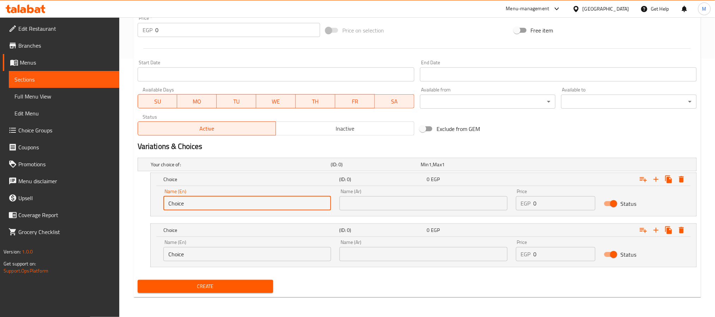
click at [216, 203] on input "Choice" at bounding box center [247, 203] width 168 height 14
type input "Original"
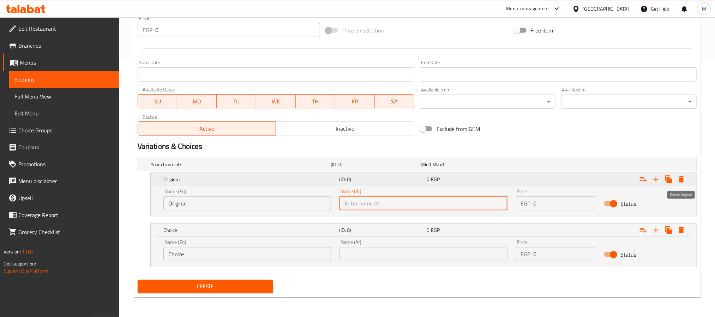
click at [682, 185] on button "Expand" at bounding box center [681, 179] width 13 height 13
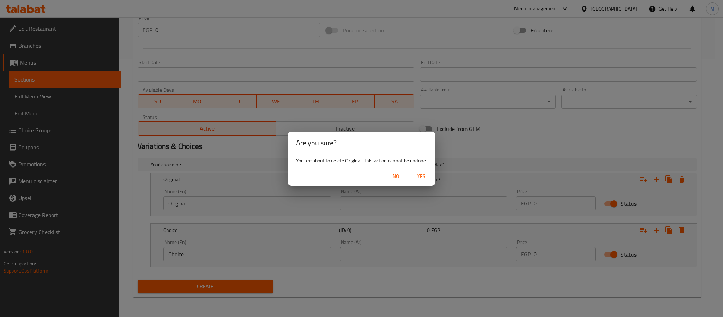
drag, startPoint x: 419, startPoint y: 173, endPoint x: 434, endPoint y: 174, distance: 14.8
click at [420, 173] on span "Yes" at bounding box center [421, 176] width 17 height 9
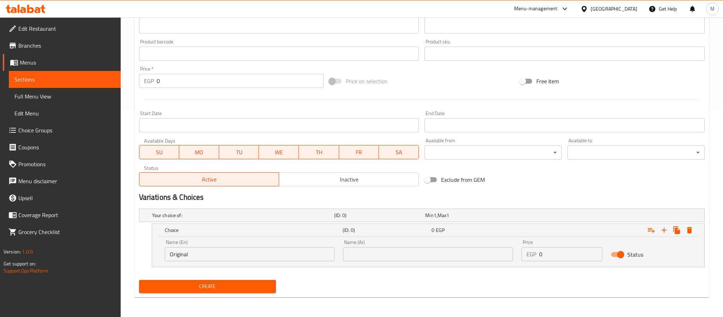
scroll to position [208, 0]
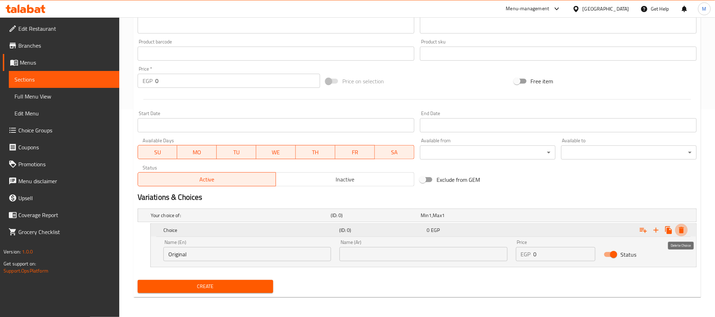
click at [680, 227] on icon "Expand" at bounding box center [681, 230] width 8 height 8
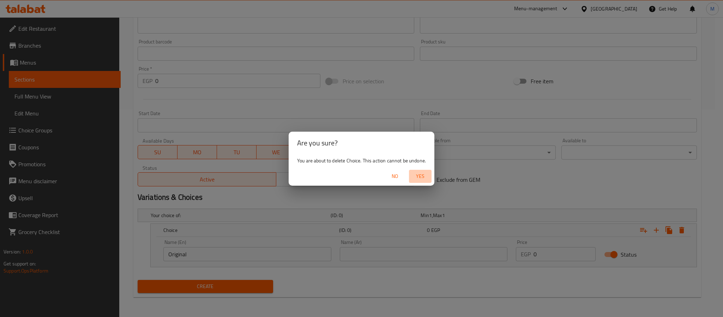
click at [421, 176] on span "Yes" at bounding box center [420, 176] width 17 height 9
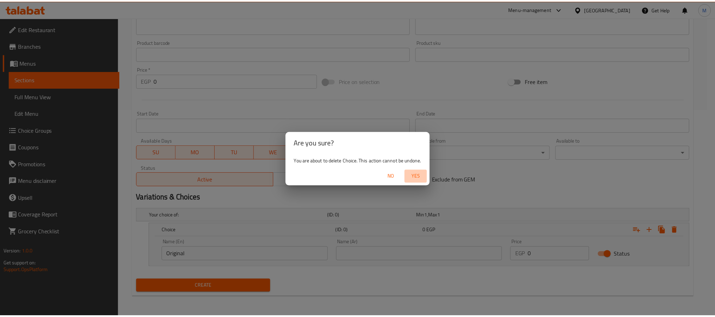
scroll to position [181, 0]
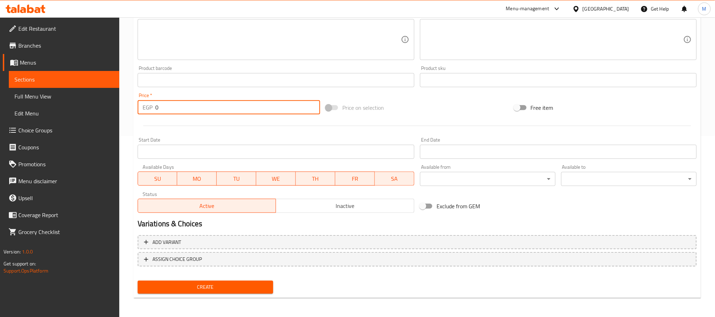
click at [268, 112] on input "0" at bounding box center [237, 107] width 165 height 14
type input "110"
click at [138, 281] on button "Create" at bounding box center [206, 287] width 136 height 13
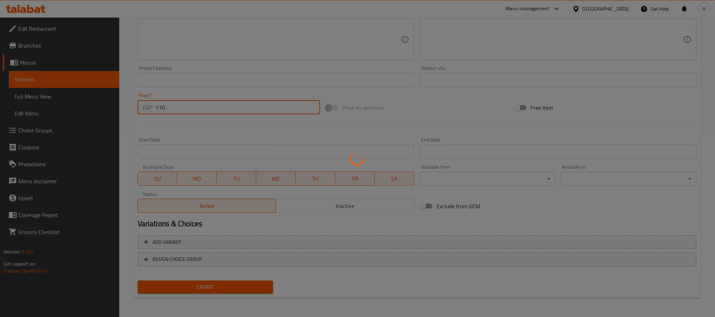
scroll to position [22, 0]
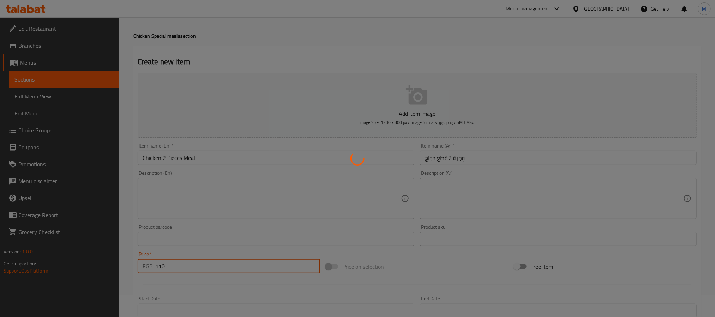
type input "0"
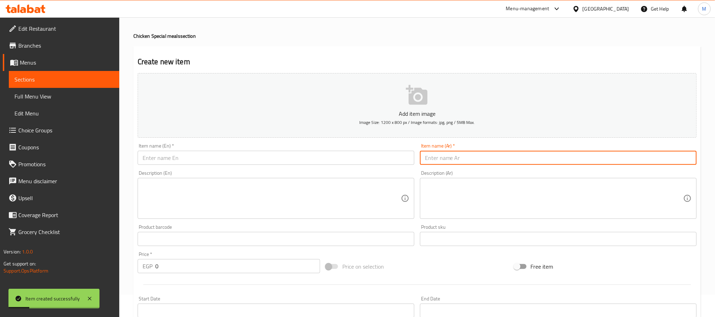
drag, startPoint x: 453, startPoint y: 158, endPoint x: 465, endPoint y: 130, distance: 30.4
click at [456, 157] on input "text" at bounding box center [558, 158] width 277 height 14
paste input "وجبة 9 قطع دجاج"
type input "وجبة 9 قطع دجاج"
click at [219, 154] on input "text" at bounding box center [276, 158] width 277 height 14
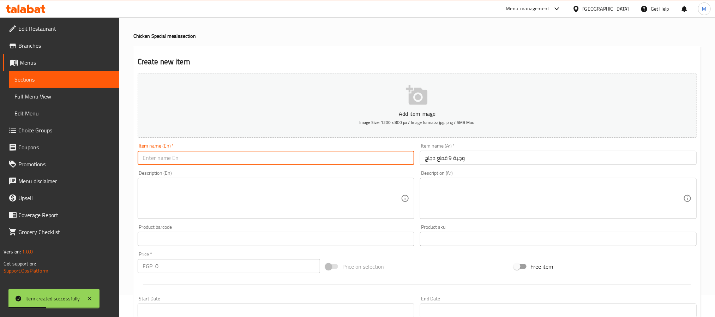
paste input "9 Pieces Chicken Meal"
click at [153, 162] on input "9 Pieces Chicken Meal" at bounding box center [276, 158] width 277 height 14
paste input "9 Pieces"
type input "Chicken 9 Pieces Meal"
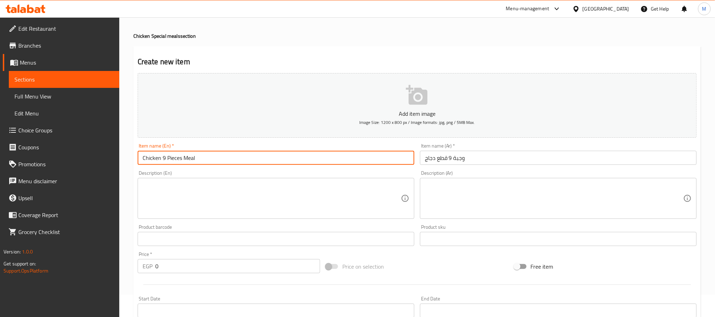
click at [228, 264] on input "0" at bounding box center [237, 266] width 165 height 14
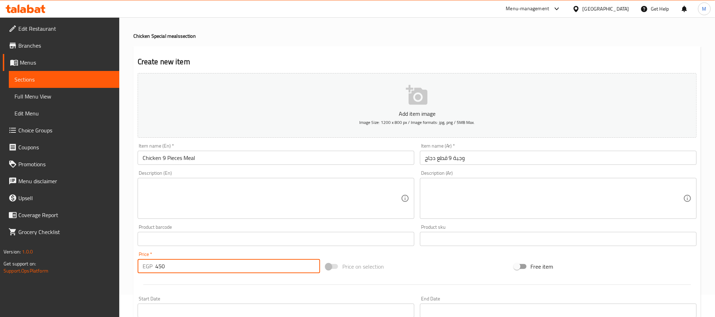
type input "450"
type input "0"
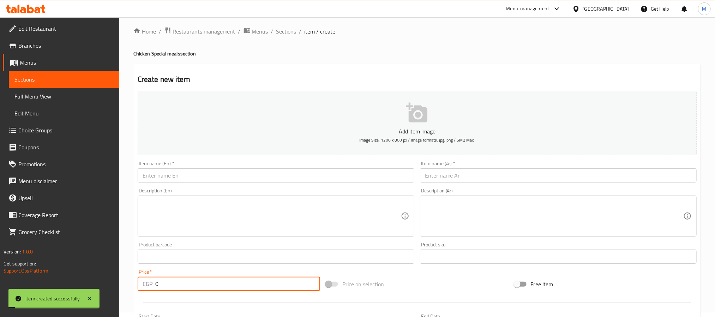
scroll to position [0, 0]
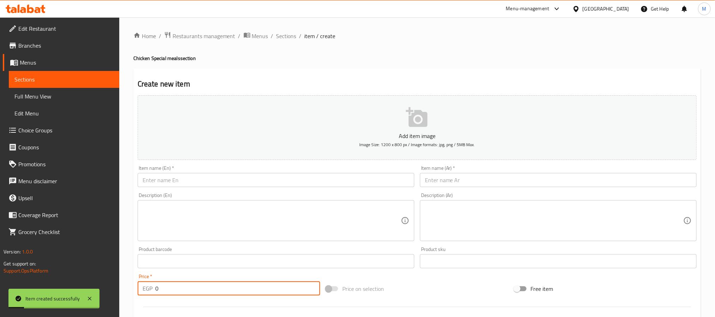
click at [290, 40] on span "Sections" at bounding box center [286, 36] width 20 height 8
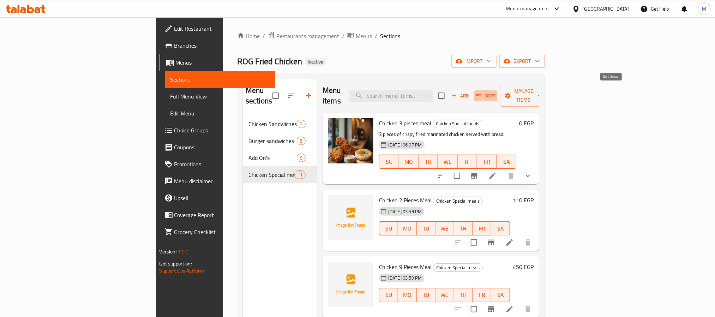
click at [495, 93] on span "Sort" at bounding box center [485, 96] width 19 height 8
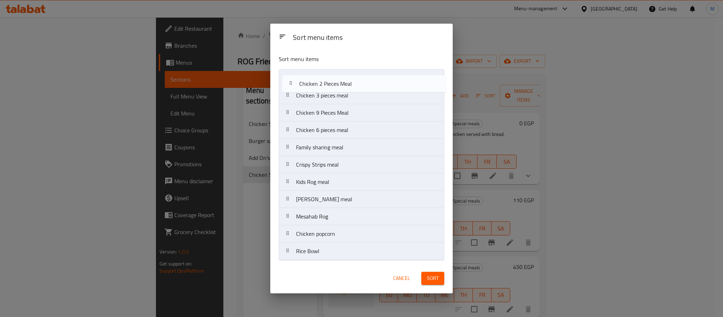
drag, startPoint x: 310, startPoint y: 96, endPoint x: 314, endPoint y: 81, distance: 15.4
click at [314, 81] on nav "Chicken 3 pieces meal Chicken 2 Pieces Meal Chicken 9 Pieces Meal Chicken 6 pie…" at bounding box center [362, 164] width 166 height 191
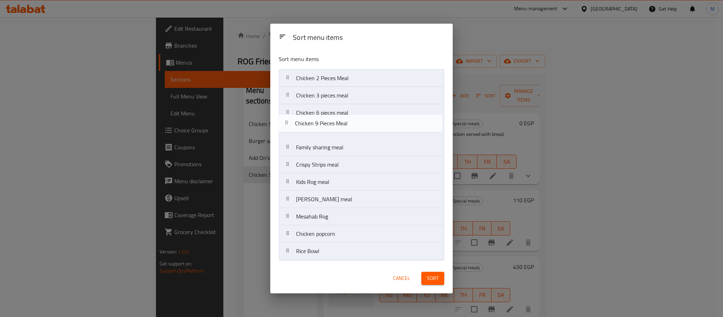
drag, startPoint x: 331, startPoint y: 119, endPoint x: 328, endPoint y: 133, distance: 14.0
click at [328, 133] on nav "Chicken 2 Pieces Meal Chicken 3 pieces meal Chicken 9 Pieces Meal Chicken 6 pie…" at bounding box center [362, 164] width 166 height 191
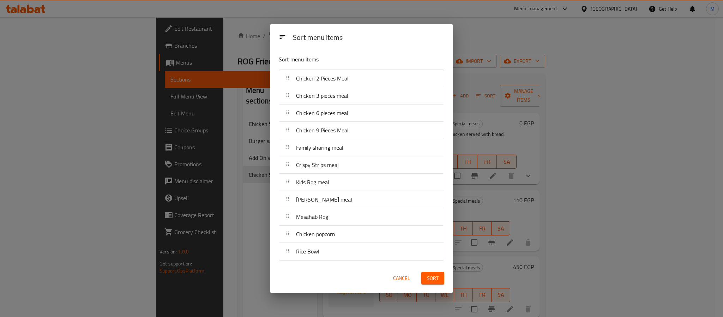
click at [433, 276] on span "Sort" at bounding box center [433, 278] width 12 height 9
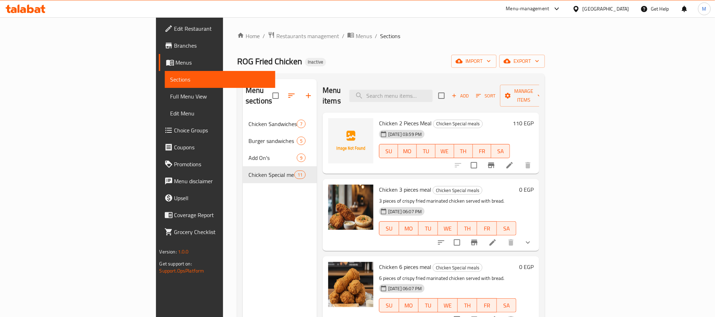
click at [628, 10] on div "[GEOGRAPHIC_DATA]" at bounding box center [606, 9] width 47 height 8
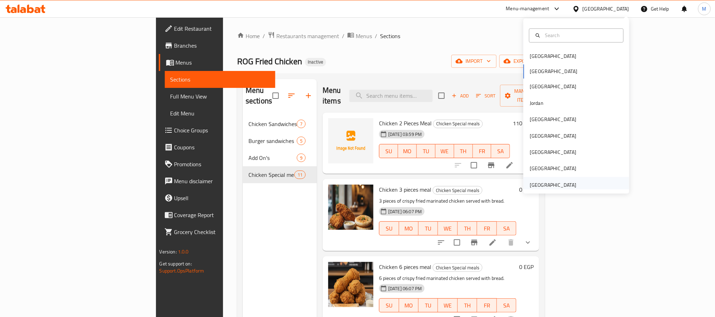
click at [536, 184] on div "[GEOGRAPHIC_DATA]" at bounding box center [553, 185] width 47 height 8
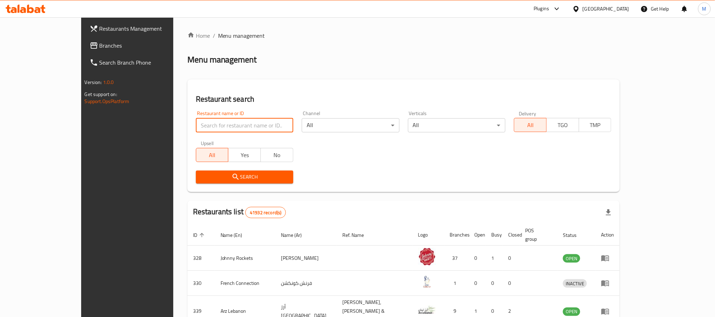
drag, startPoint x: 185, startPoint y: 123, endPoint x: 185, endPoint y: 127, distance: 3.9
click at [196, 123] on input "search" at bounding box center [244, 125] width 97 height 14
paste input "Beyond Bake"
type input "Beyond Bake"
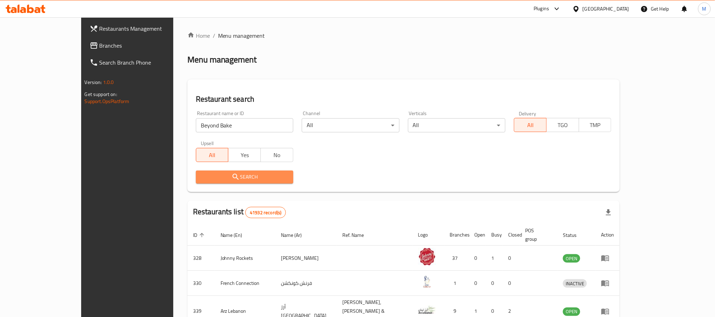
click at [196, 170] on button "Search" at bounding box center [244, 176] width 97 height 13
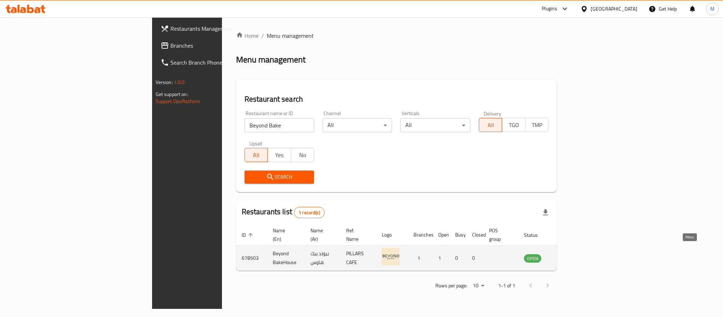
click at [570, 254] on icon "enhanced table" at bounding box center [565, 258] width 8 height 8
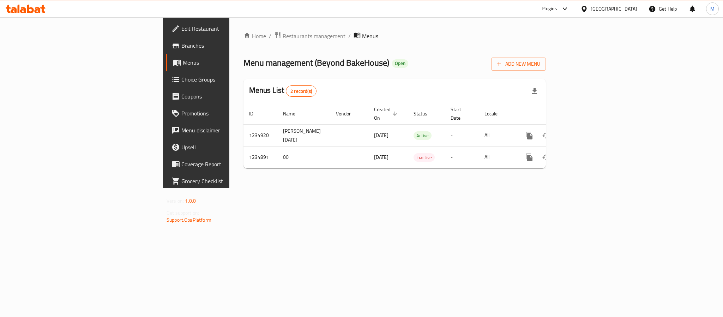
click at [181, 43] on span "Branches" at bounding box center [229, 45] width 97 height 8
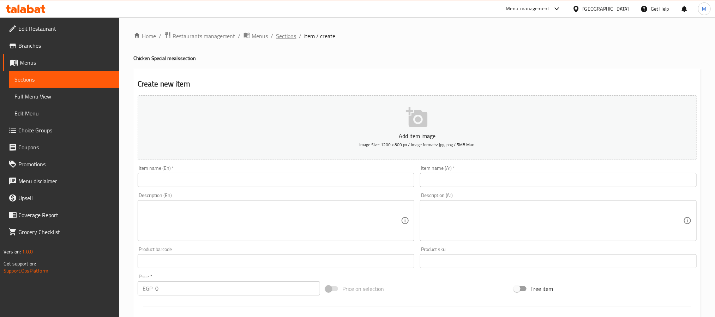
click at [290, 33] on span "Sections" at bounding box center [286, 36] width 20 height 8
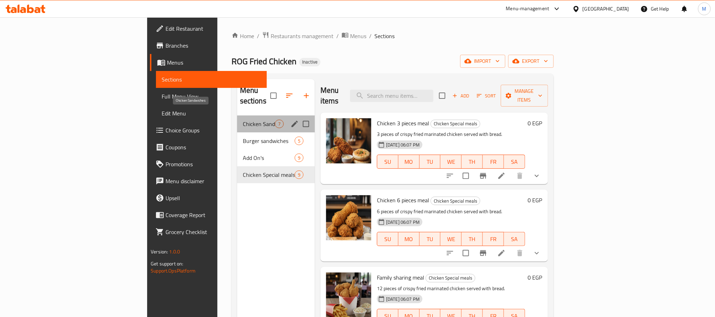
click at [243, 120] on span "Chicken Sandwiches" at bounding box center [259, 124] width 32 height 8
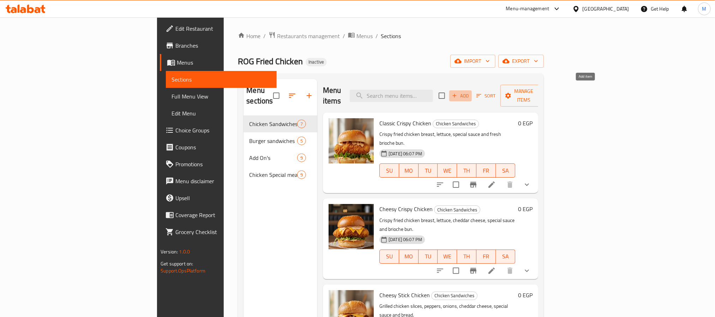
click at [470, 92] on span "Add" at bounding box center [460, 96] width 19 height 8
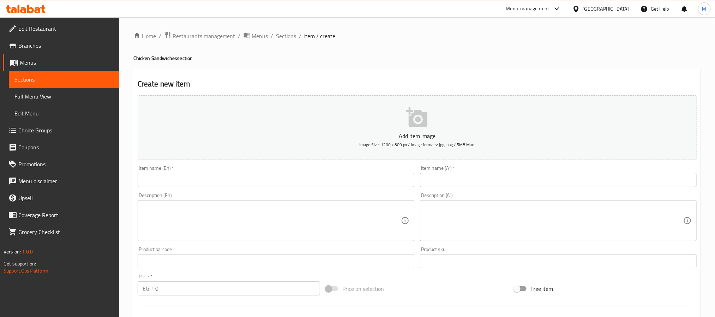
click at [477, 180] on input "text" at bounding box center [558, 180] width 277 height 14
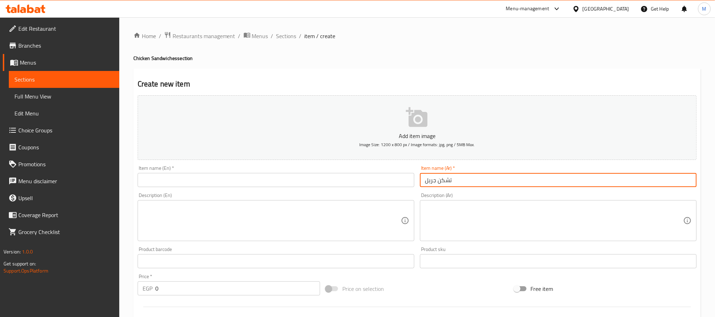
type input "تشكن جريل"
click at [366, 182] on input "text" at bounding box center [276, 180] width 277 height 14
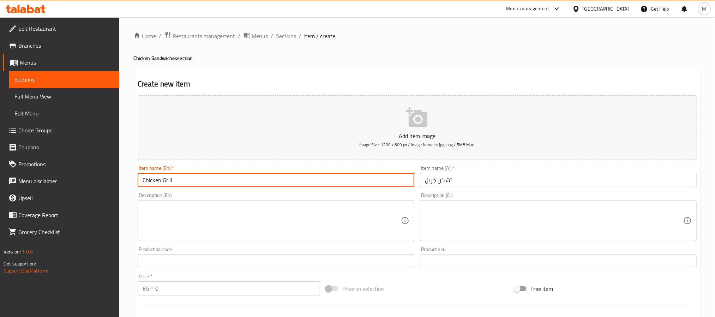
type input "Chicken Grill"
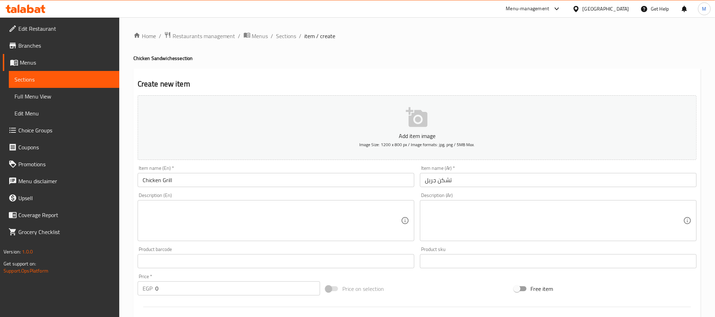
click at [230, 76] on div "Create new item Add item image Image Size: 1200 x 800 px / Image formats: jpg, …" at bounding box center [416, 273] width 567 height 411
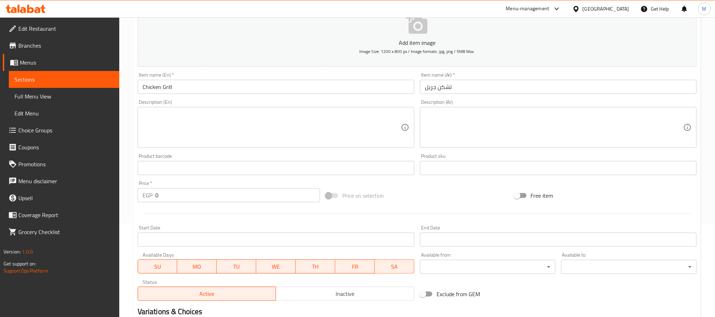
scroll to position [106, 0]
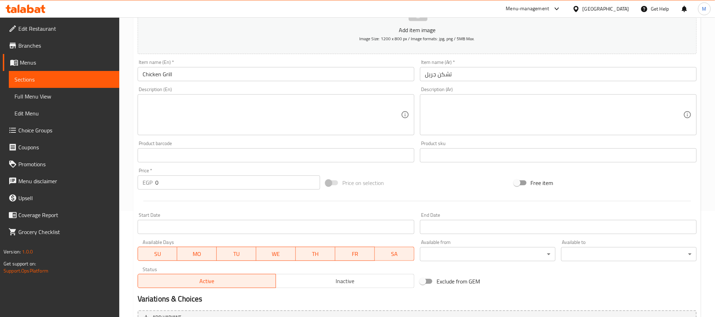
click at [252, 186] on input "0" at bounding box center [237, 182] width 165 height 14
type input "30"
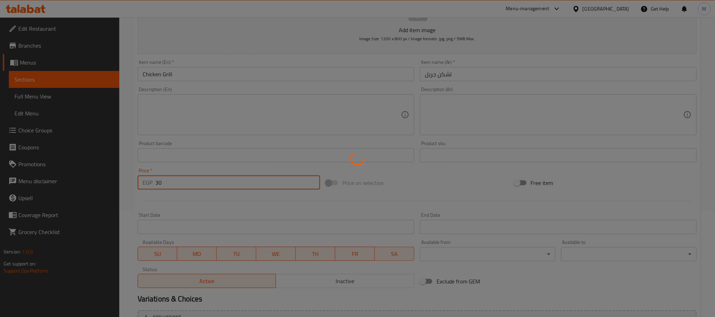
type input "0"
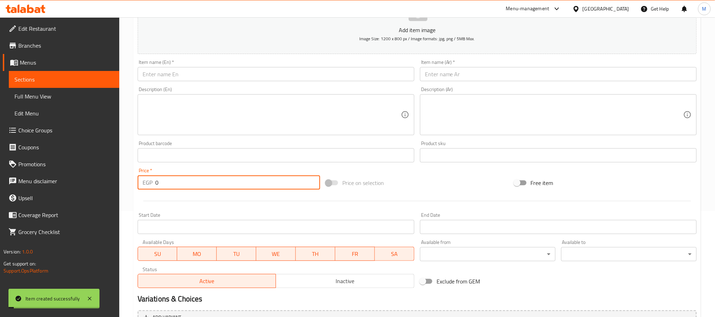
scroll to position [0, 0]
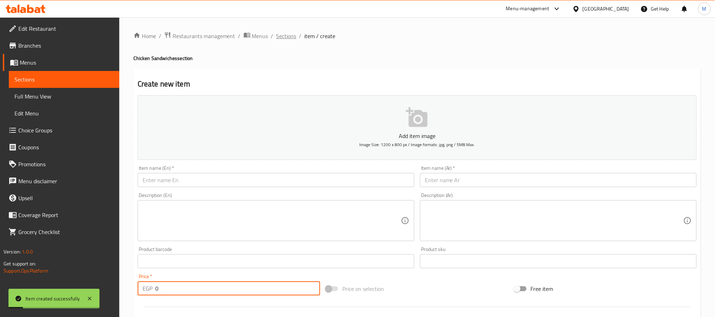
click at [288, 32] on span "Sections" at bounding box center [286, 36] width 20 height 8
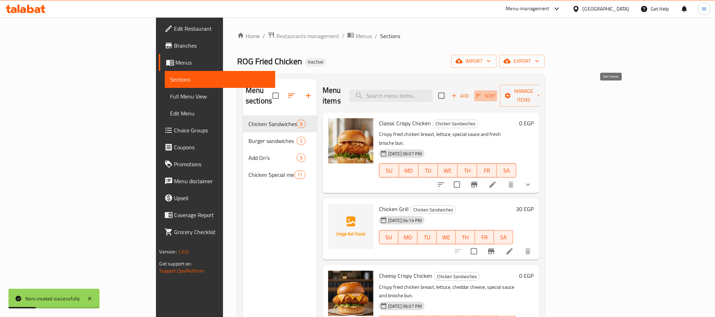
click at [497, 96] on button "Sort" at bounding box center [485, 95] width 23 height 11
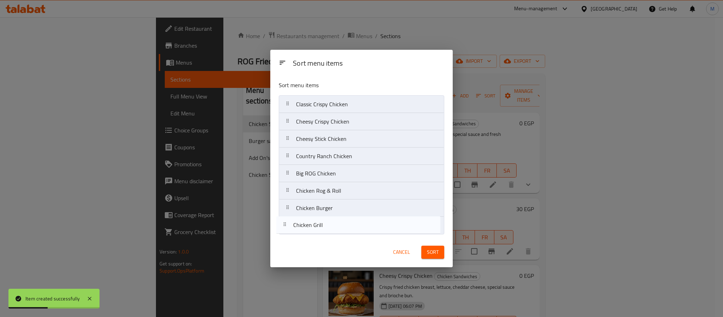
drag, startPoint x: 344, startPoint y: 124, endPoint x: 340, endPoint y: 234, distance: 110.2
click at [340, 234] on nav "Classic Crispy Chicken Chicken Grill Cheesy Crispy Chicken Cheesy Stick Chicken…" at bounding box center [362, 164] width 166 height 139
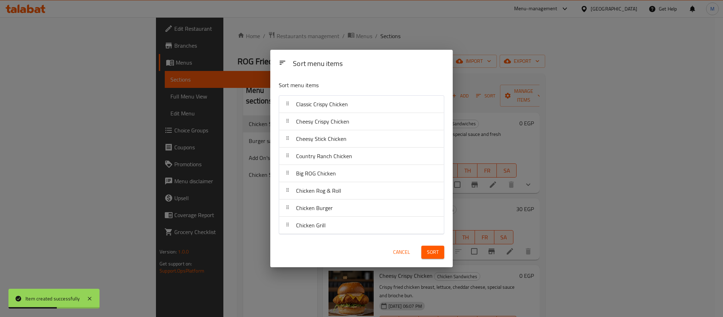
click at [438, 254] on span "Sort" at bounding box center [433, 252] width 12 height 9
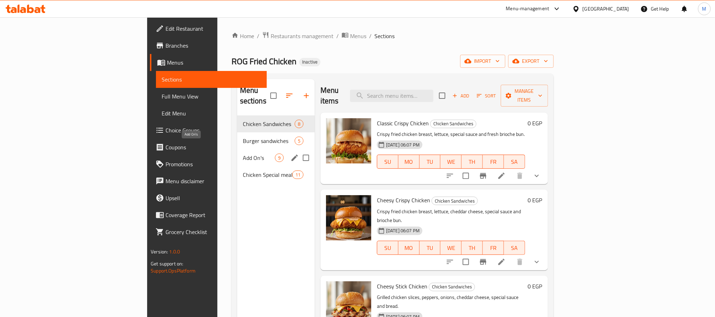
click at [243, 154] on span "Add On's" at bounding box center [259, 158] width 32 height 8
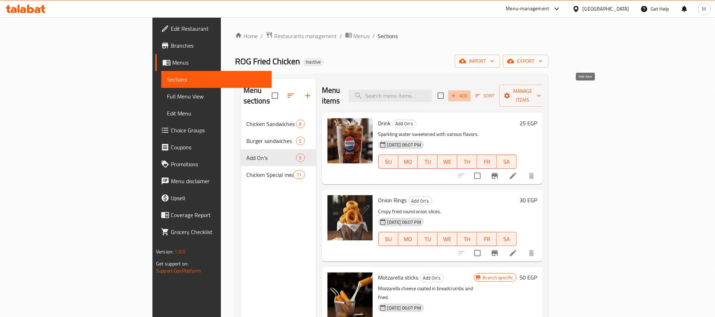
click at [471, 90] on button "Add" at bounding box center [459, 95] width 23 height 11
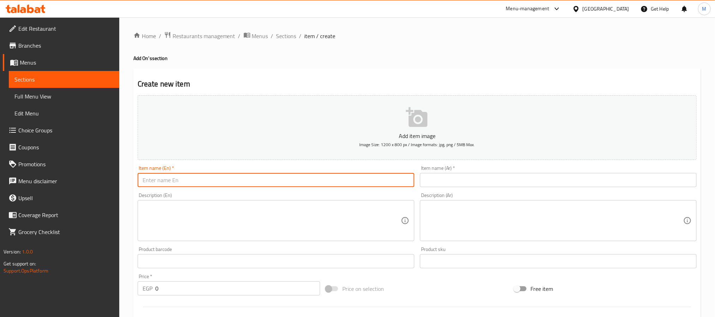
click at [383, 179] on input "text" at bounding box center [276, 180] width 277 height 14
click at [291, 35] on span "Sections" at bounding box center [286, 36] width 20 height 8
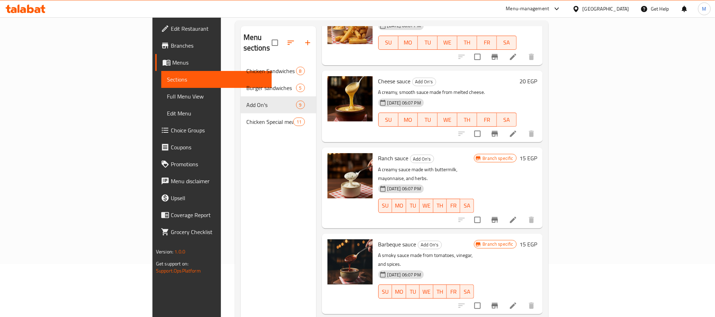
scroll to position [288, 0]
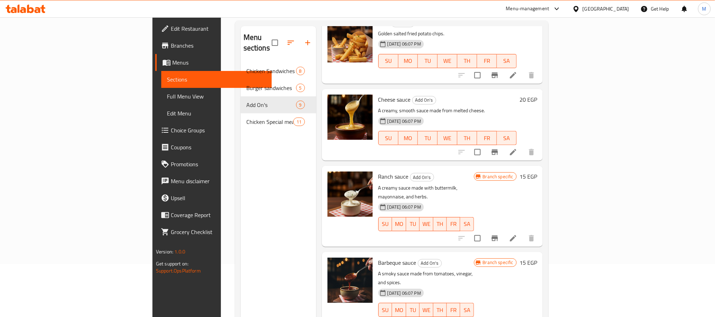
click at [378, 94] on span "Cheese sauce" at bounding box center [394, 99] width 32 height 11
copy h6 "Cheese sauce"
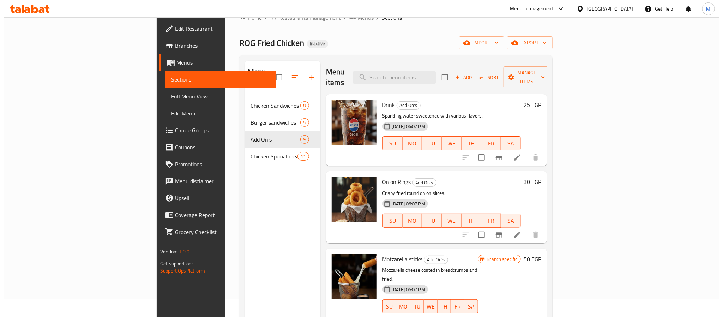
scroll to position [0, 0]
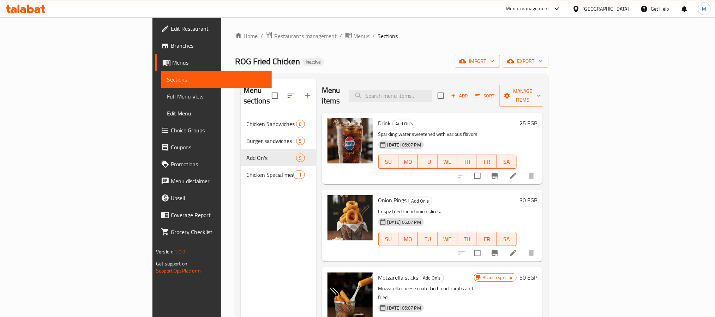
click at [425, 30] on div "Home / Restaurants management / Menus / Sections ROG Fried Chicken Inactive imp…" at bounding box center [392, 216] width 342 height 398
drag, startPoint x: 361, startPoint y: 36, endPoint x: 400, endPoint y: 43, distance: 39.7
click at [361, 36] on ol "Home / Restaurants management / Menus / Sections" at bounding box center [391, 35] width 313 height 9
click at [543, 57] on span "export" at bounding box center [526, 61] width 34 height 9
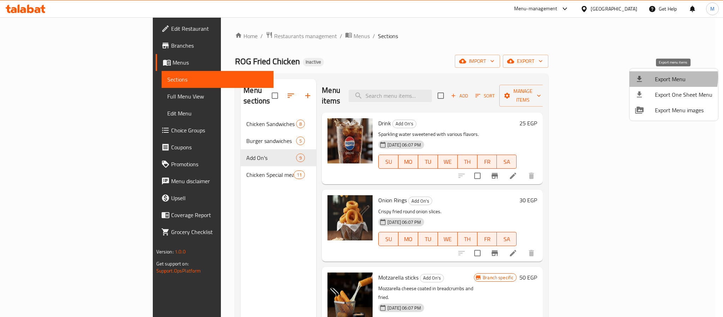
click at [666, 77] on span "Export Menu" at bounding box center [684, 79] width 58 height 8
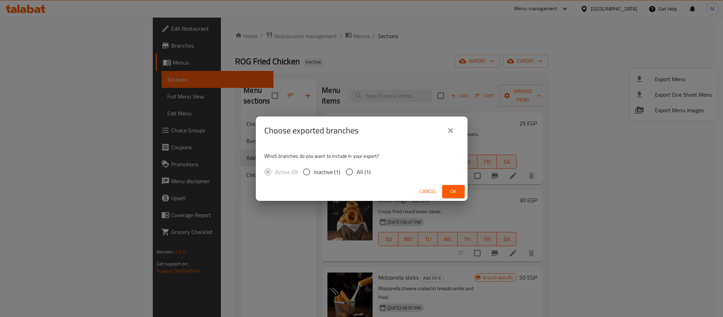
drag, startPoint x: 356, startPoint y: 174, endPoint x: 434, endPoint y: 188, distance: 79.2
click at [357, 175] on span "All (1)" at bounding box center [364, 172] width 14 height 8
click at [356, 175] on input "All (1)" at bounding box center [349, 171] width 15 height 15
radio input "true"
click at [457, 194] on span "Ok" at bounding box center [453, 191] width 11 height 9
